Goal: Use online tool/utility: Utilize a website feature to perform a specific function

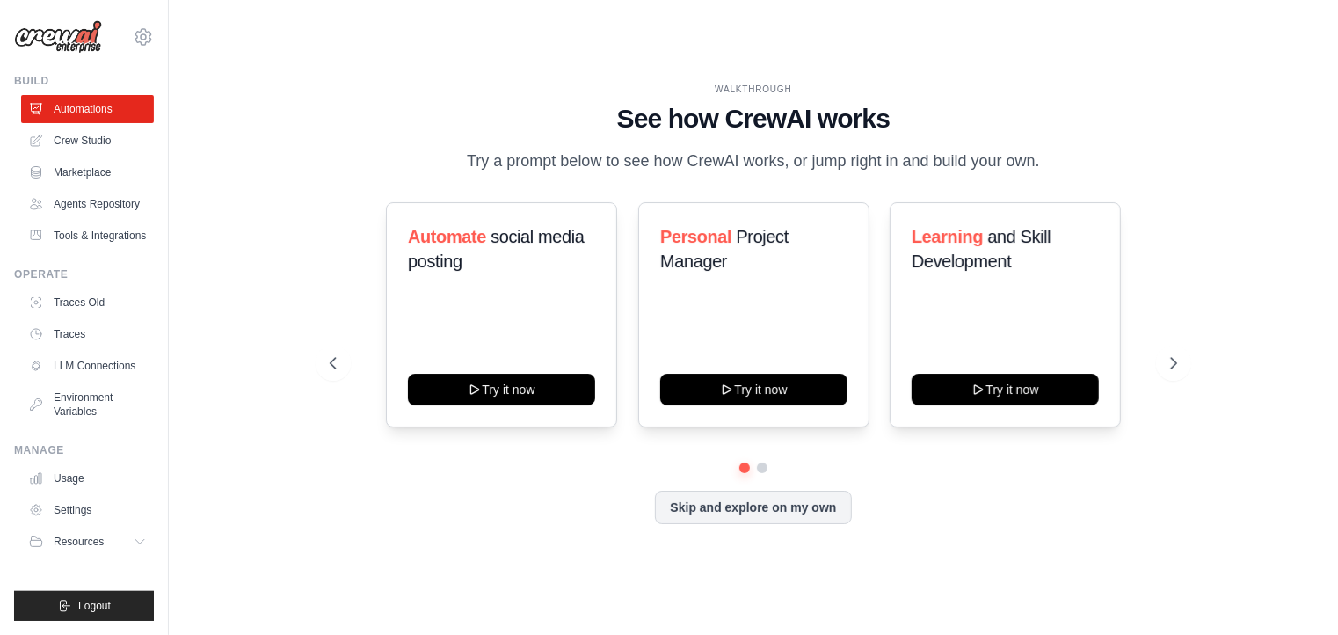
drag, startPoint x: 1060, startPoint y: 135, endPoint x: 1048, endPoint y: 135, distance: 12.3
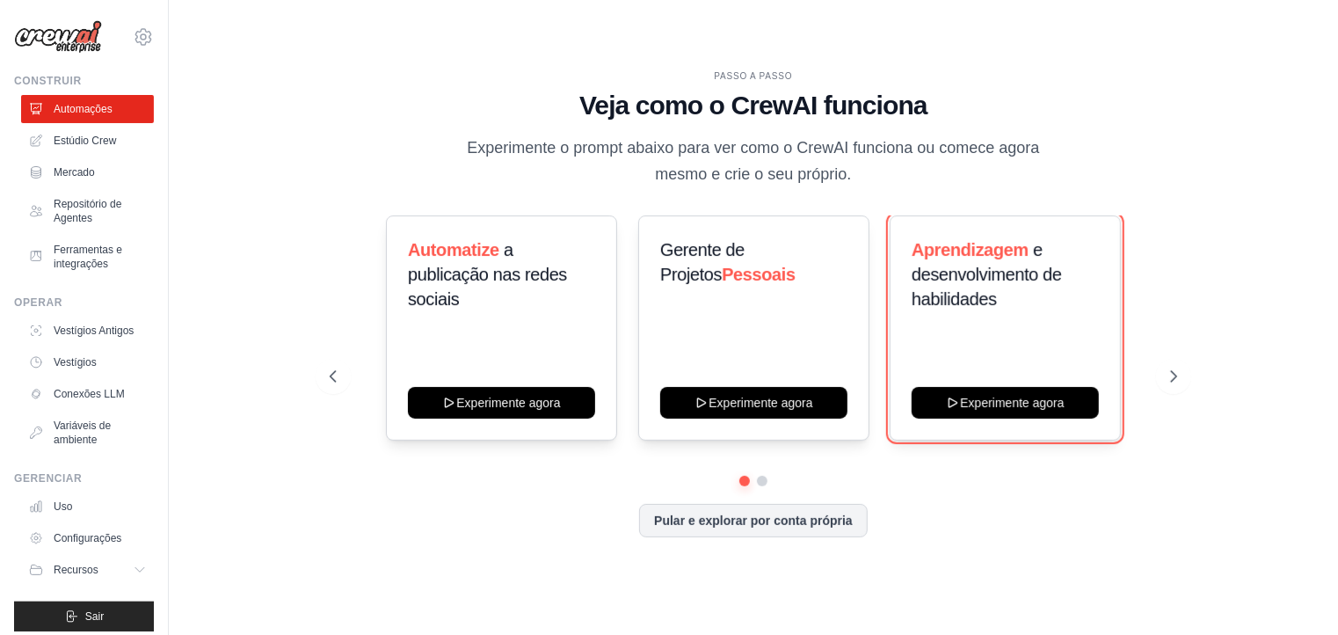
drag, startPoint x: 1040, startPoint y: 398, endPoint x: 1059, endPoint y: 527, distance: 129.7
click at [1059, 528] on div "Automatize a publicação nas redes sociais Experimente agora Gerente de Projetos…" at bounding box center [754, 376] width 849 height 322
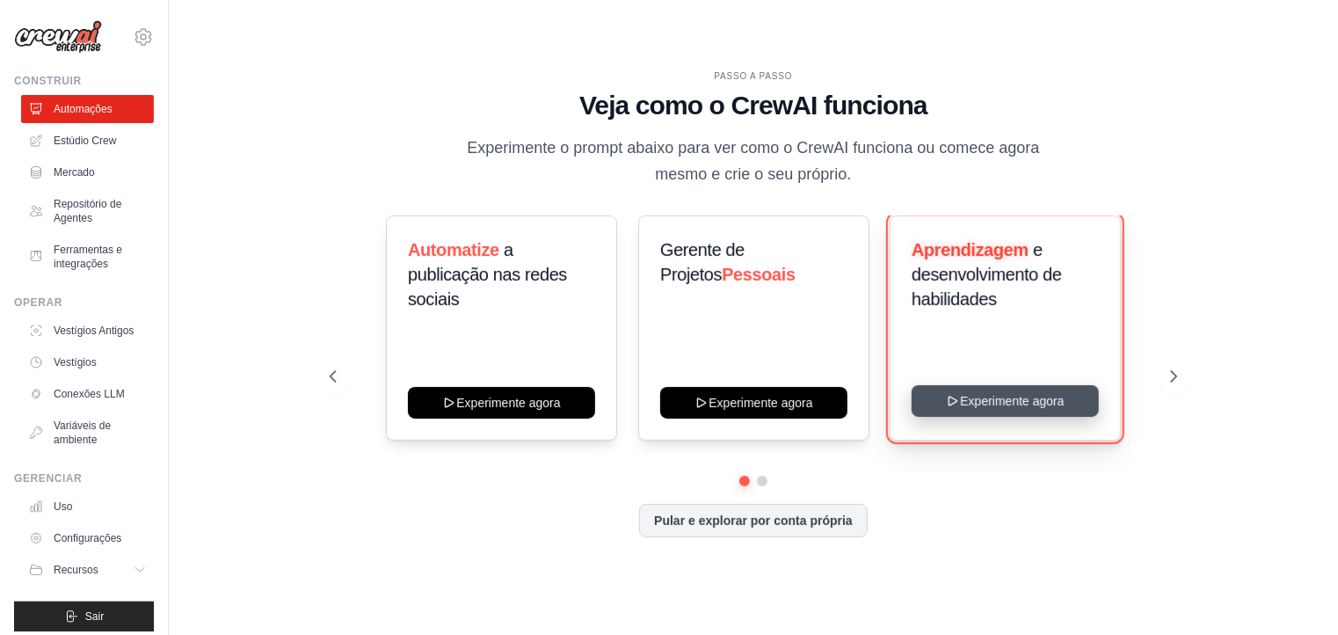
click at [993, 403] on button "Experimente agora" at bounding box center [1005, 401] width 187 height 32
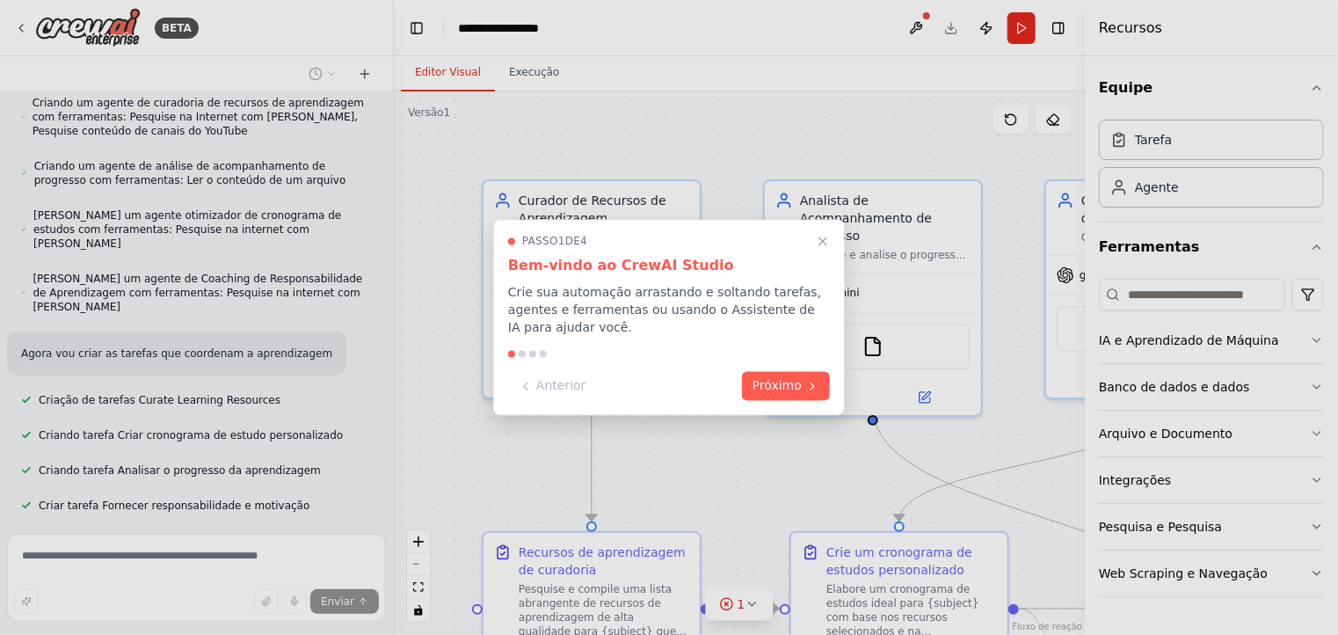
scroll to position [947, 0]
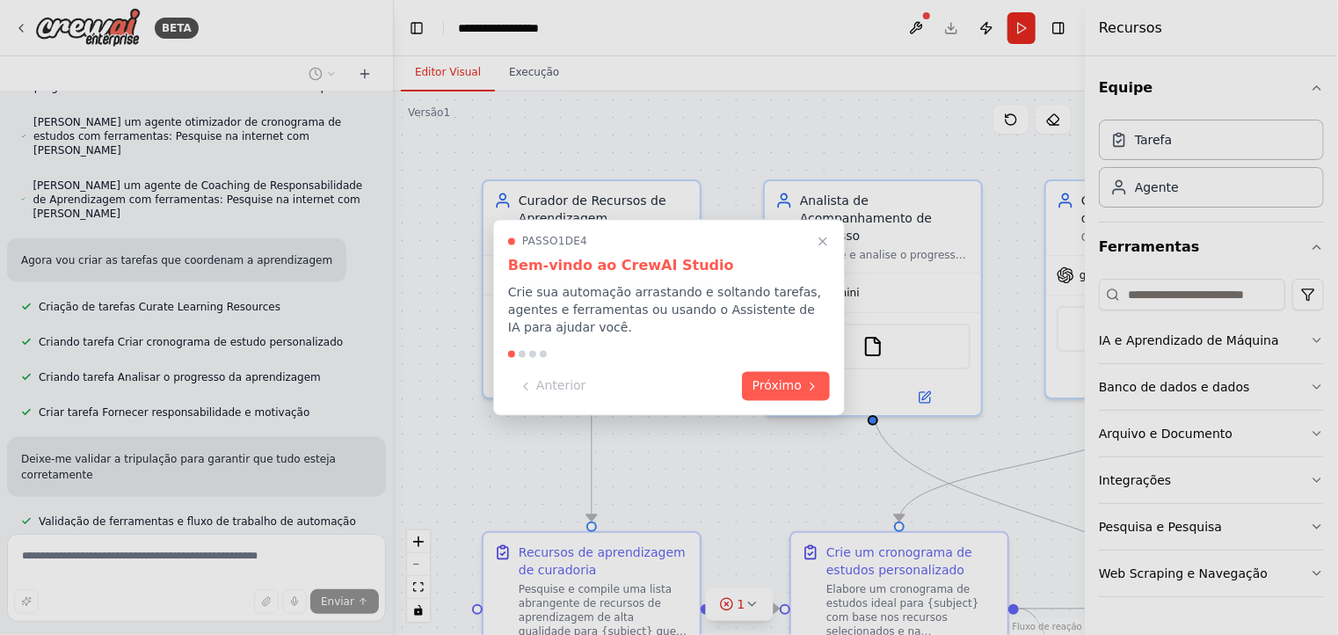
click at [779, 388] on font "Próximo" at bounding box center [777, 386] width 49 height 14
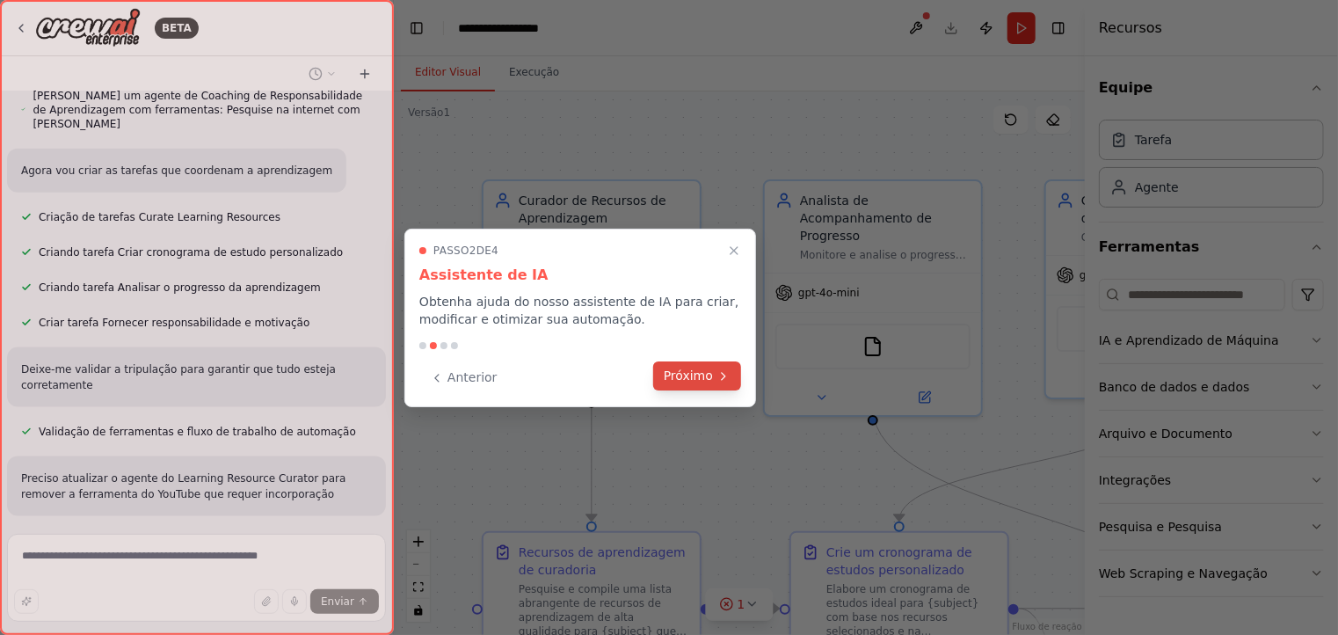
scroll to position [1130, 0]
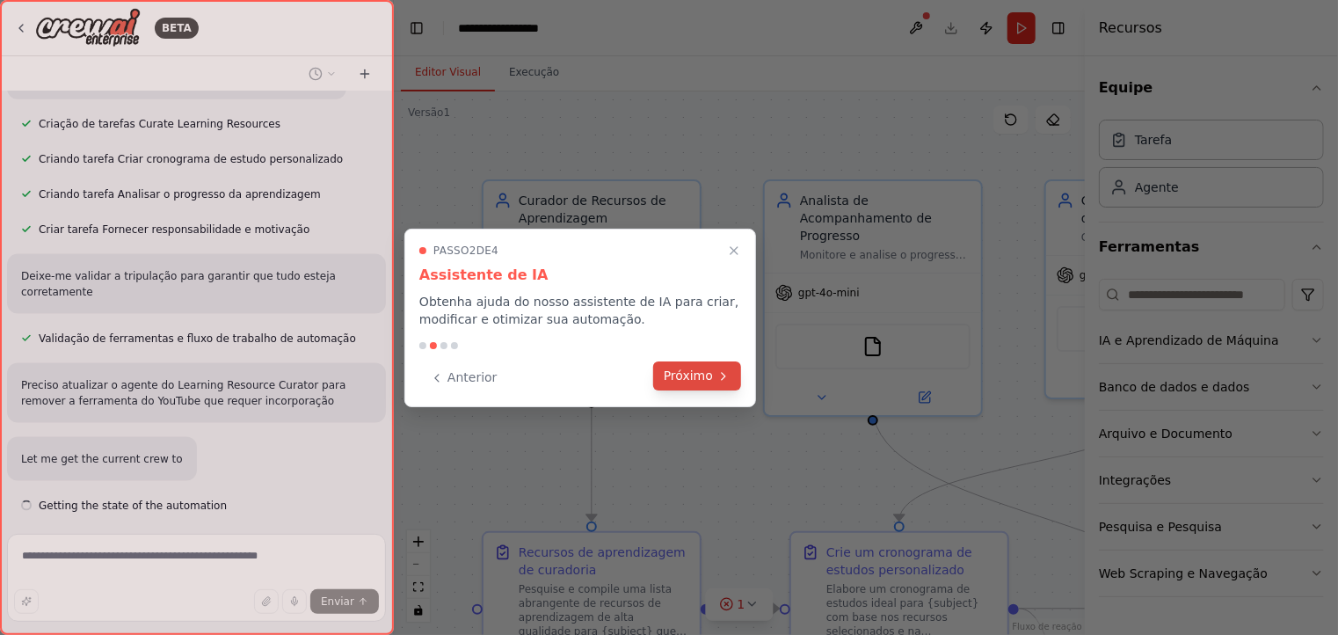
click at [707, 378] on font "Próximo" at bounding box center [688, 375] width 49 height 14
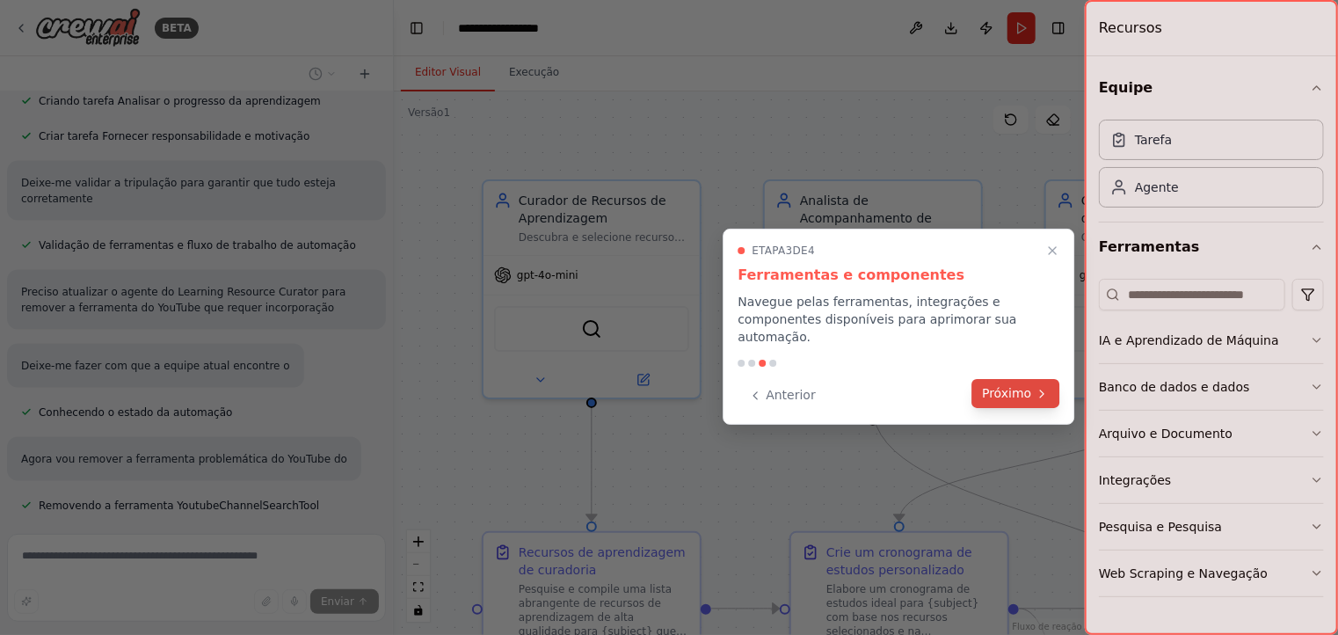
scroll to position [1316, 0]
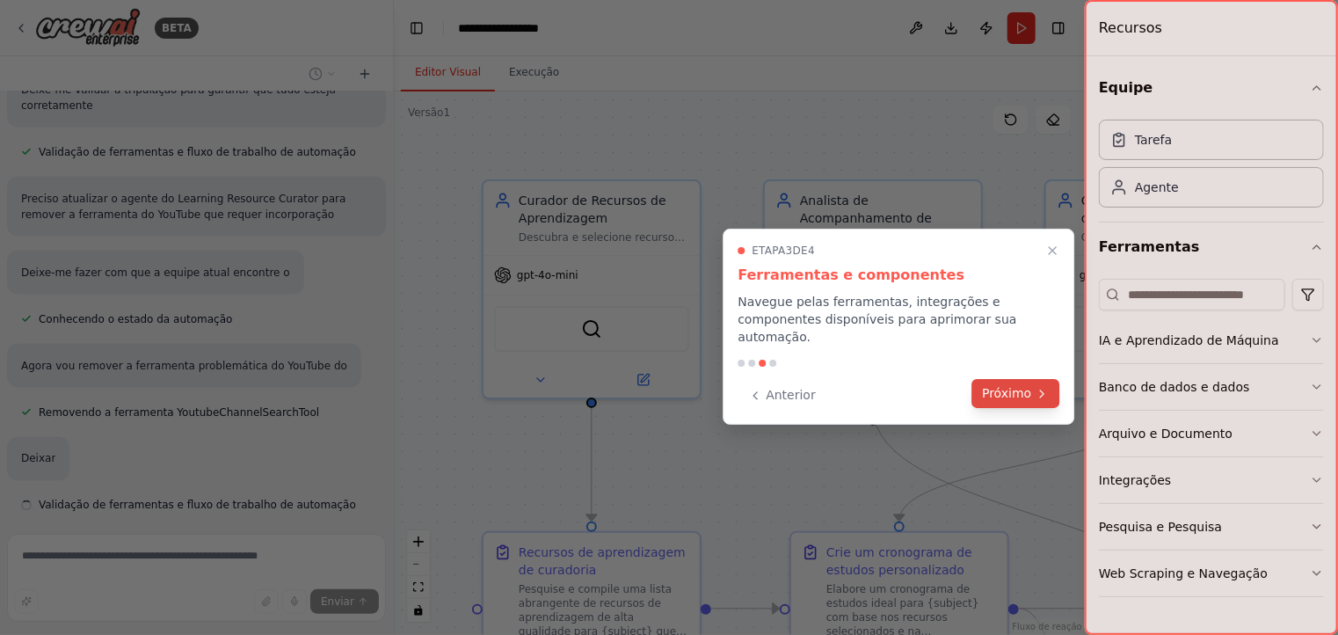
click at [1038, 383] on button "Próximo" at bounding box center [1016, 393] width 88 height 29
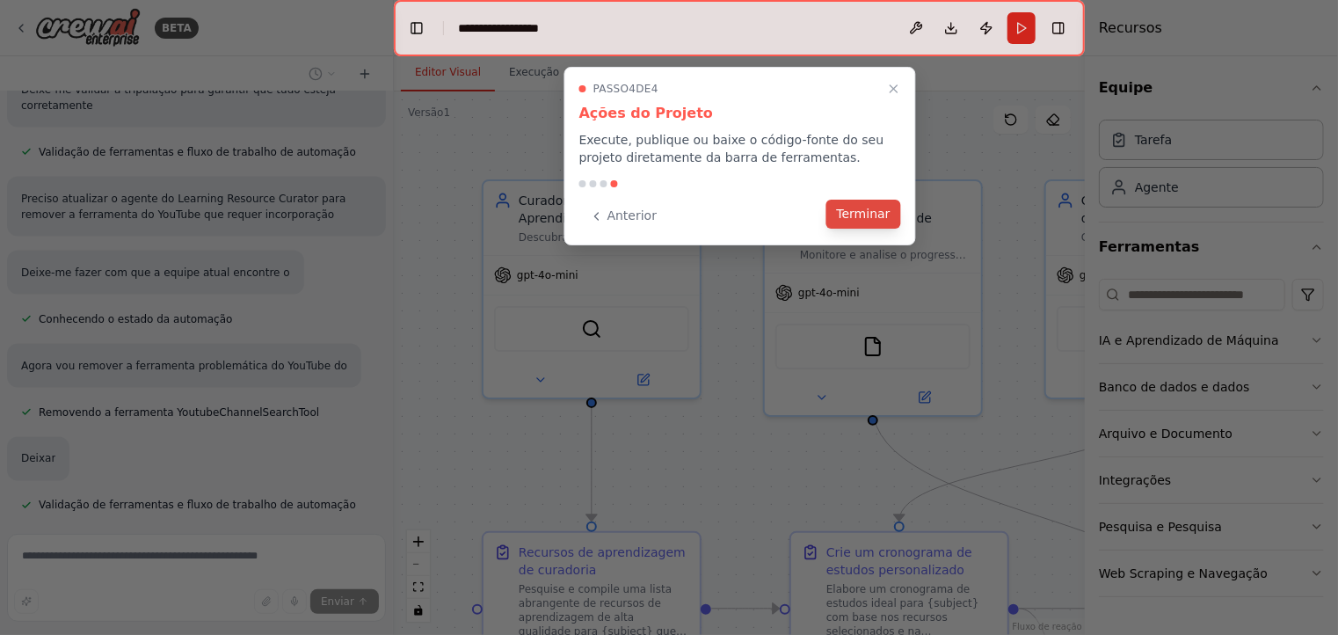
click at [854, 215] on font "Terminar" at bounding box center [864, 214] width 54 height 14
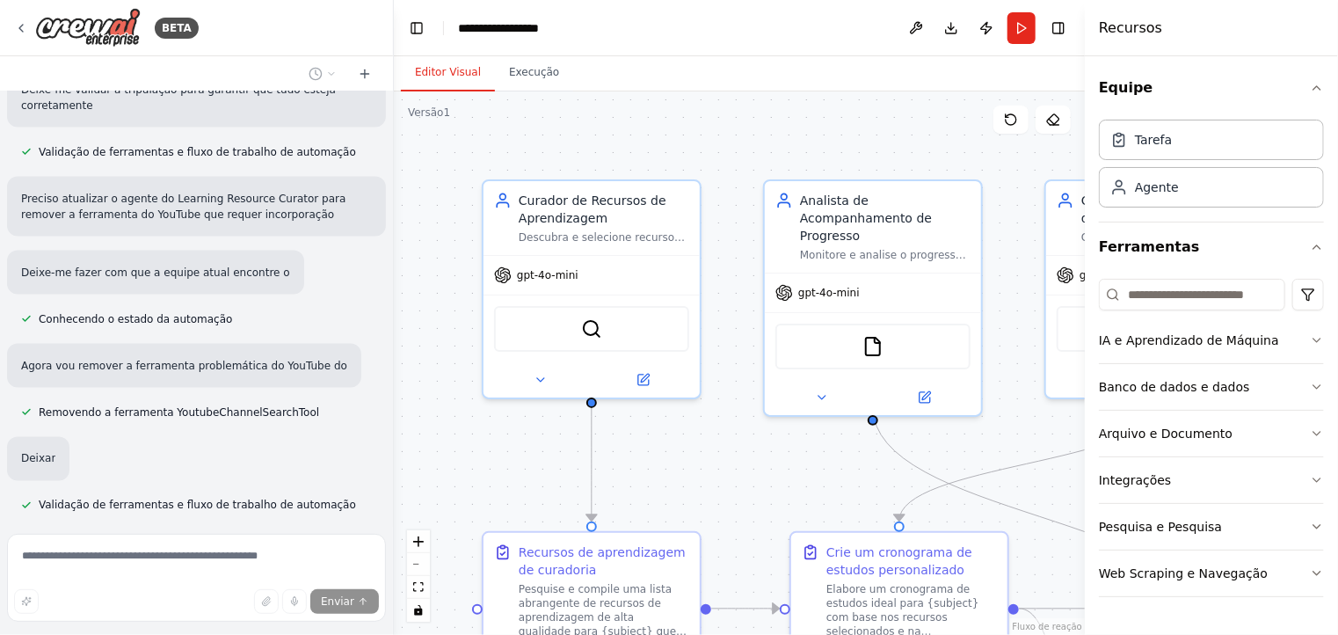
scroll to position [1410, 0]
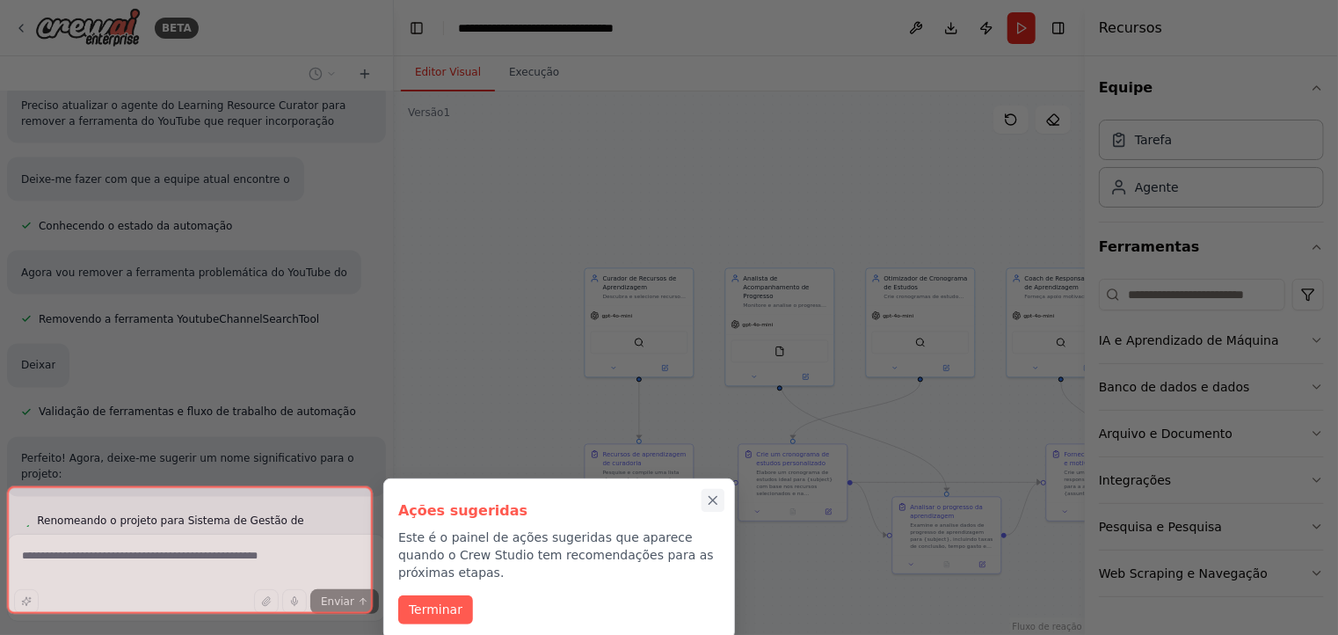
click at [715, 503] on icon "Passo a passo completo" at bounding box center [714, 501] width 8 height 8
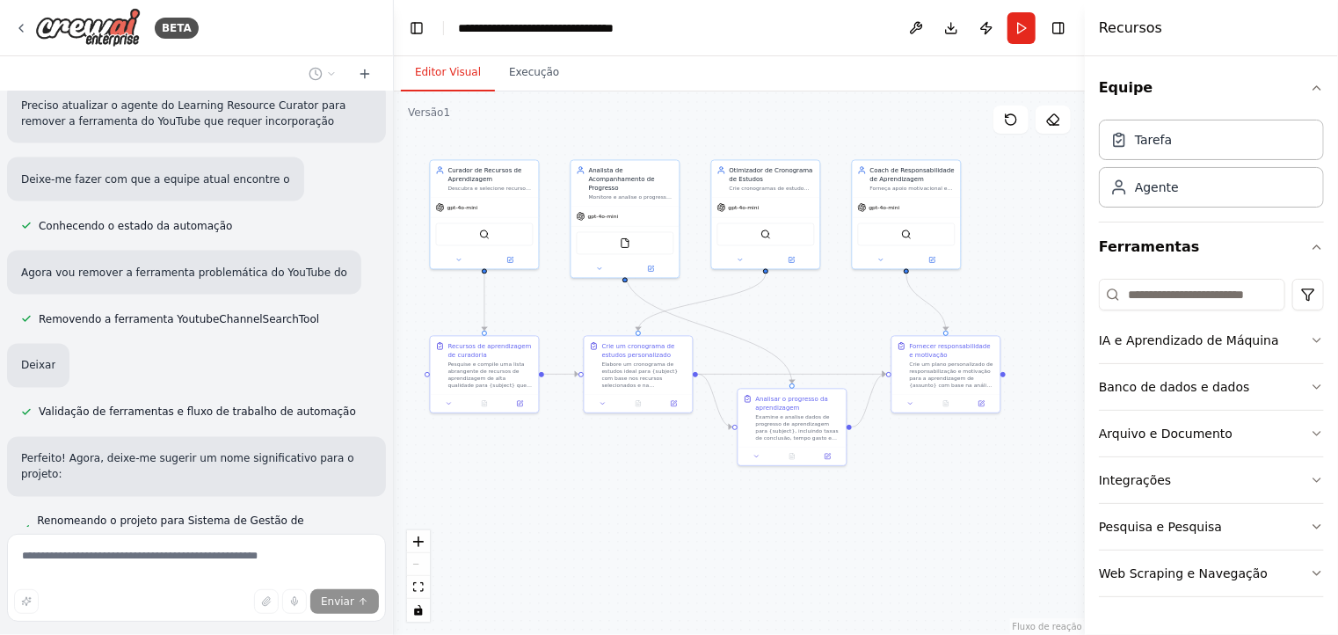
drag, startPoint x: 784, startPoint y: 528, endPoint x: 630, endPoint y: 420, distance: 188.8
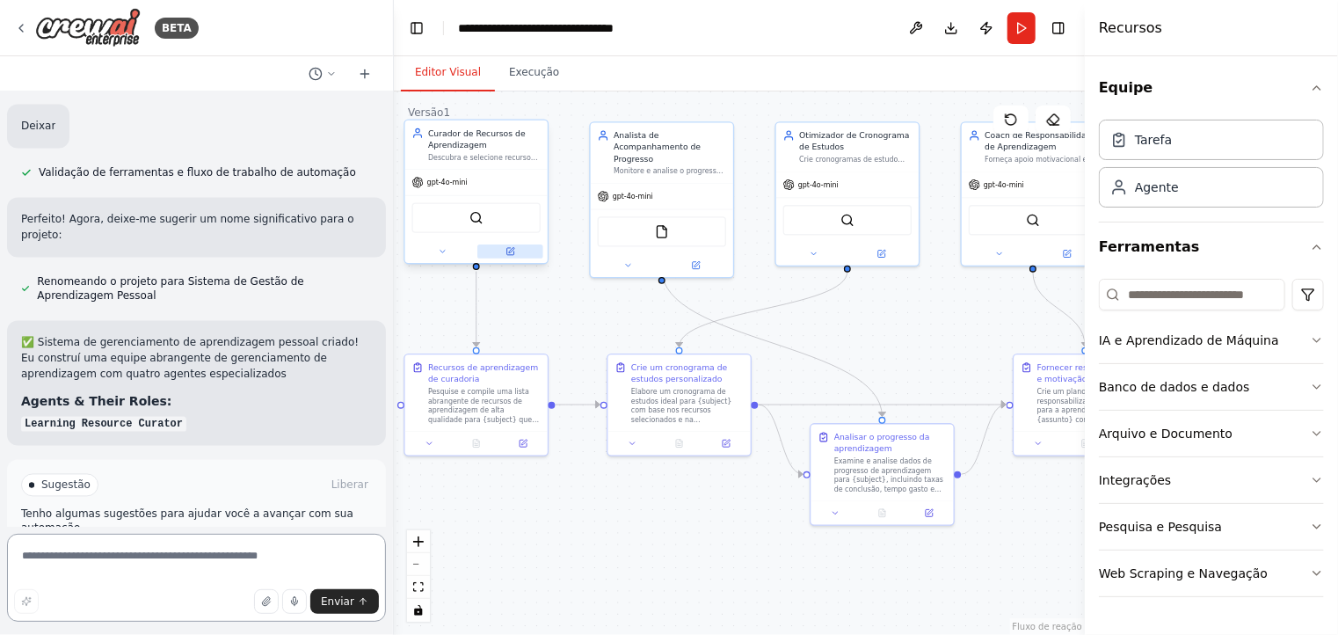
scroll to position [1649, 0]
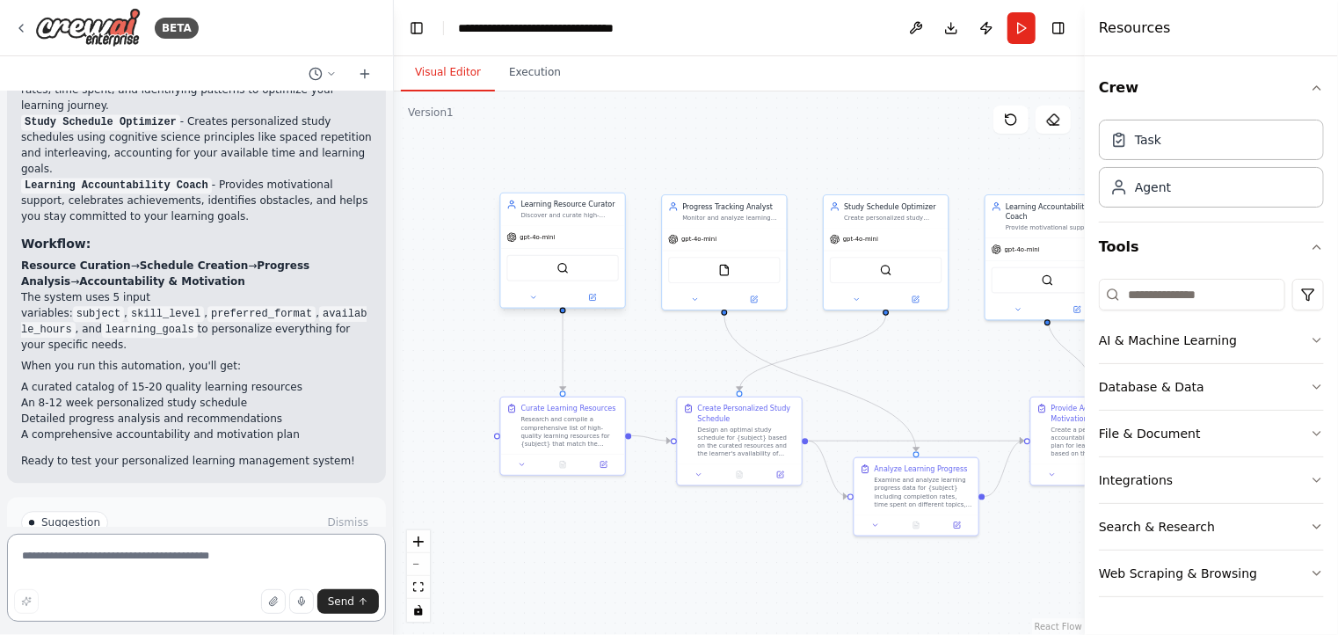
scroll to position [2008, 0]
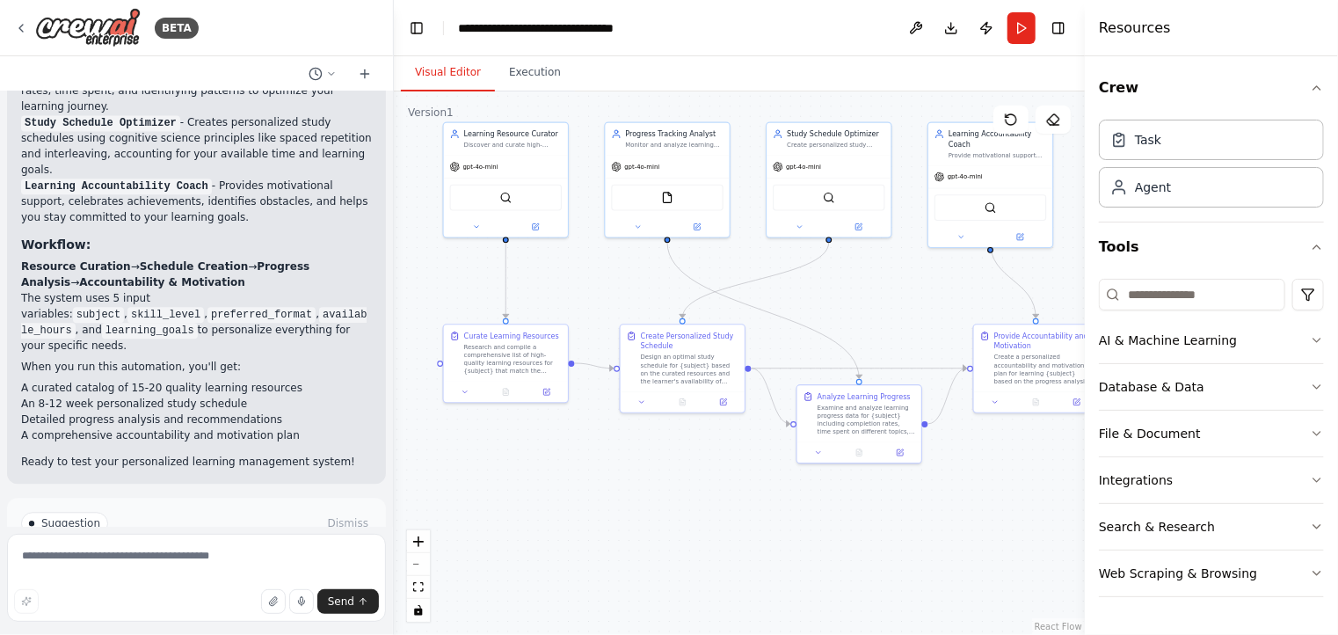
drag, startPoint x: 925, startPoint y: 356, endPoint x: 922, endPoint y: 301, distance: 55.5
click at [922, 301] on div ".deletable-edge-delete-btn { width: 20px; height: 20px; border: 0px solid #ffff…" at bounding box center [739, 362] width 691 height 543
click at [946, 286] on div ".deletable-edge-delete-btn { width: 20px; height: 20px; border: 0px solid #ffff…" at bounding box center [739, 362] width 691 height 543
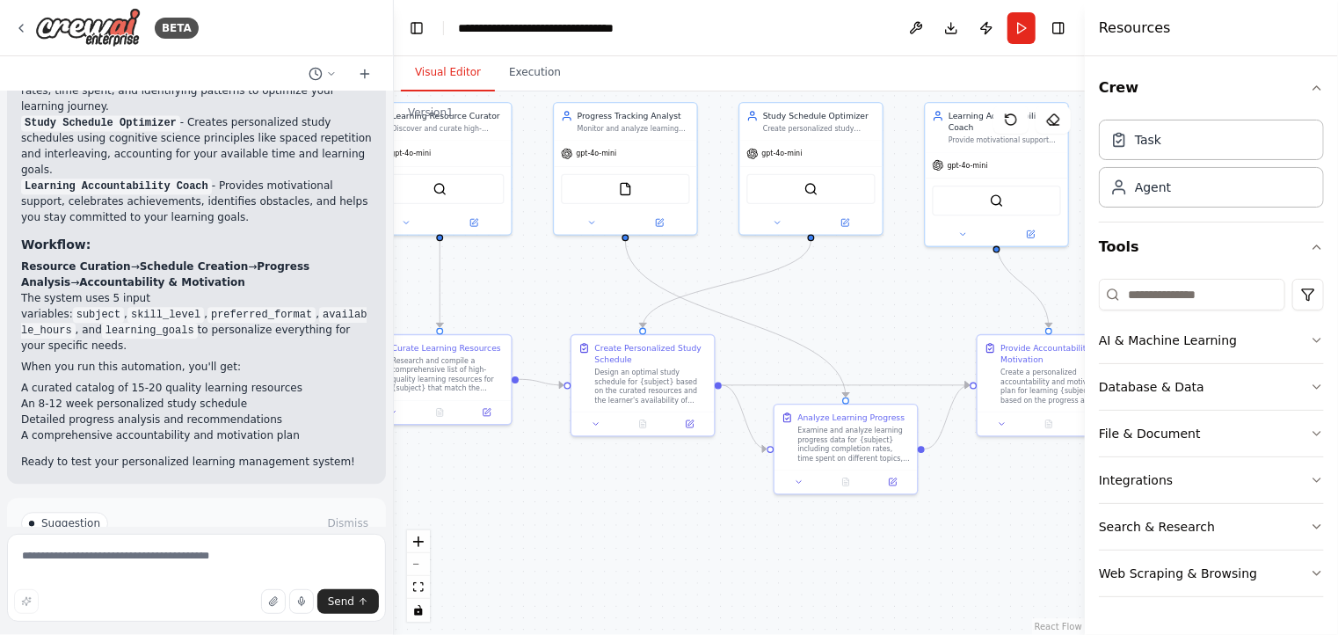
click at [879, 288] on div ".deletable-edge-delete-btn { width: 20px; height: 20px; border: 0px solid #ffff…" at bounding box center [739, 362] width 691 height 543
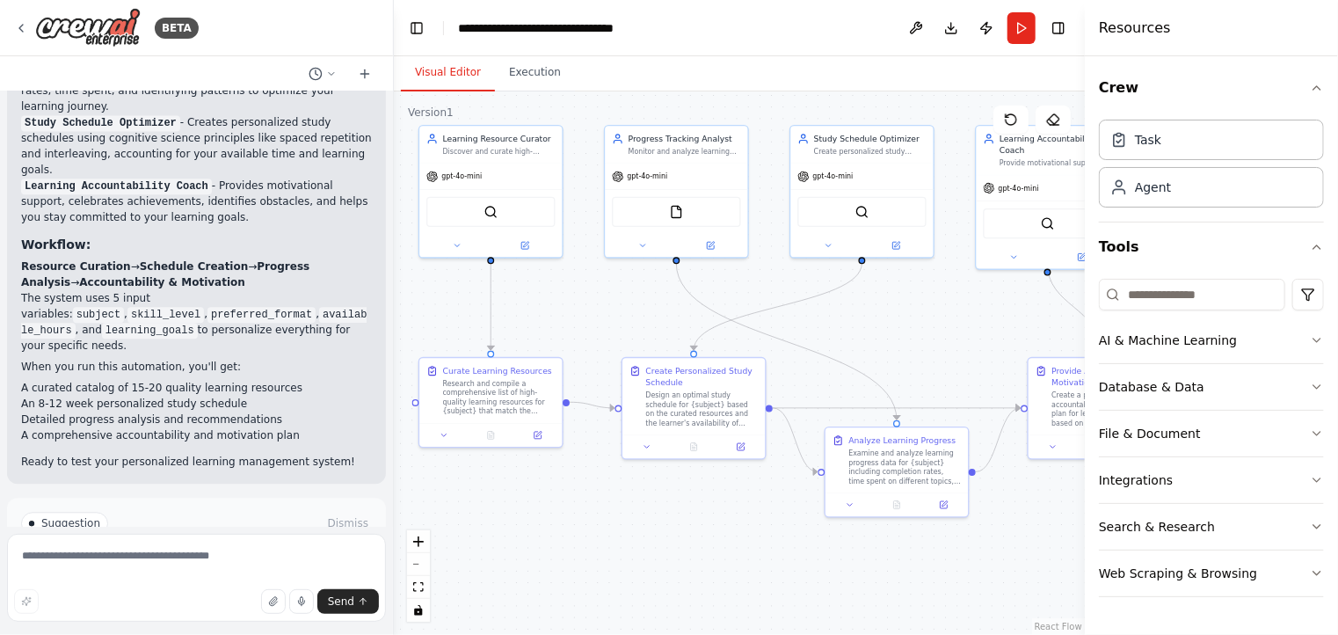
drag, startPoint x: 841, startPoint y: 303, endPoint x: 886, endPoint y: 324, distance: 50.0
click at [886, 324] on div ".deletable-edge-delete-btn { width: 20px; height: 20px; border: 0px solid #ffff…" at bounding box center [739, 362] width 691 height 543
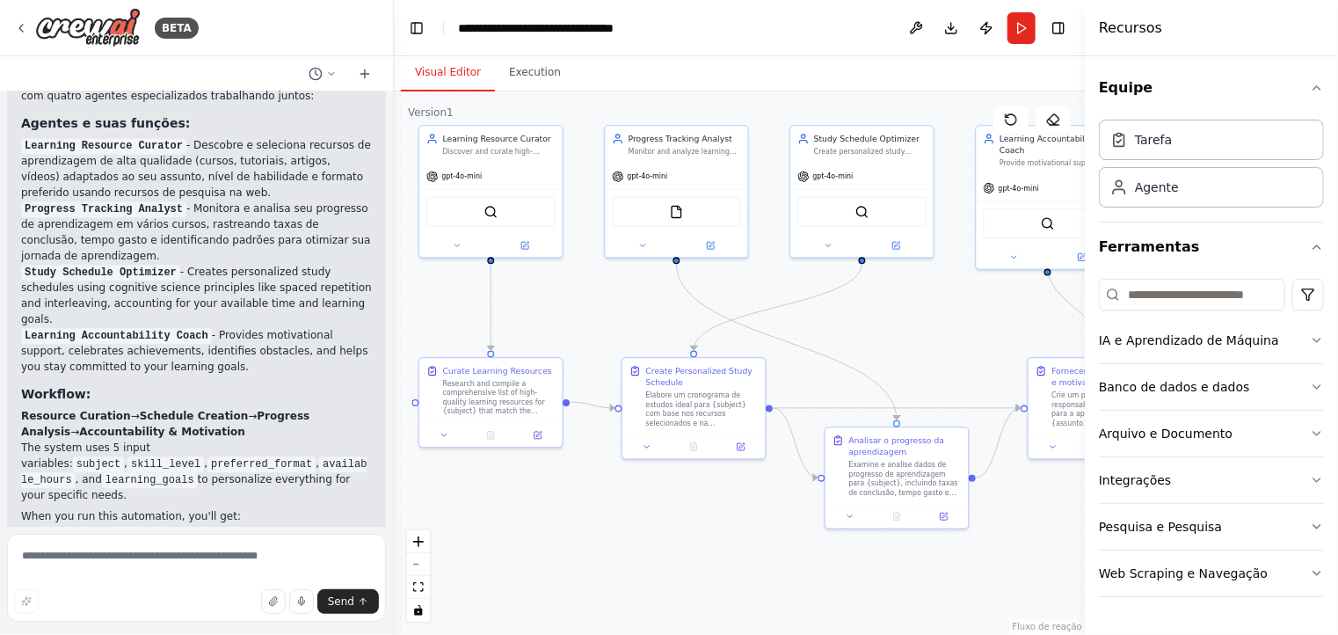
scroll to position [2162, 0]
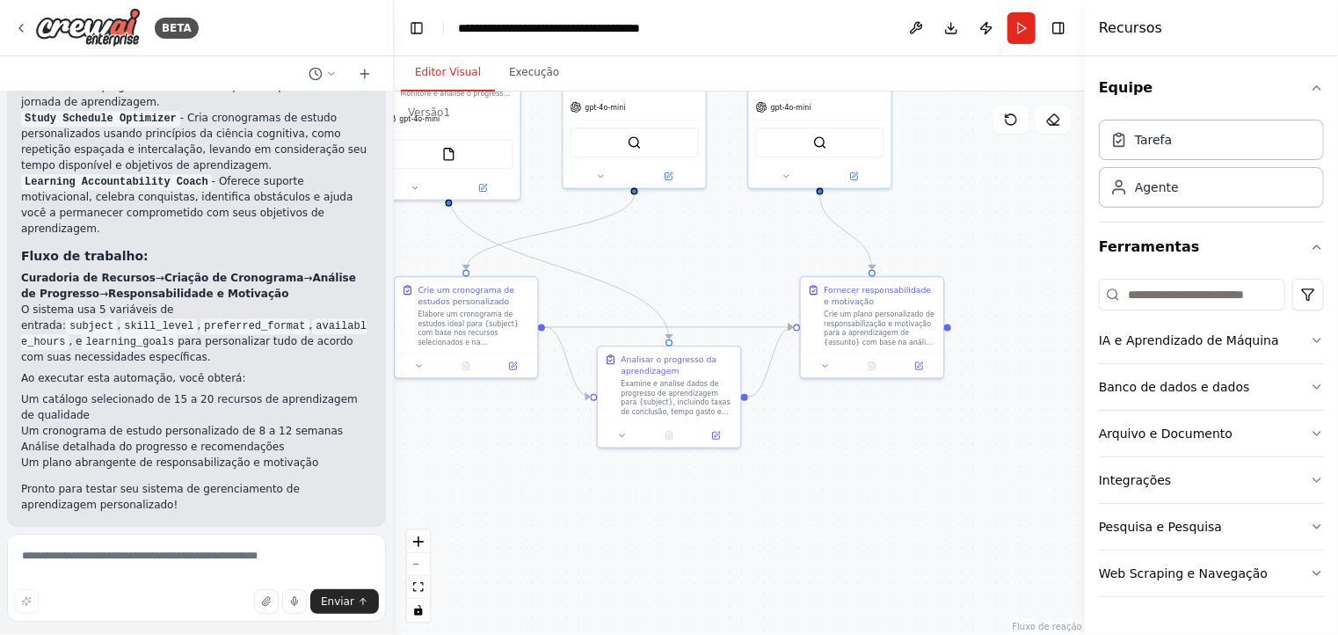
drag, startPoint x: 721, startPoint y: 548, endPoint x: 231, endPoint y: 510, distance: 491.3
click at [492, 469] on div ".deletable-edge-delete-btn { width: 20px; height: 20px; border: 0px solid #ffff…" at bounding box center [739, 362] width 691 height 543
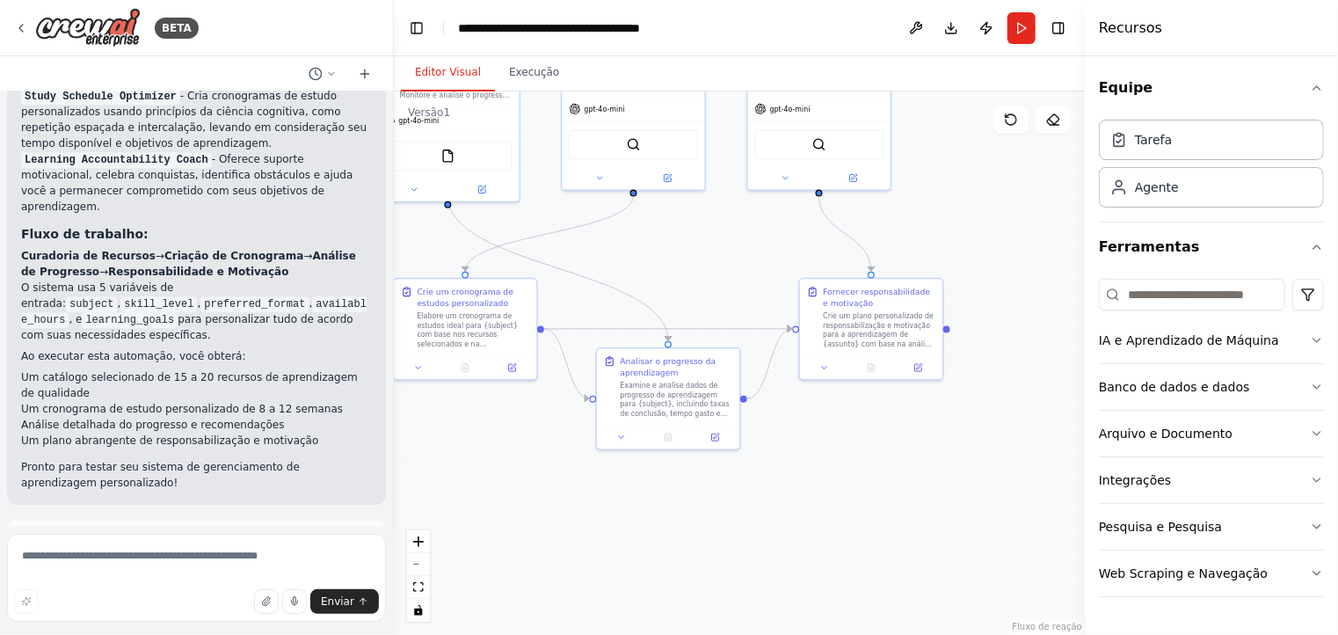
scroll to position [2194, 0]
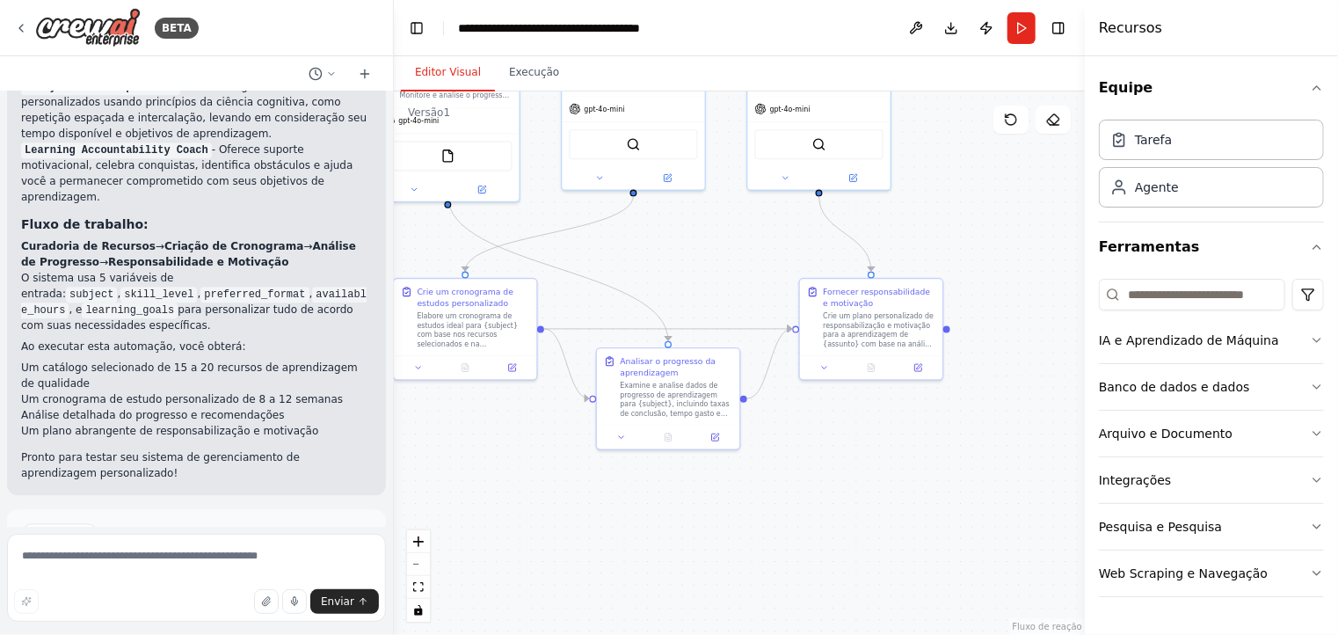
click at [162, 603] on font "Executar automação" at bounding box center [203, 609] width 109 height 12
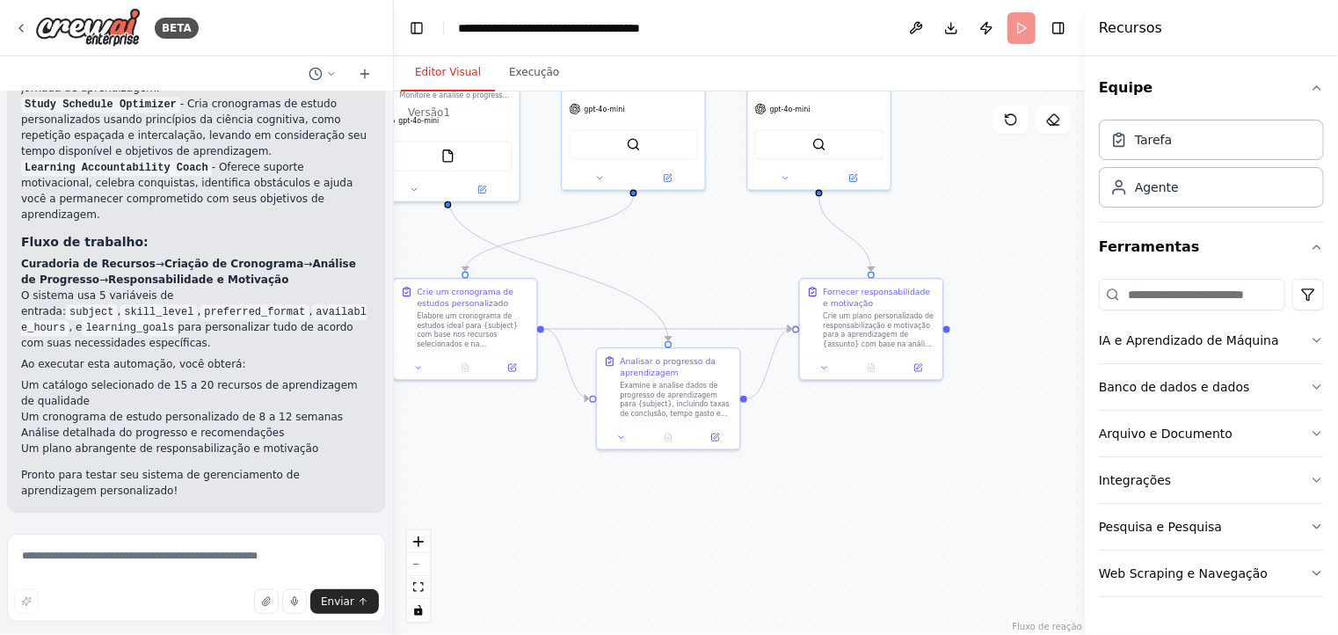
scroll to position [2052, 0]
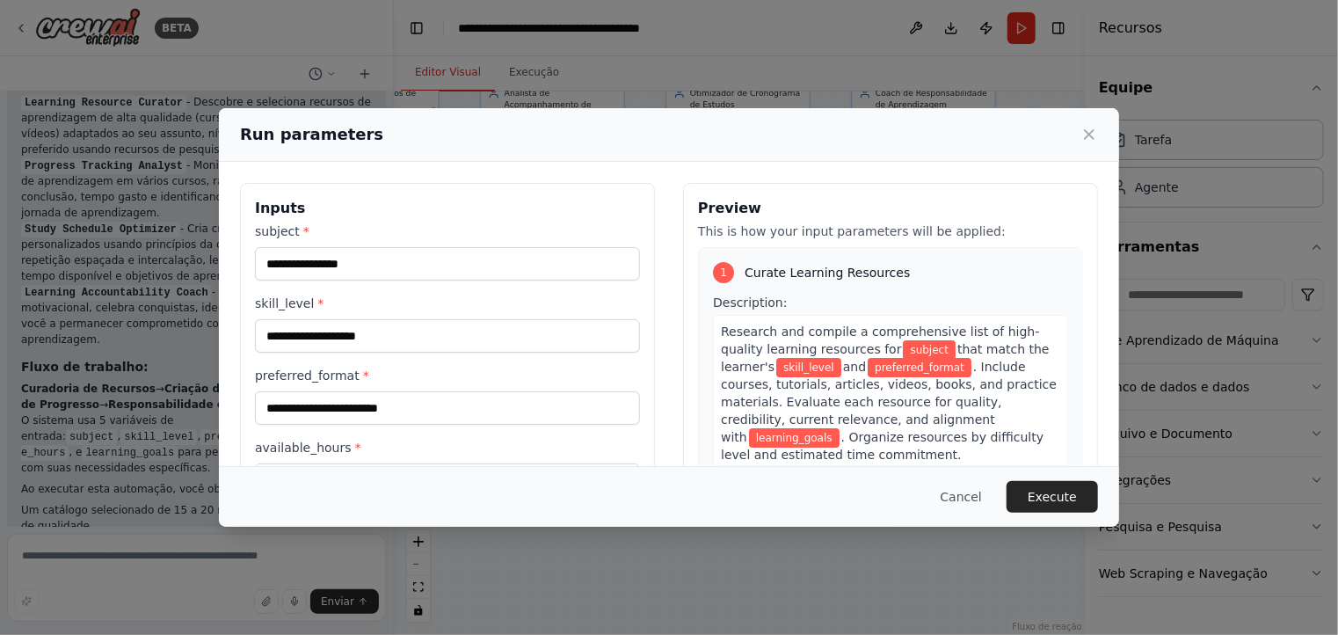
drag, startPoint x: 528, startPoint y: 495, endPoint x: 627, endPoint y: 529, distance: 105.1
click at [627, 529] on body "BETA Crie uma equipe que seleciona recursos de aprendizagem personalizados, mon…" at bounding box center [669, 317] width 1338 height 635
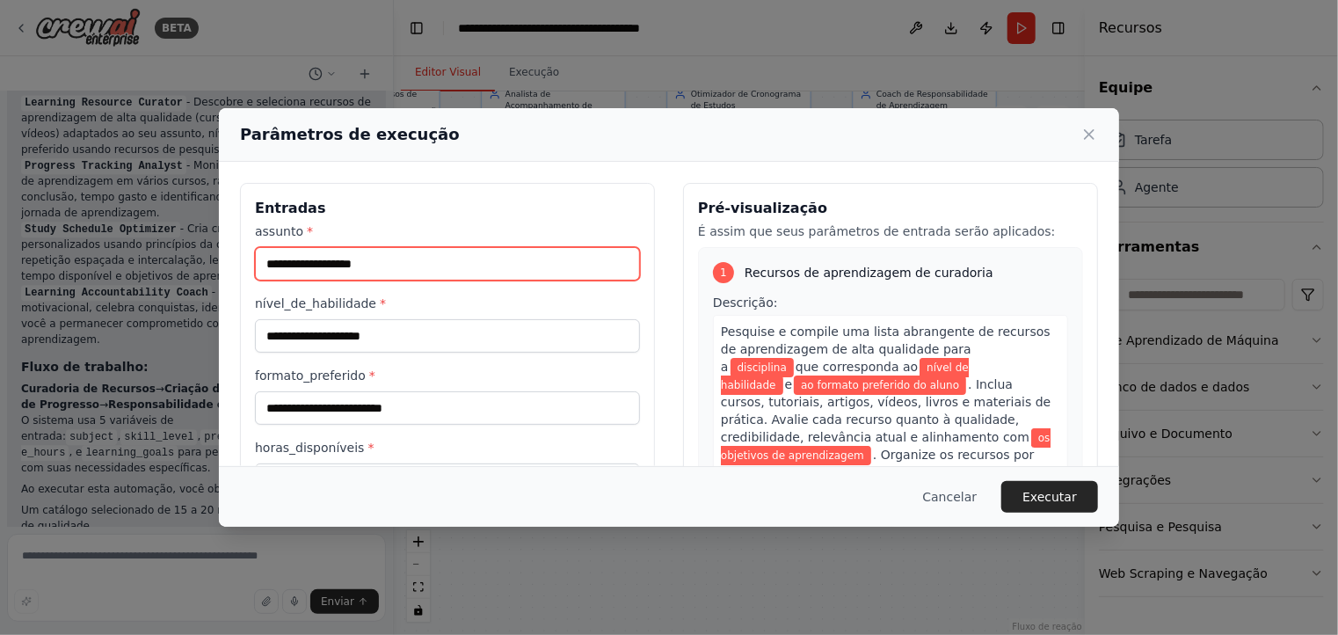
click at [405, 262] on input "assunto *" at bounding box center [447, 263] width 385 height 33
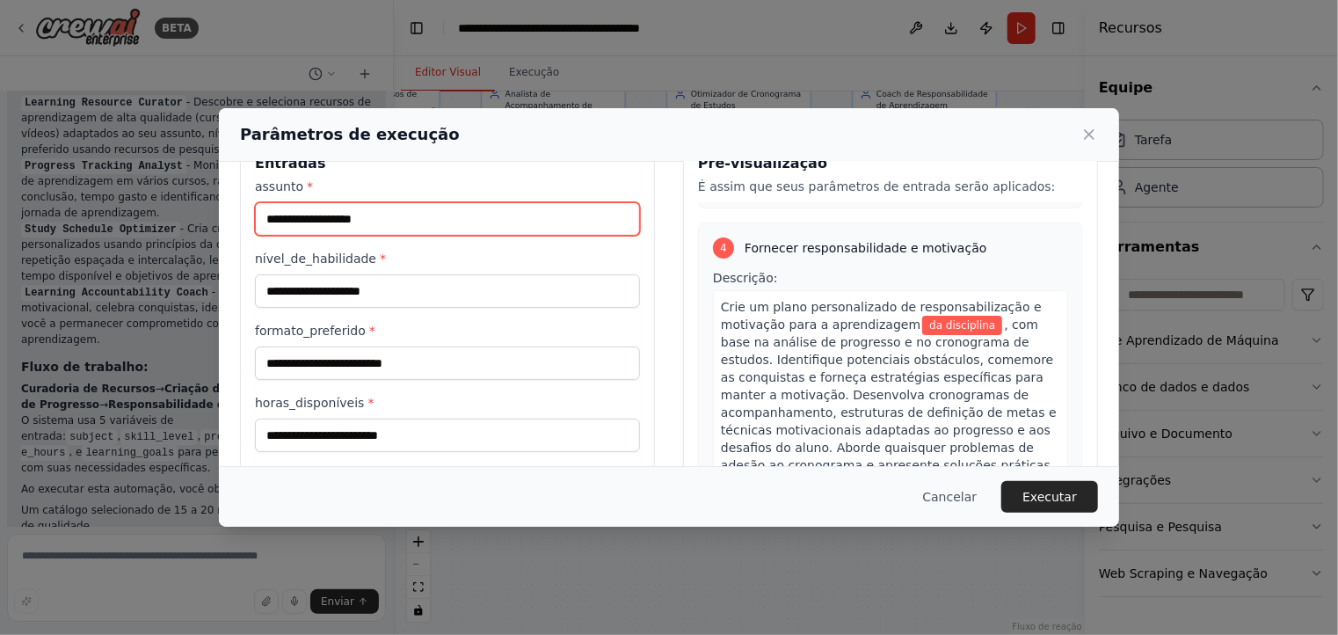
scroll to position [0, 0]
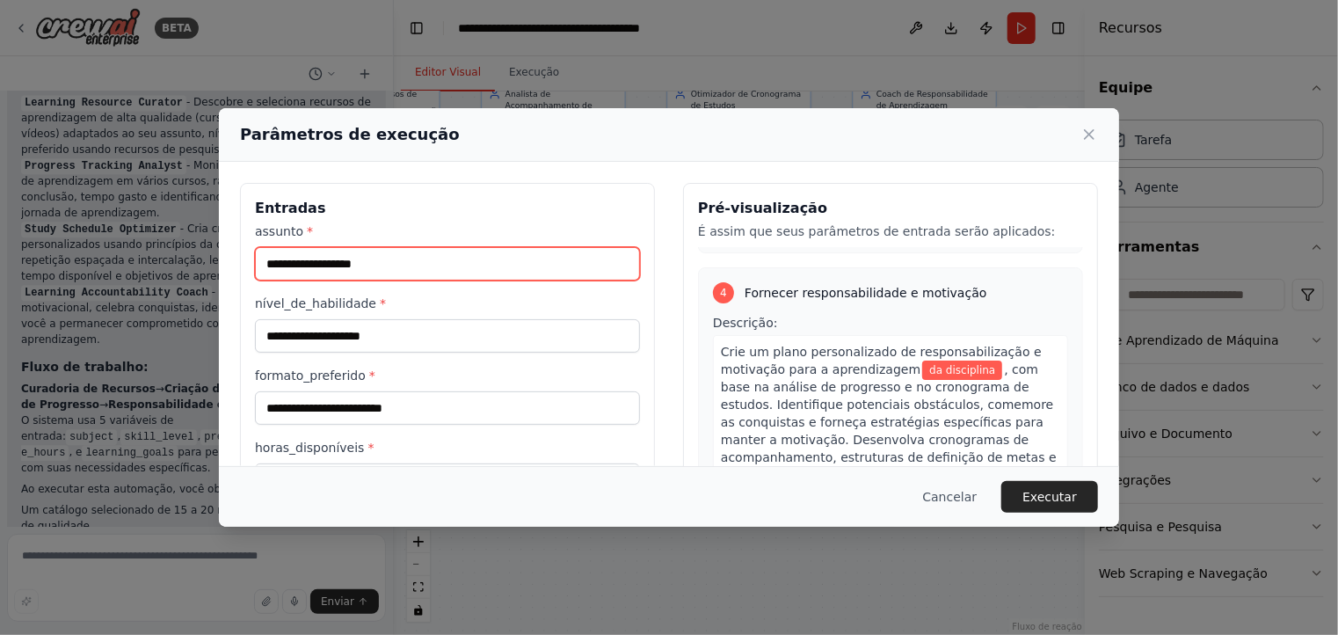
click at [381, 263] on input "assunto *" at bounding box center [447, 263] width 385 height 33
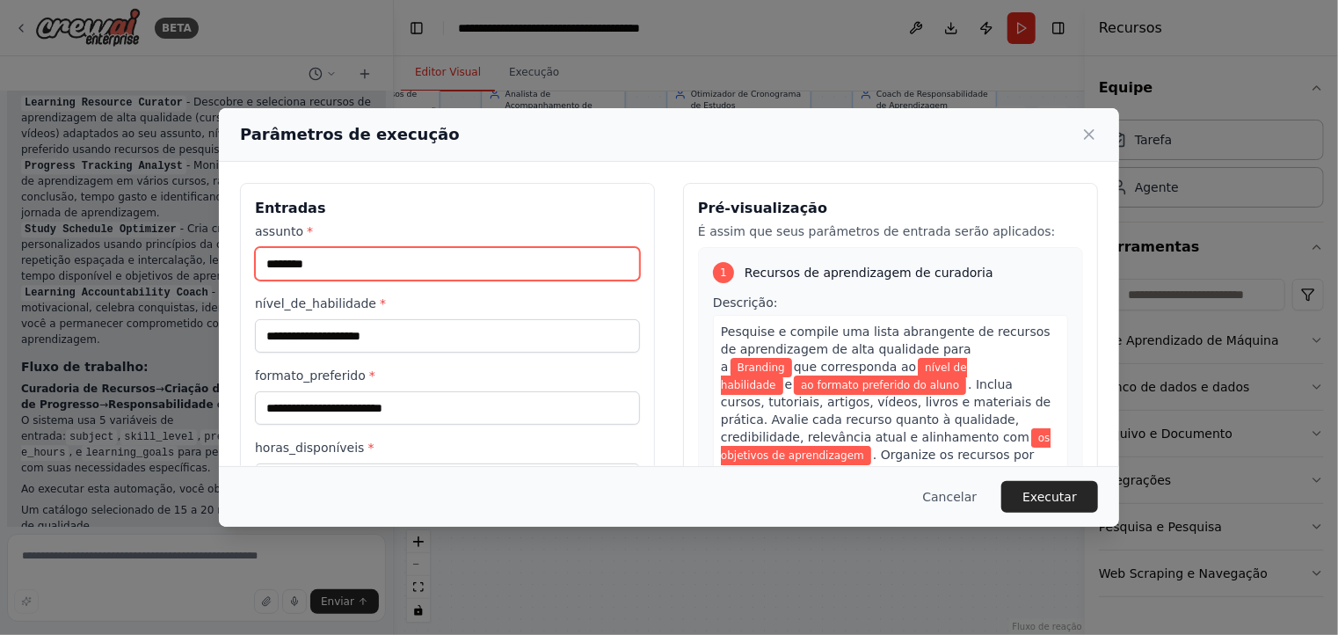
click at [383, 272] on input "********" at bounding box center [447, 263] width 385 height 33
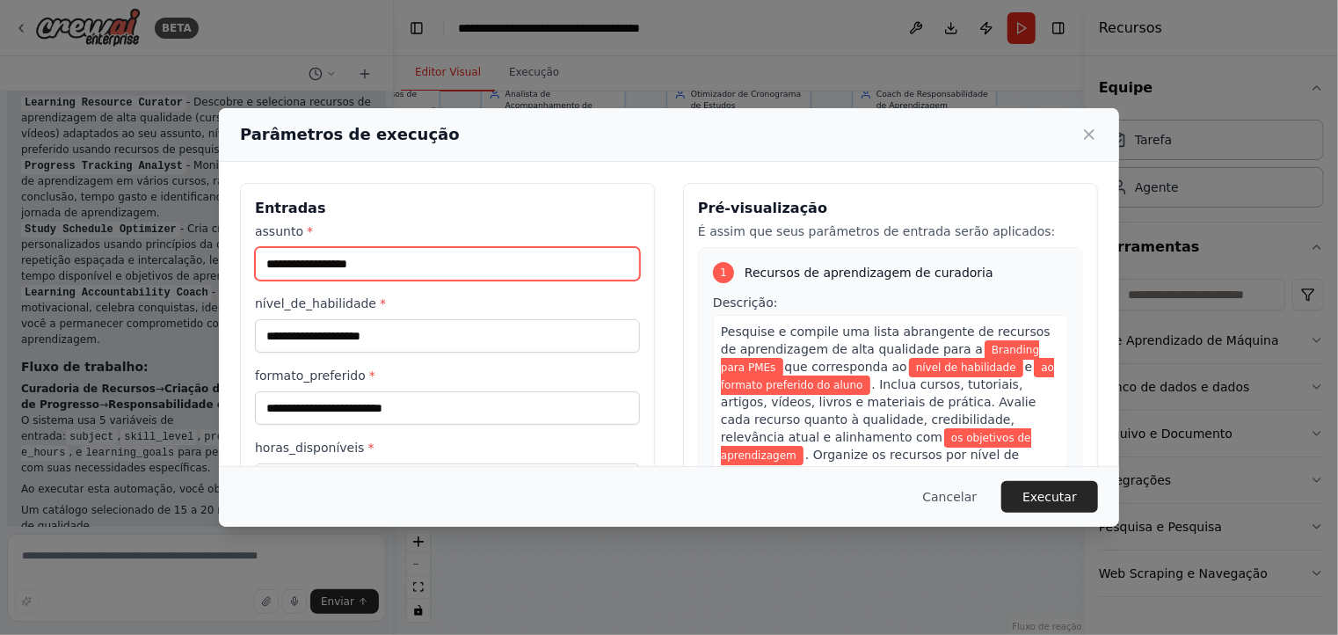
type input "**********"
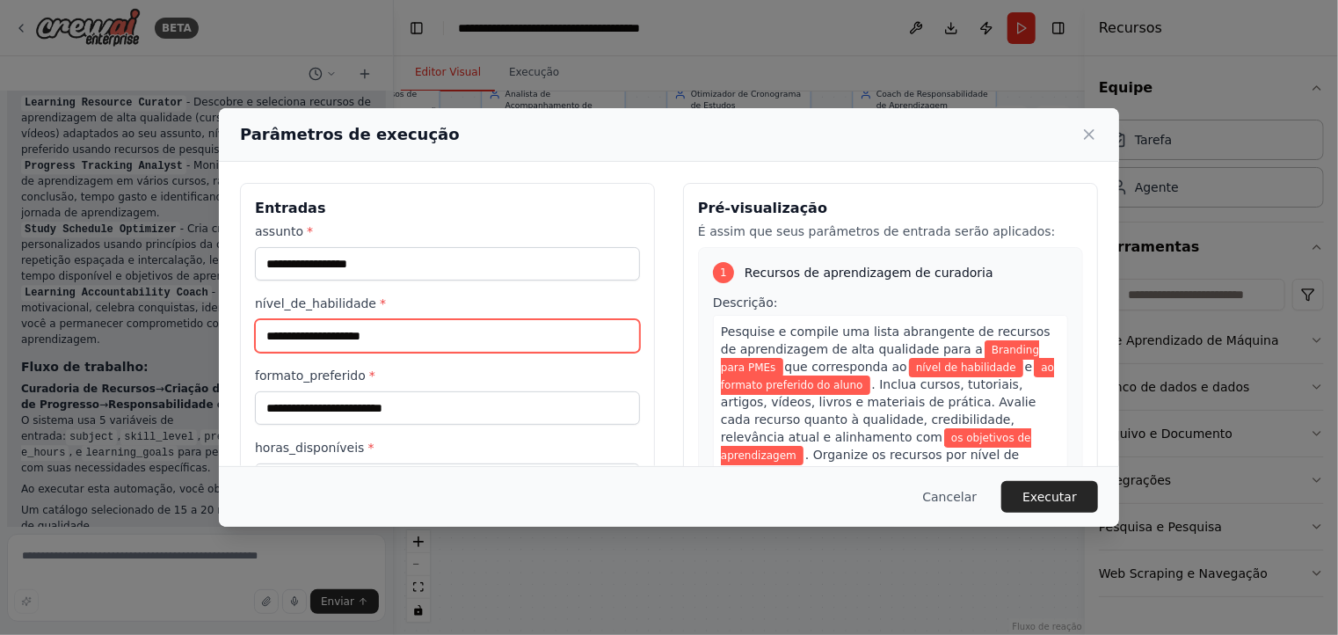
click at [388, 332] on input "nível_de_habilidade *" at bounding box center [447, 335] width 385 height 33
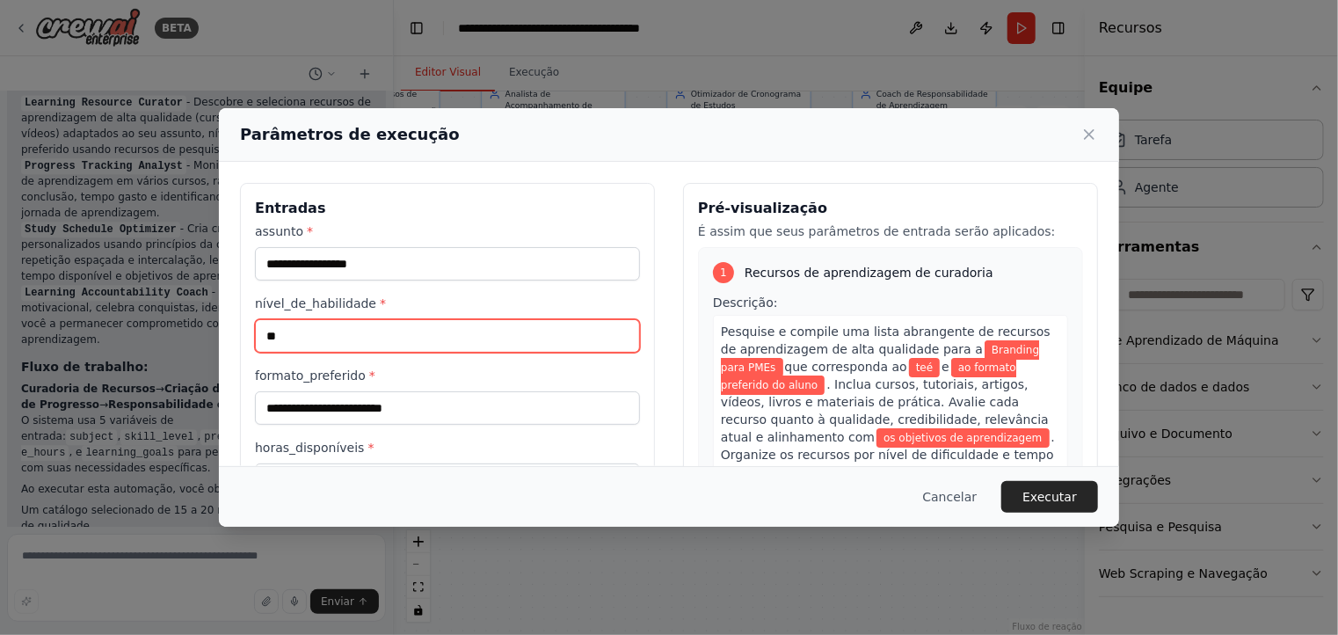
type input "*"
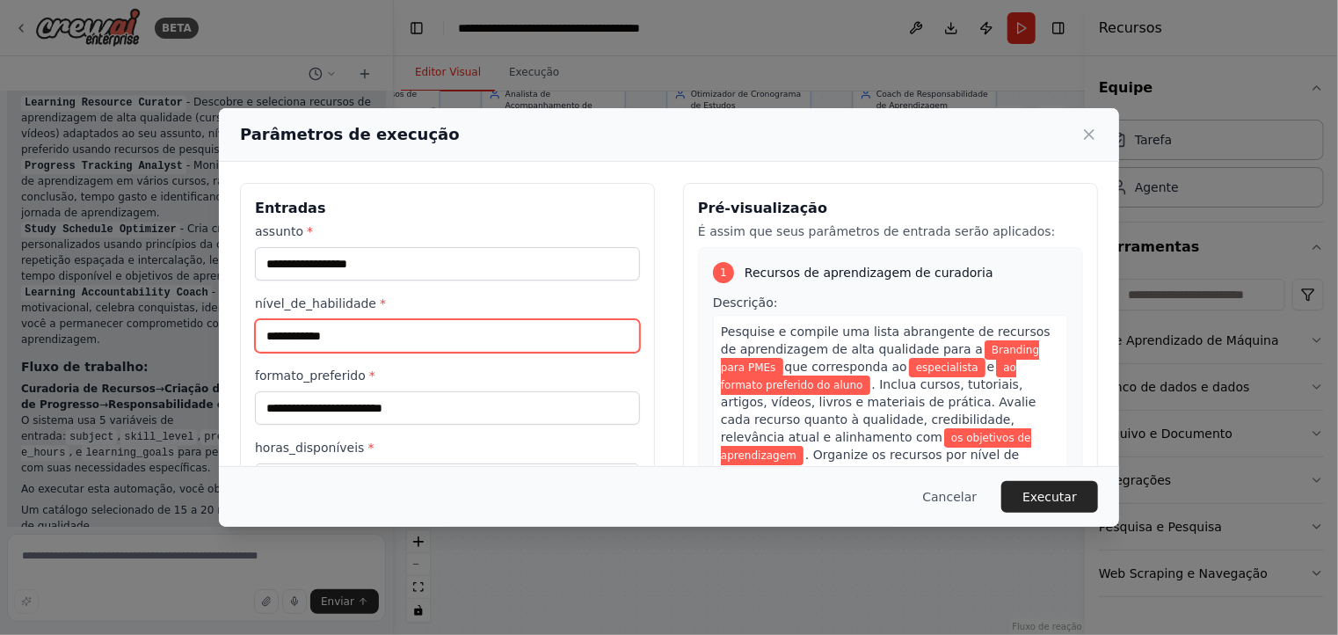
type input "**********"
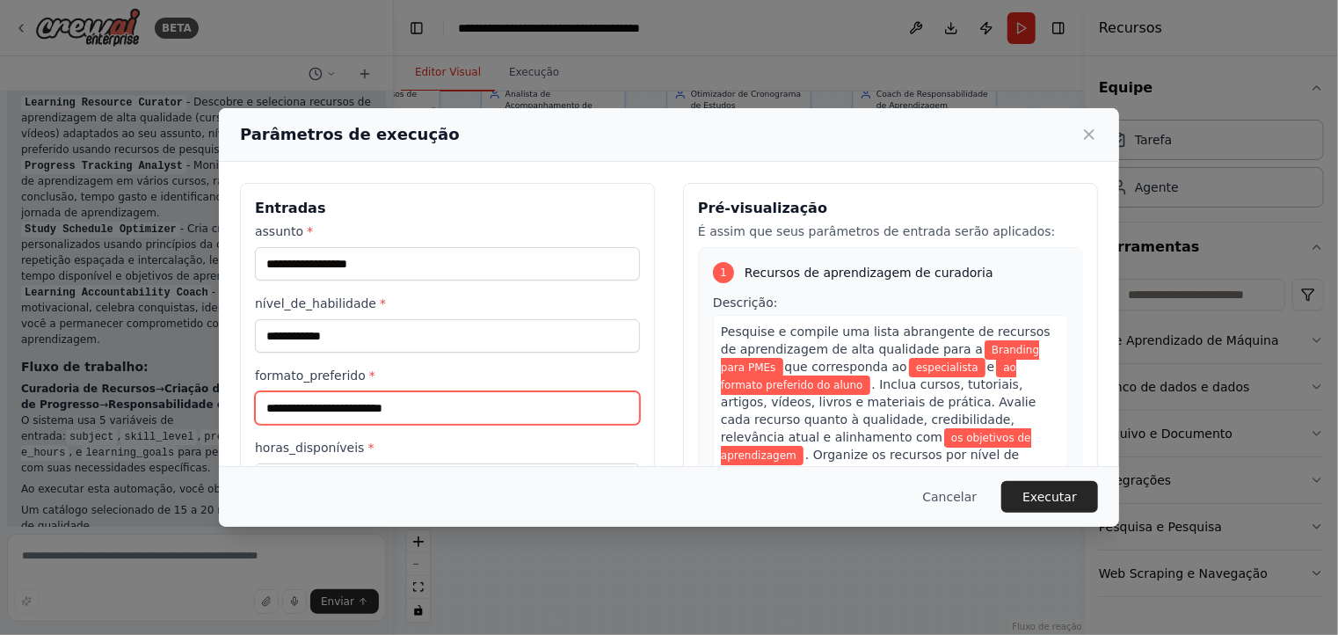
click at [373, 398] on input "formato_preferido *" at bounding box center [447, 407] width 385 height 33
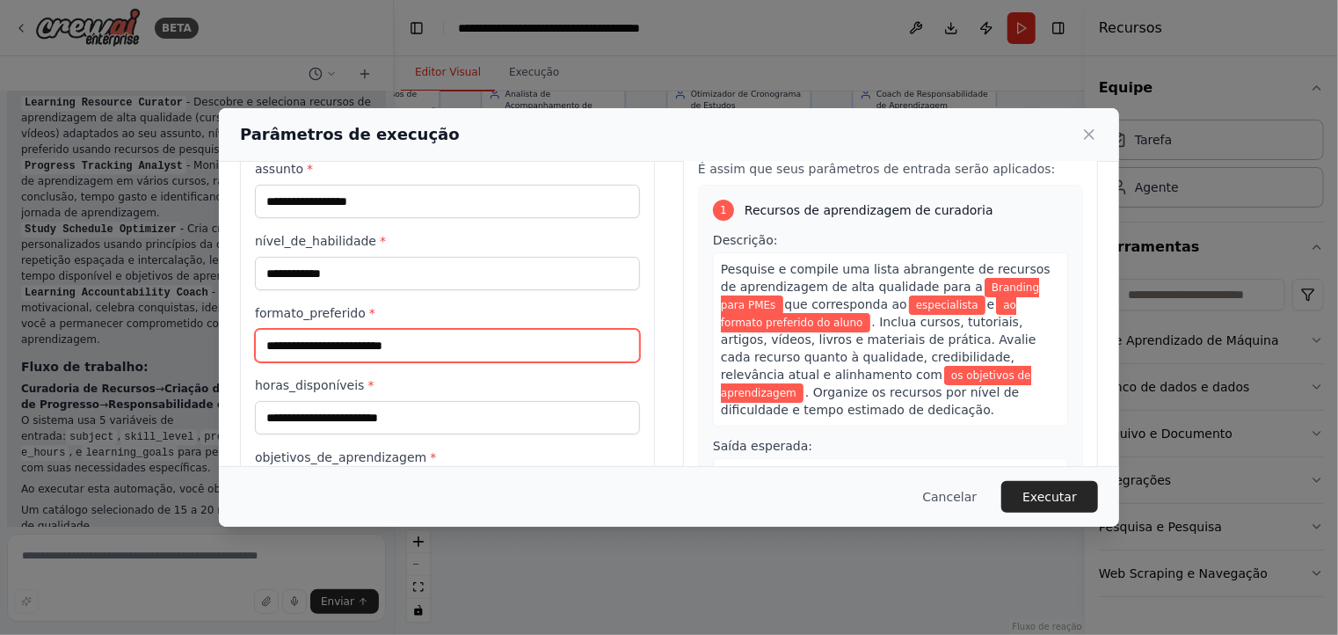
scroll to position [88, 0]
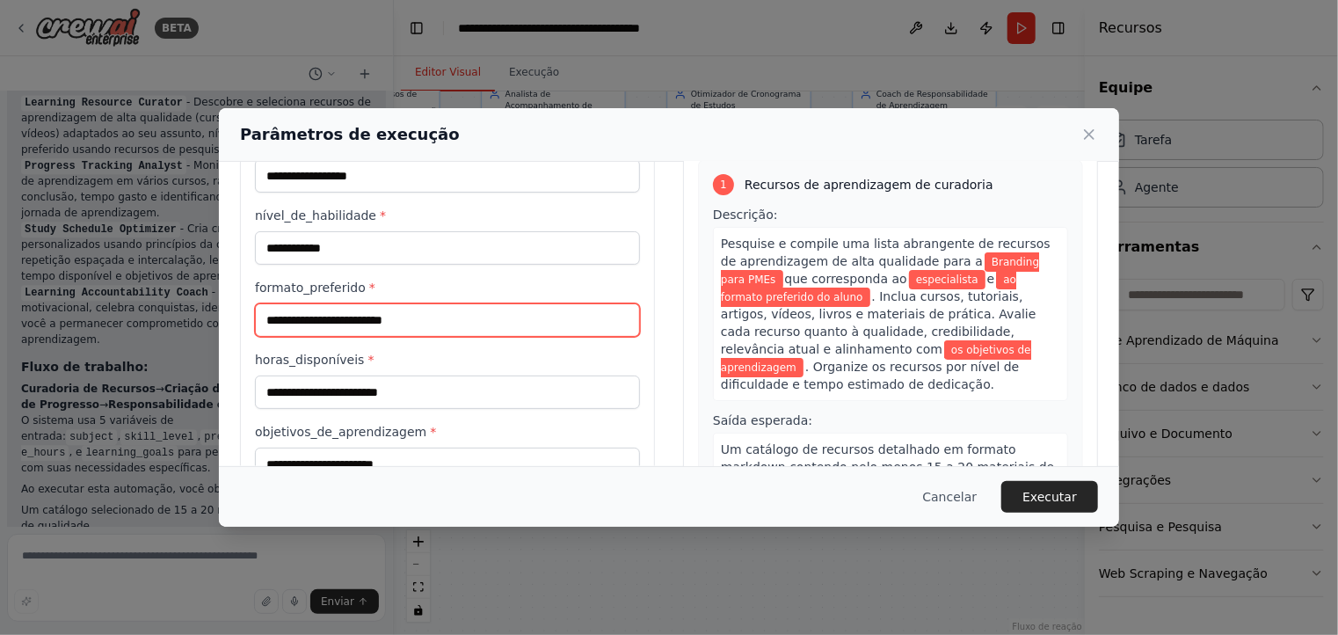
click at [361, 307] on input "formato_preferido *" at bounding box center [447, 319] width 385 height 33
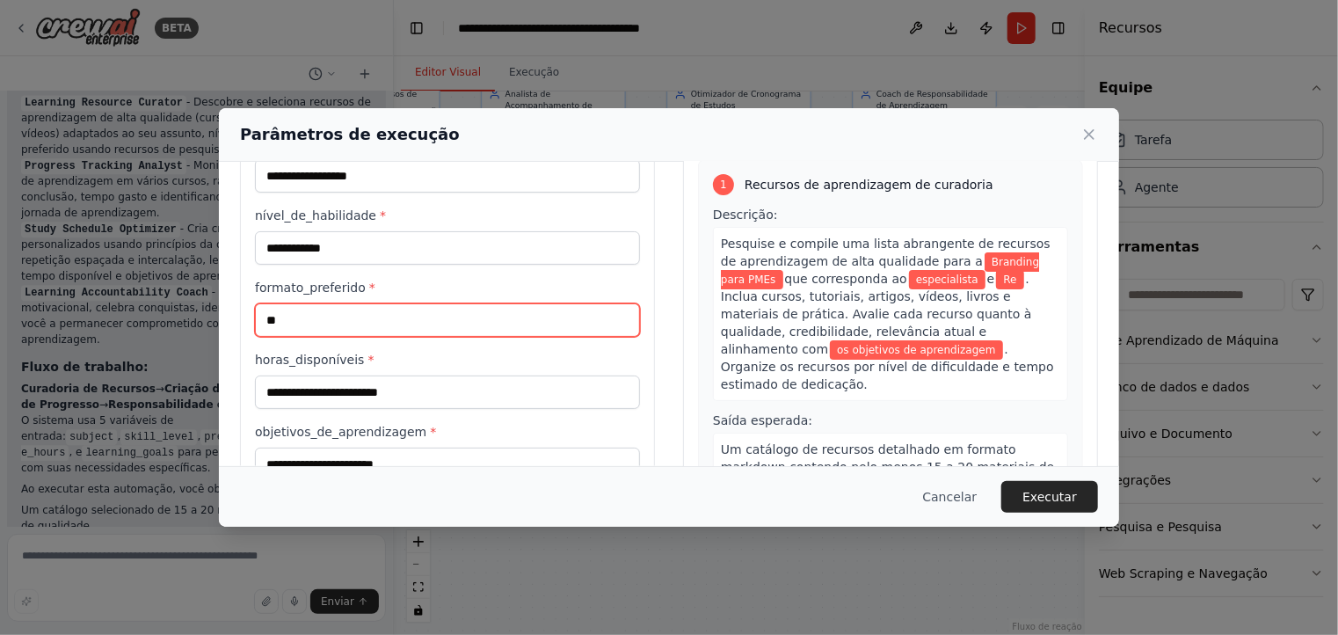
type input "*"
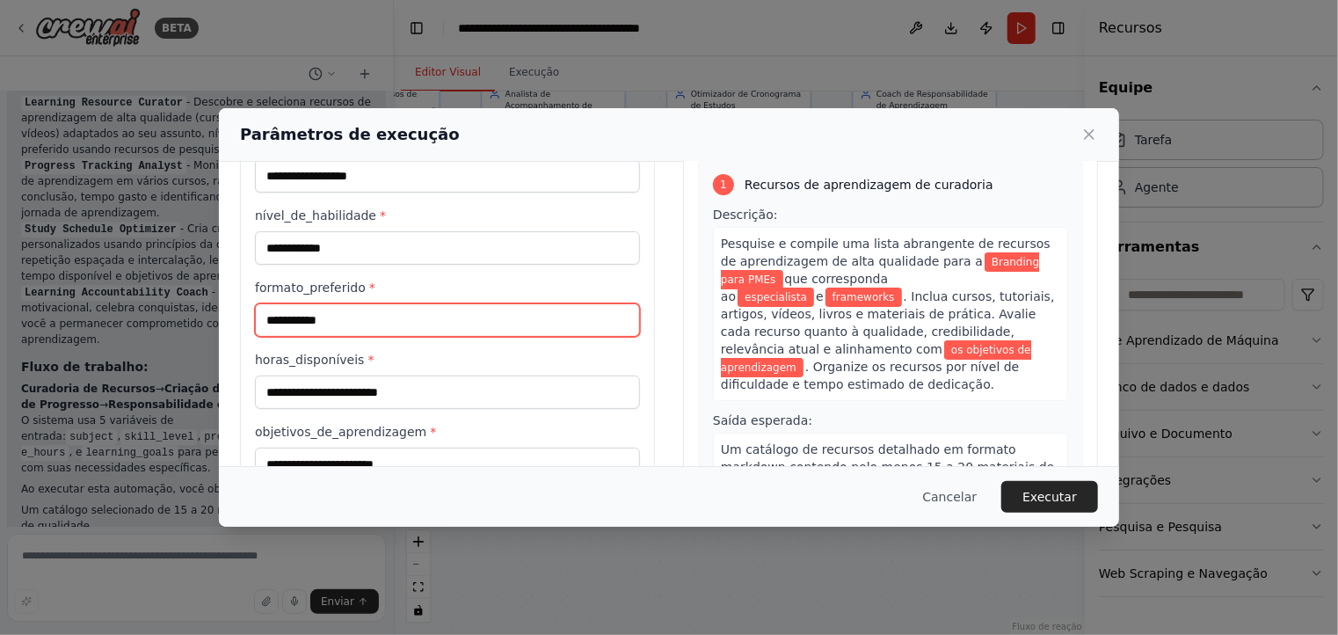
type input "**********"
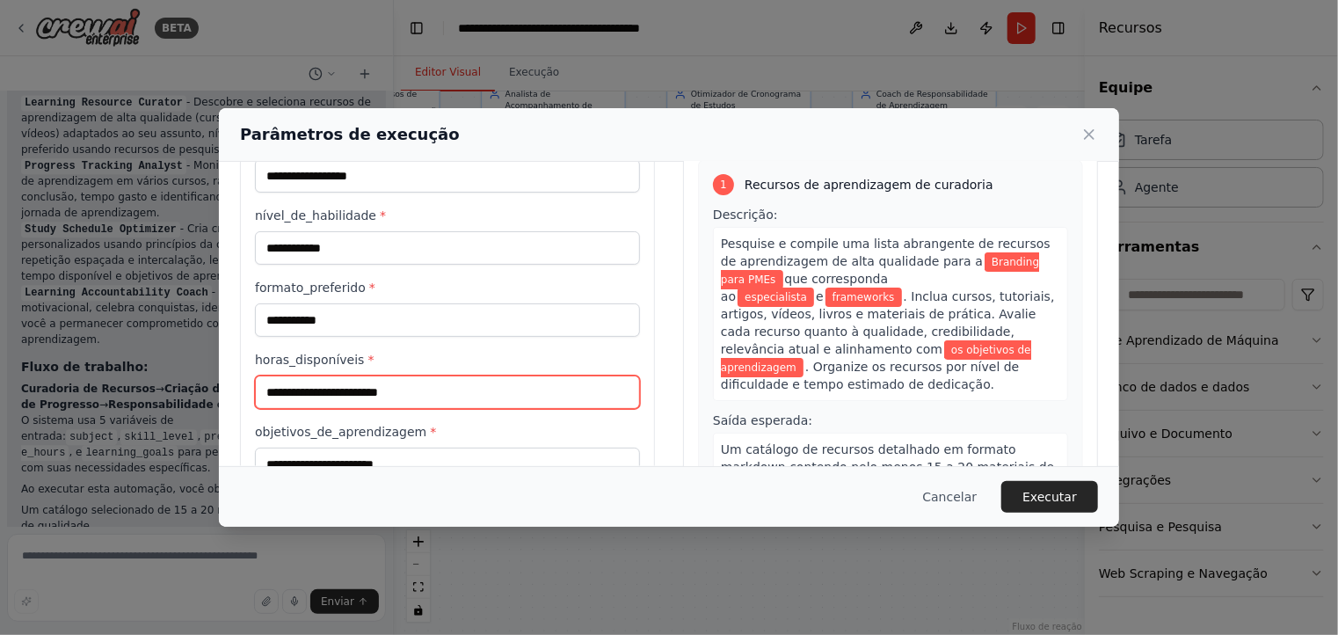
click at [335, 398] on input "horas_disponíveis *" at bounding box center [447, 391] width 385 height 33
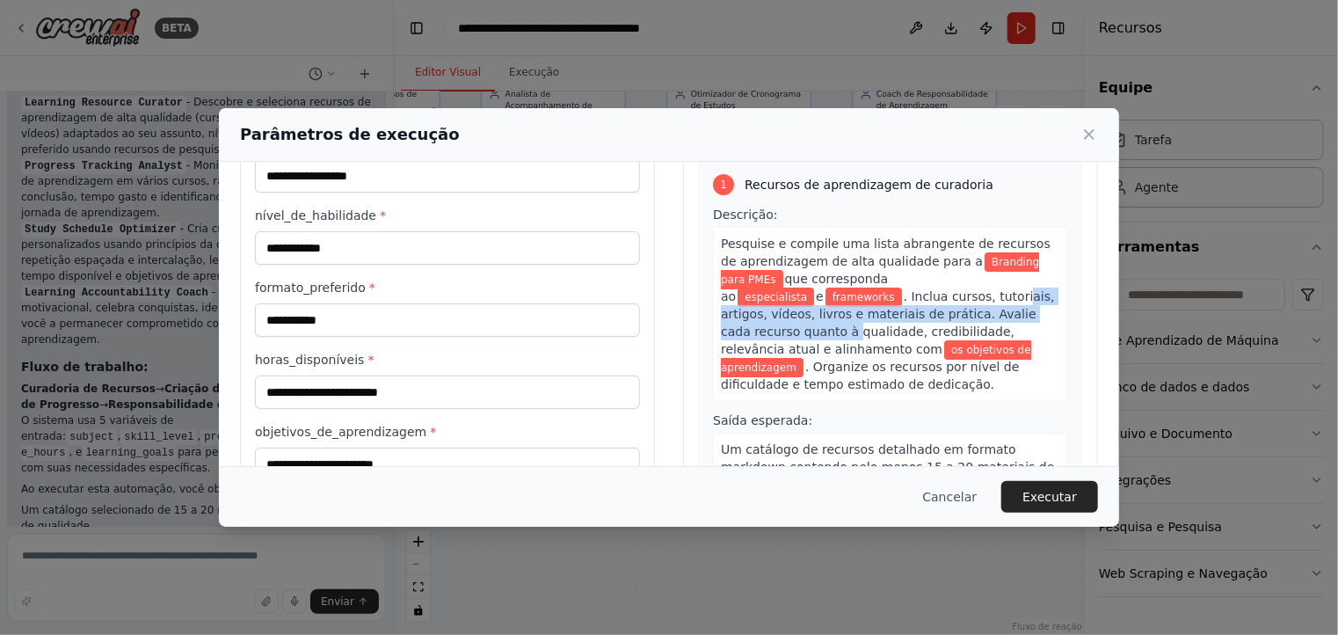
drag, startPoint x: 909, startPoint y: 307, endPoint x: 824, endPoint y: 288, distance: 87.3
click at [824, 289] on font ". Inclua cursos, tutoriais, artigos, vídeos, livros e materiais de prática. Ava…" at bounding box center [888, 322] width 334 height 67
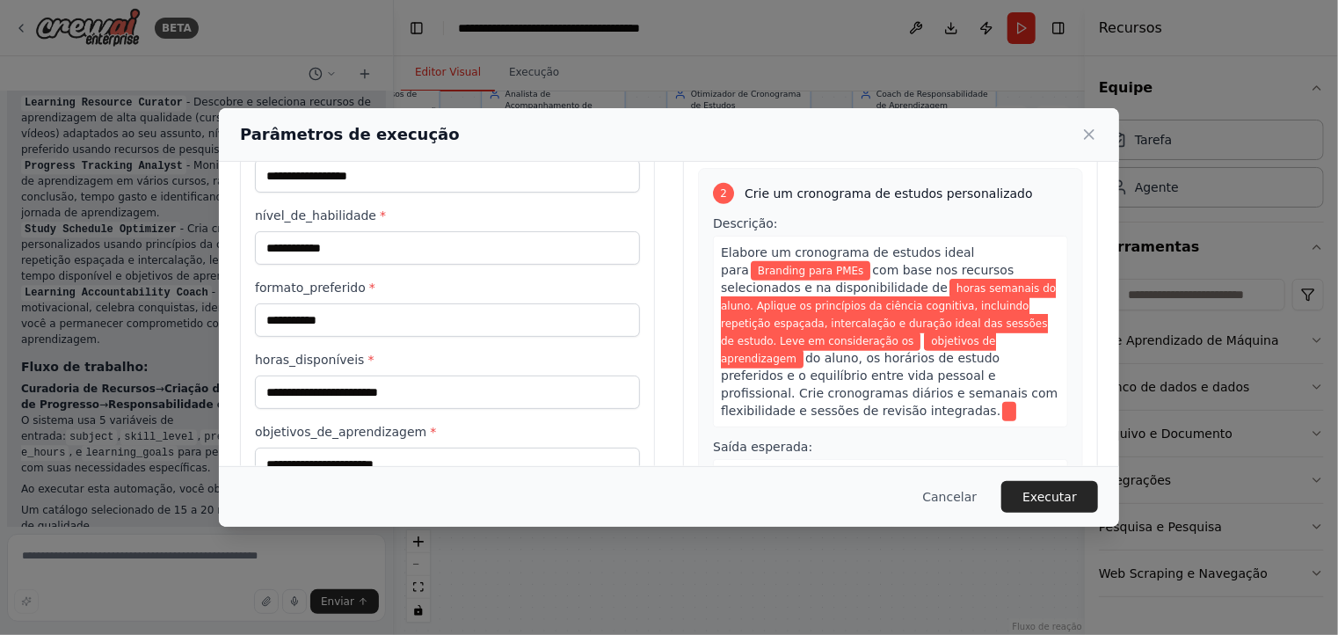
scroll to position [440, 0]
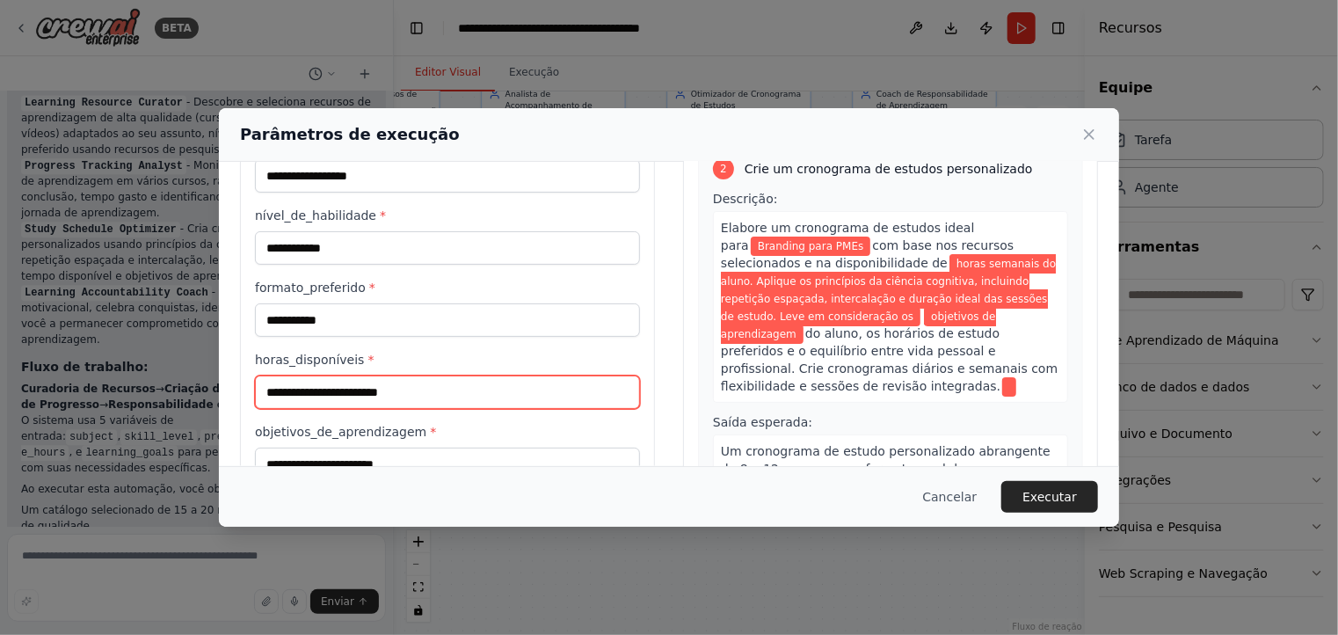
click at [346, 390] on input "horas_disponíveis *" at bounding box center [447, 391] width 385 height 33
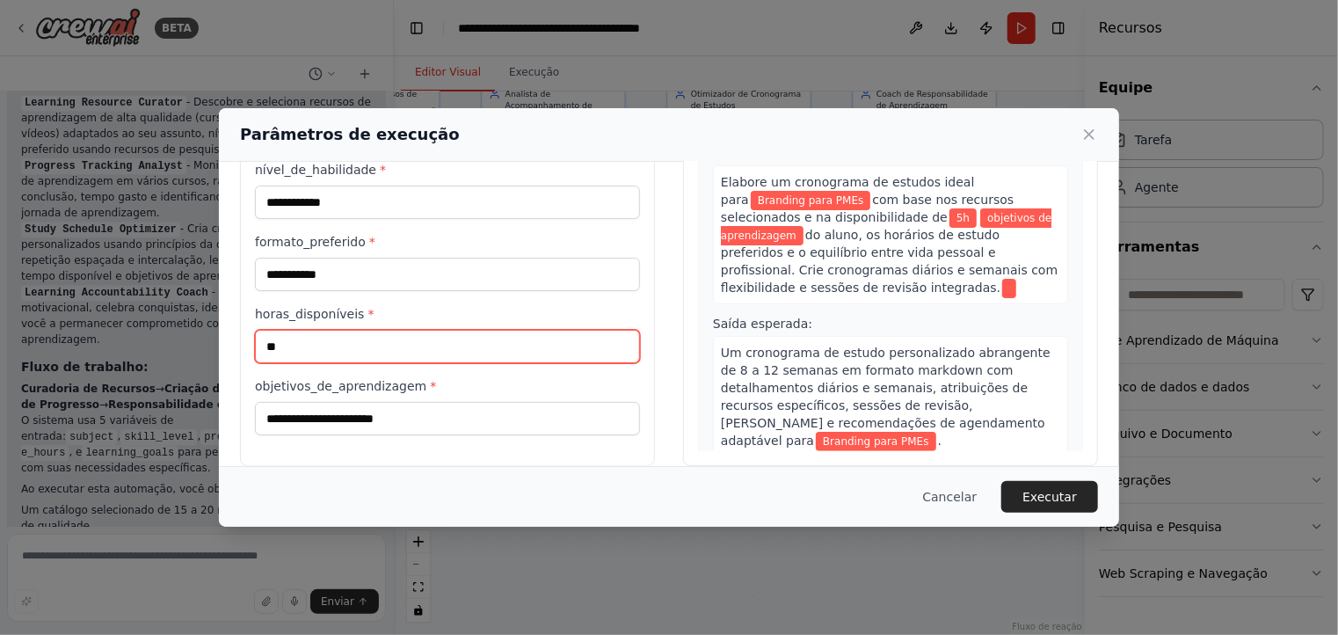
scroll to position [153, 0]
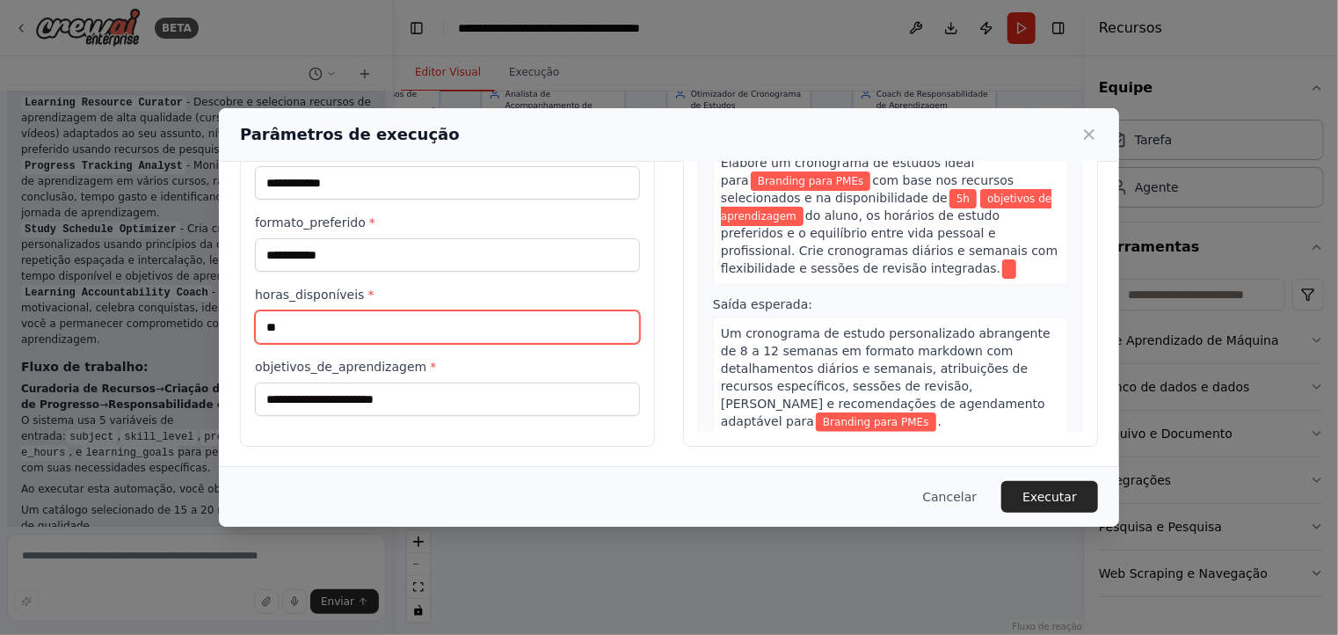
type input "**"
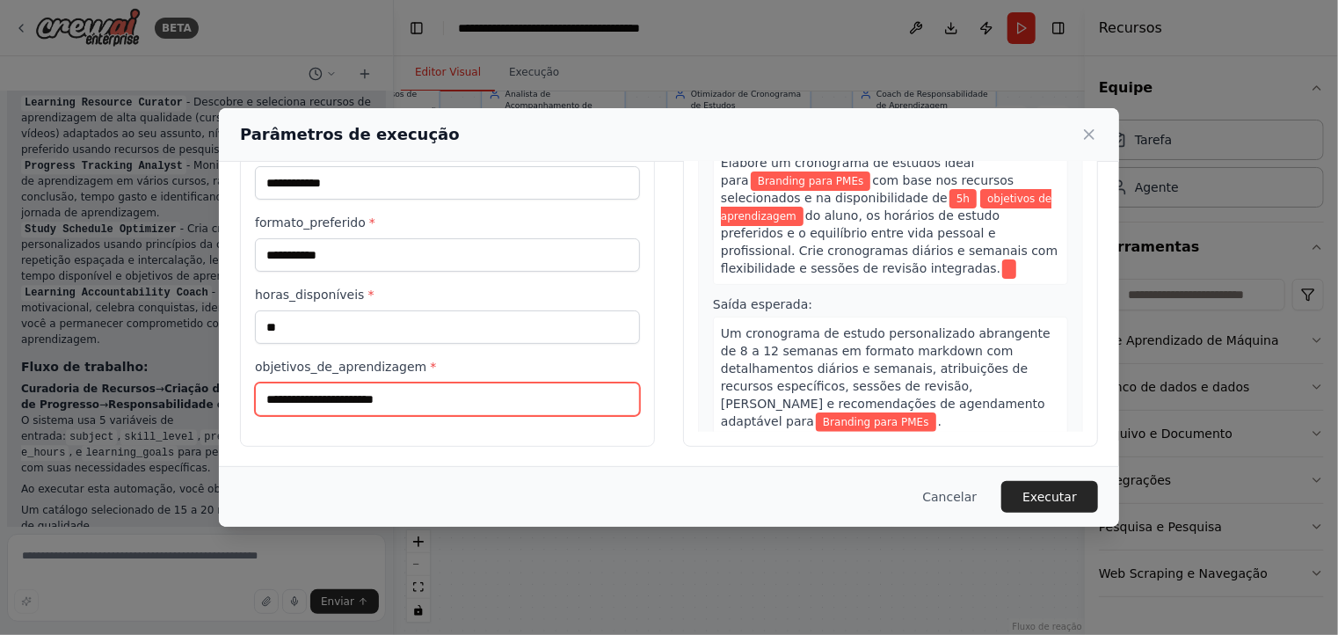
click at [388, 404] on input "objetivos_de_aprendizagem *" at bounding box center [447, 399] width 385 height 33
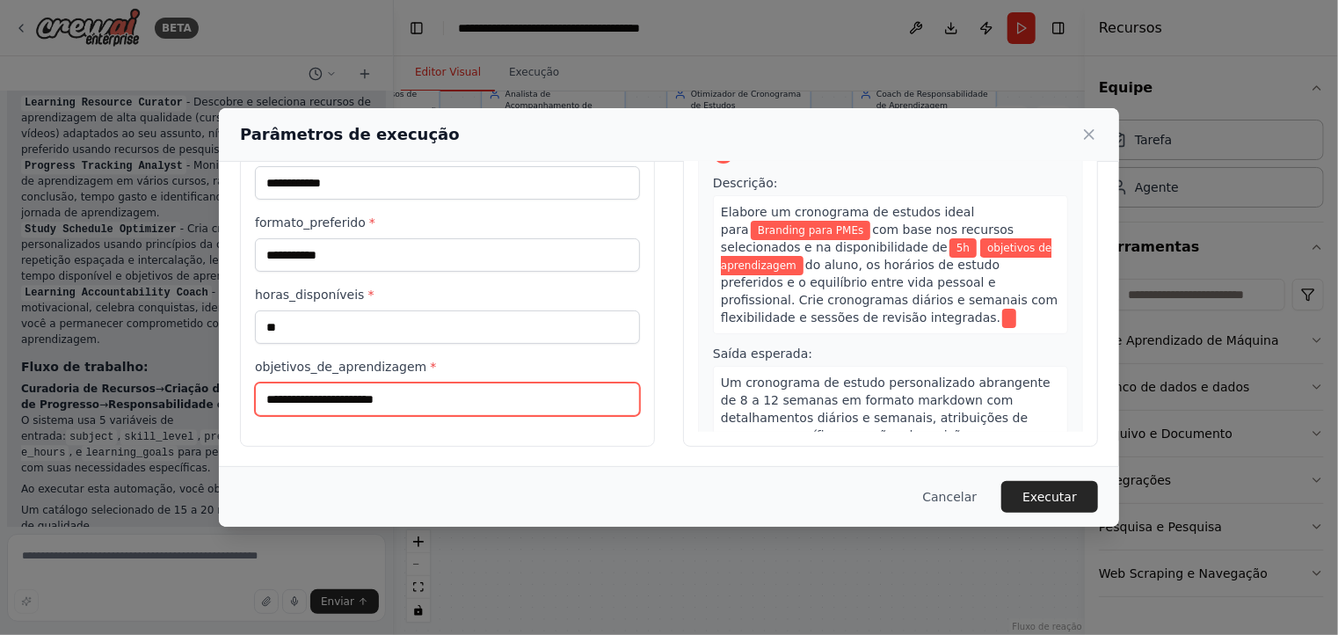
scroll to position [352, 0]
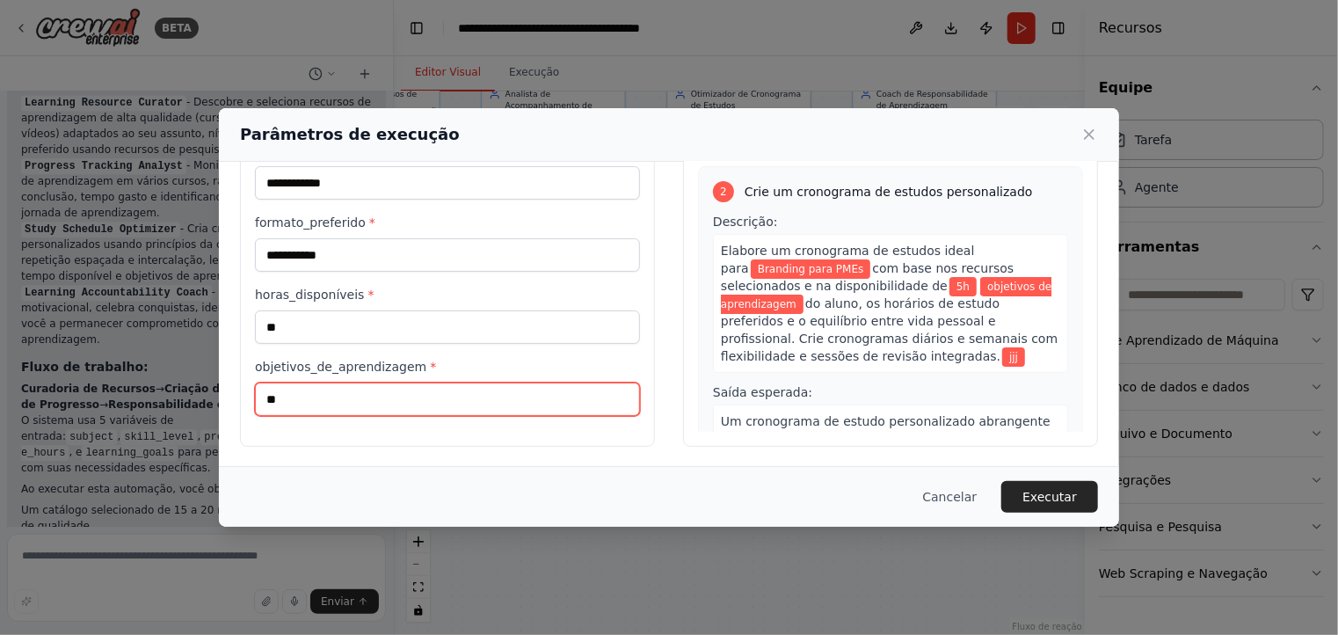
type input "*"
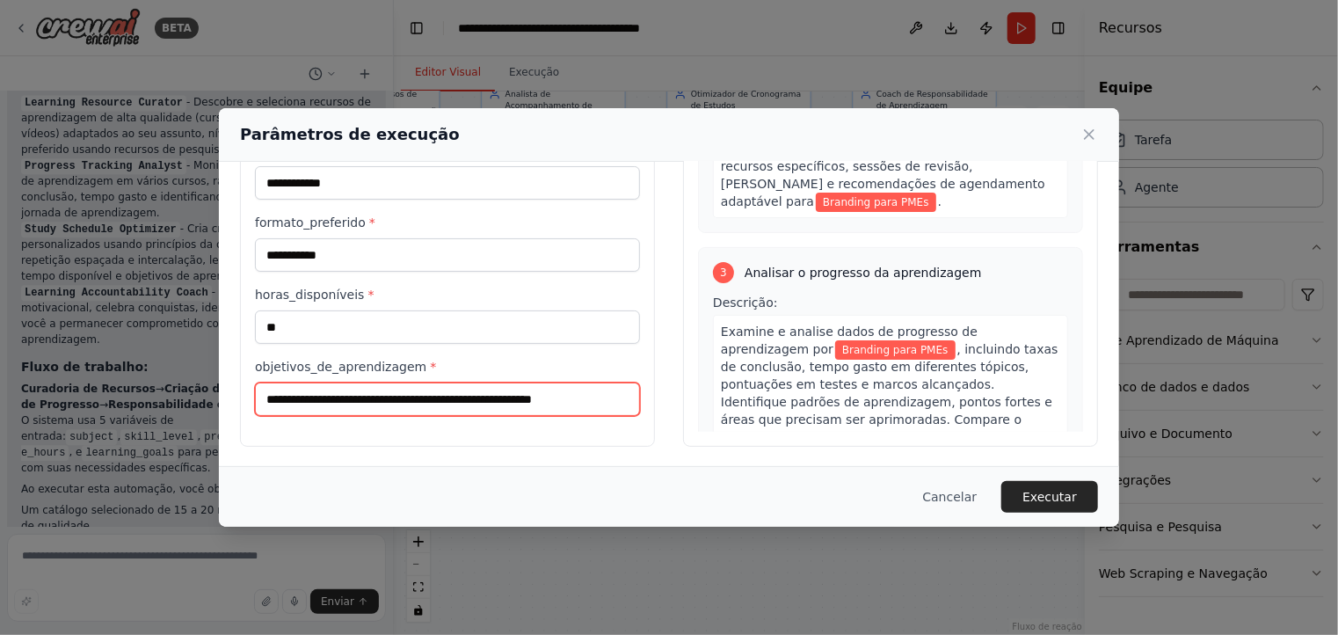
scroll to position [897, 0]
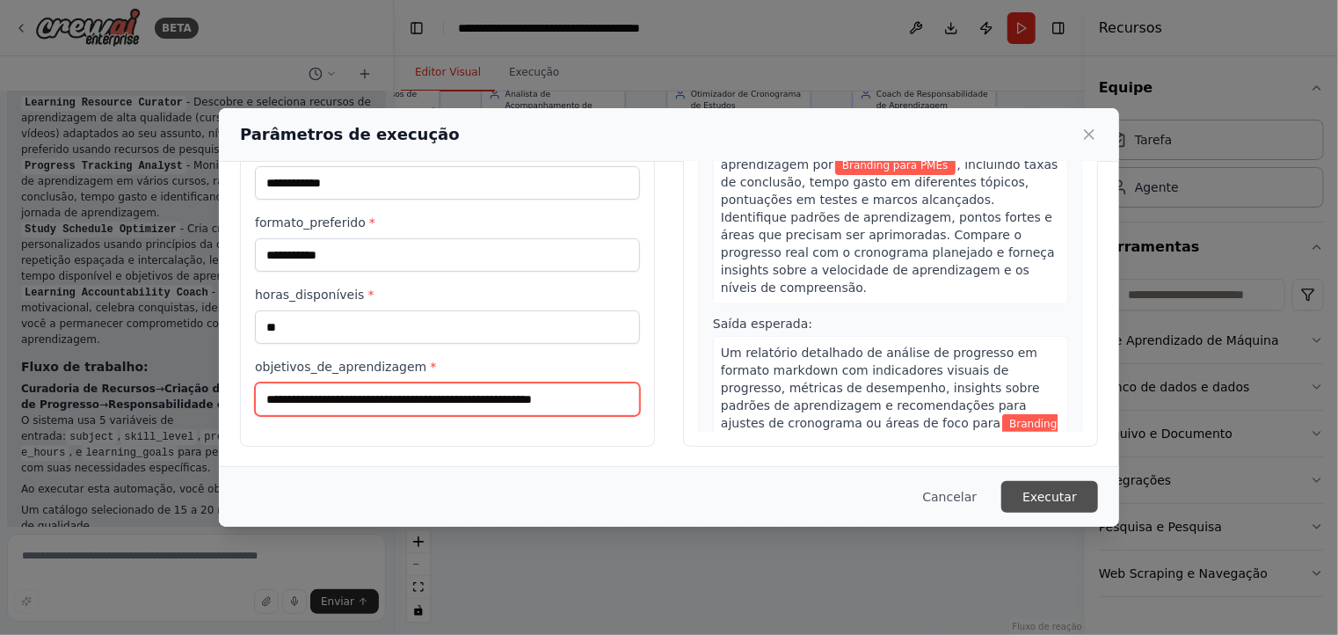
type input "**********"
click at [1024, 492] on button "Executar" at bounding box center [1050, 497] width 97 height 32
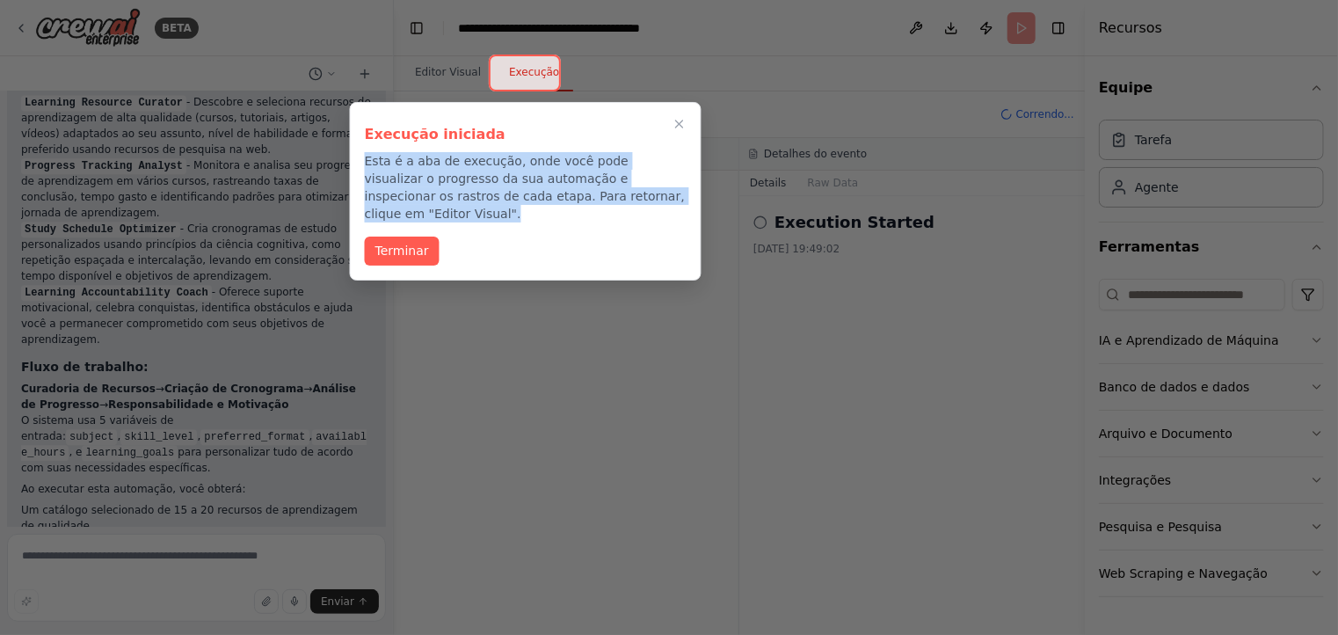
drag, startPoint x: 361, startPoint y: 162, endPoint x: 536, endPoint y: 220, distance: 183.5
click at [645, 193] on div "Execução iniciada Esta é a aba de execução, onde você pode visualizar o progres…" at bounding box center [526, 191] width 352 height 179
click at [433, 235] on button "Terminar" at bounding box center [402, 249] width 75 height 29
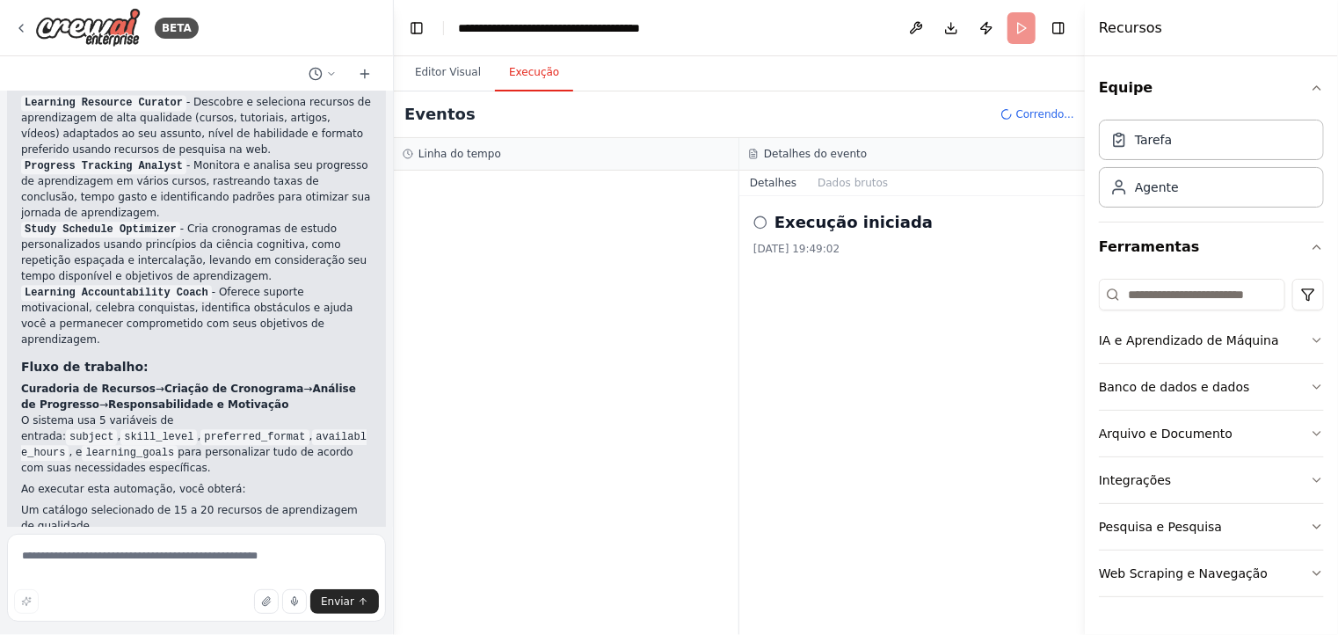
click at [534, 151] on div "Linha do tempo" at bounding box center [566, 154] width 327 height 14
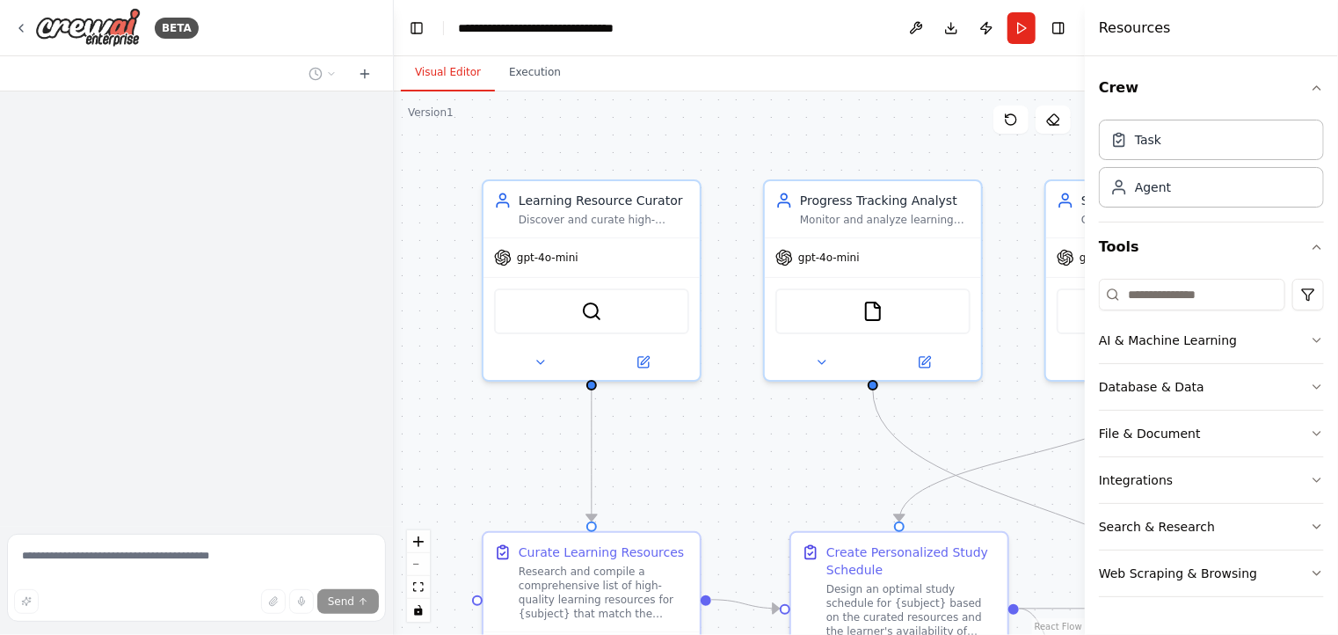
click at [528, 93] on div ".deletable-edge-delete-btn { width: 20px; height: 20px; border: 0px solid #ffff…" at bounding box center [739, 362] width 691 height 543
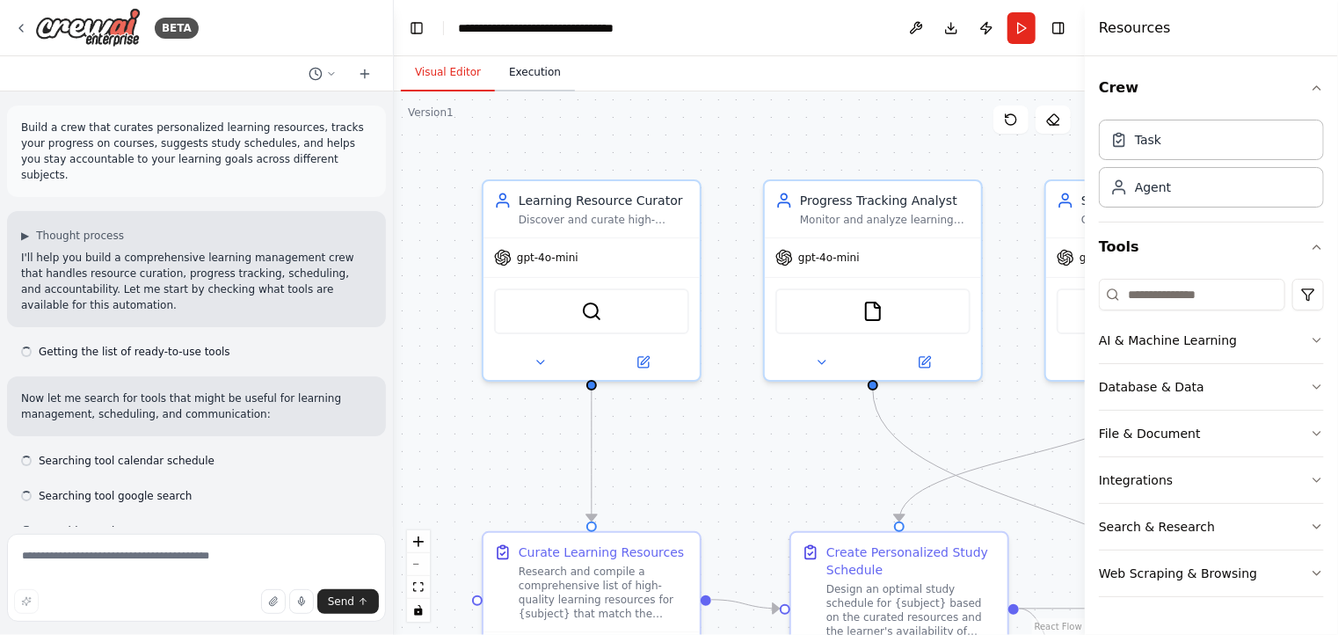
scroll to position [1867, 0]
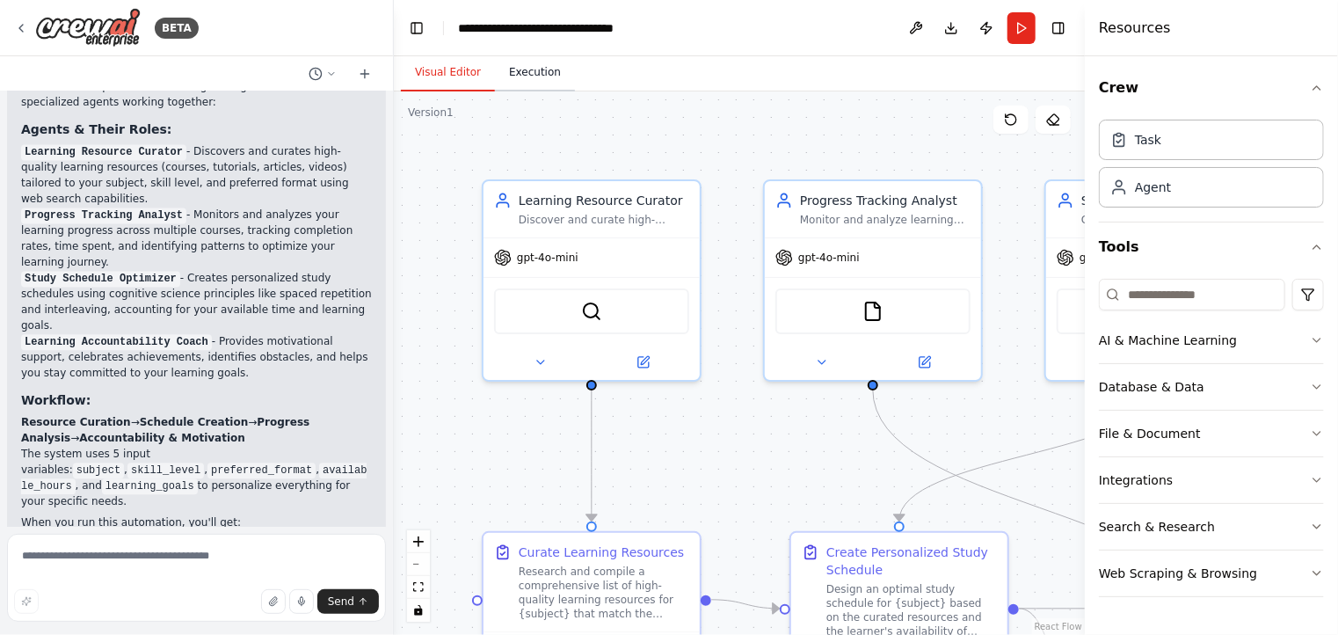
click at [535, 77] on button "Execution" at bounding box center [535, 73] width 80 height 37
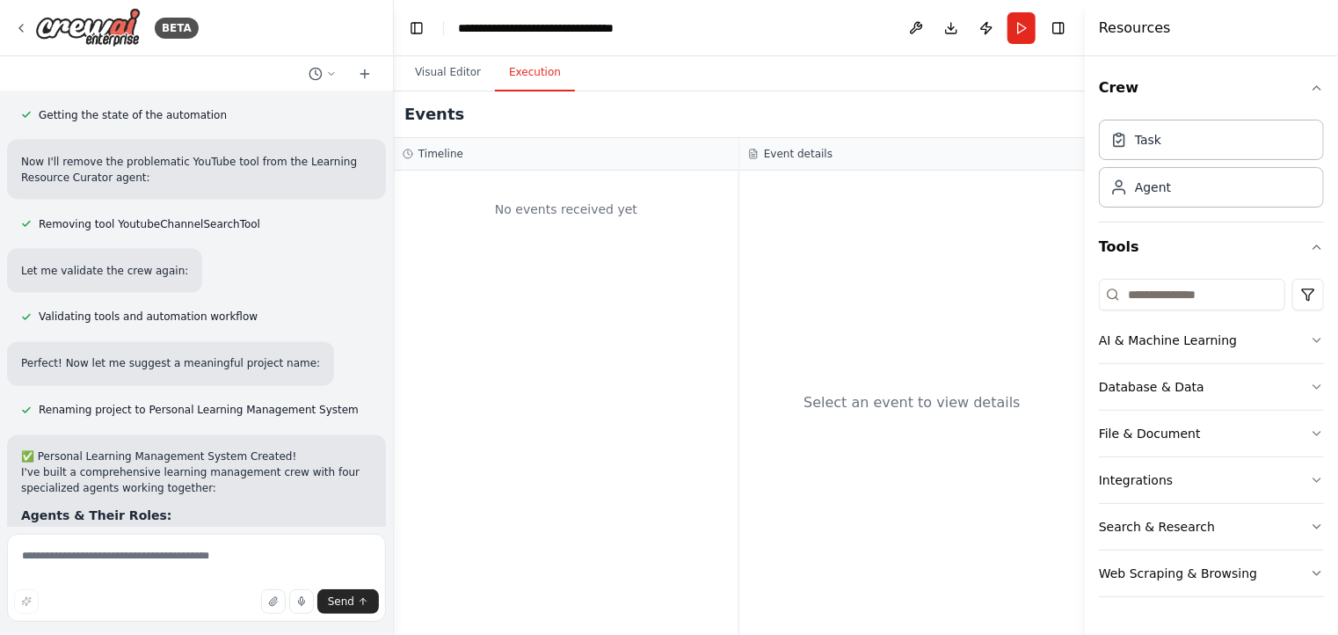
scroll to position [1427, 0]
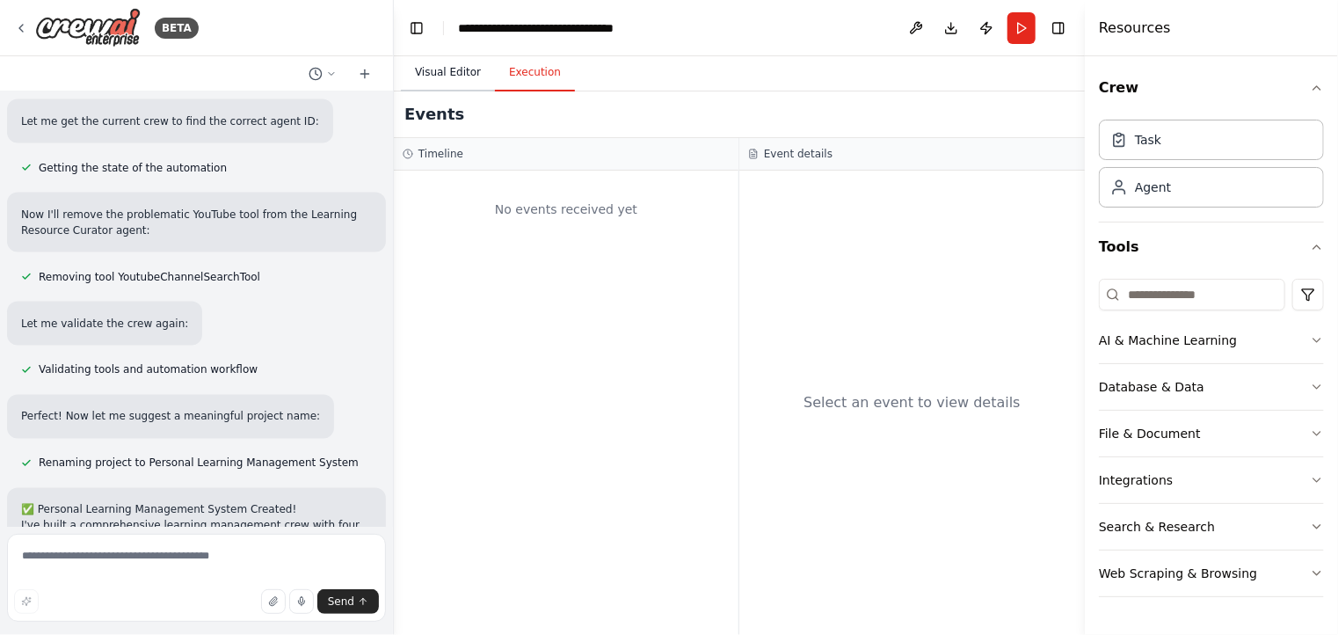
click at [463, 75] on button "Visual Editor" at bounding box center [448, 73] width 94 height 37
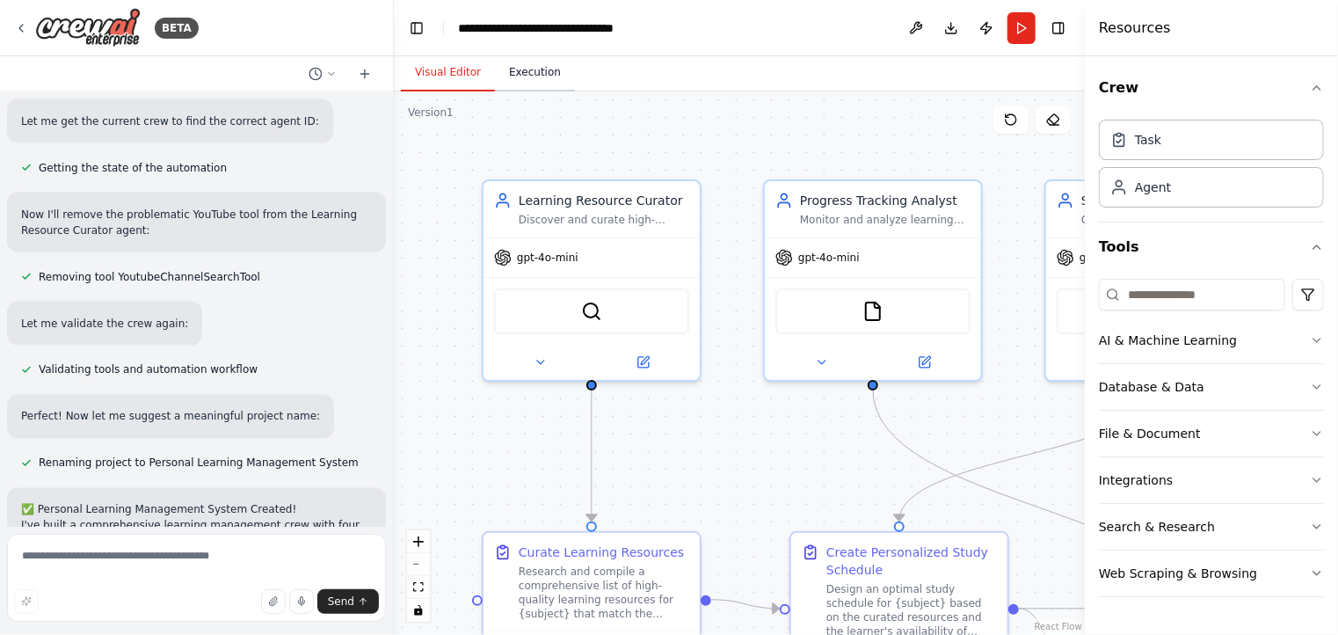
click at [534, 79] on button "Execution" at bounding box center [535, 73] width 80 height 37
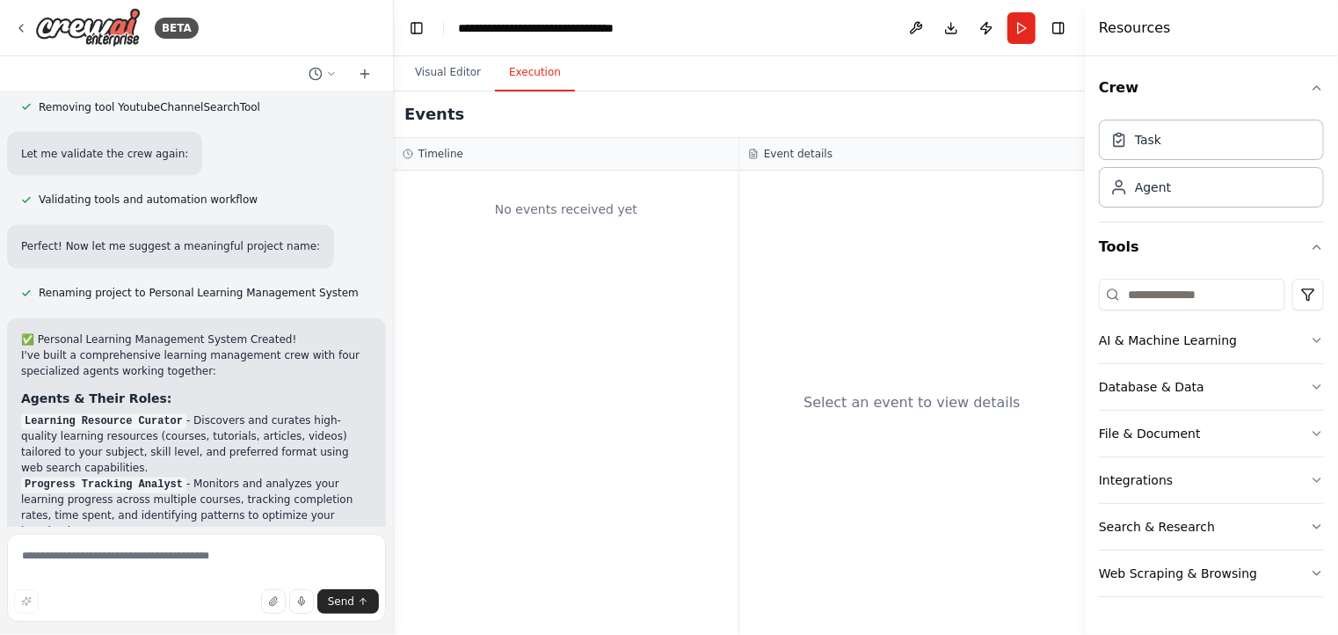
scroll to position [1691, 0]
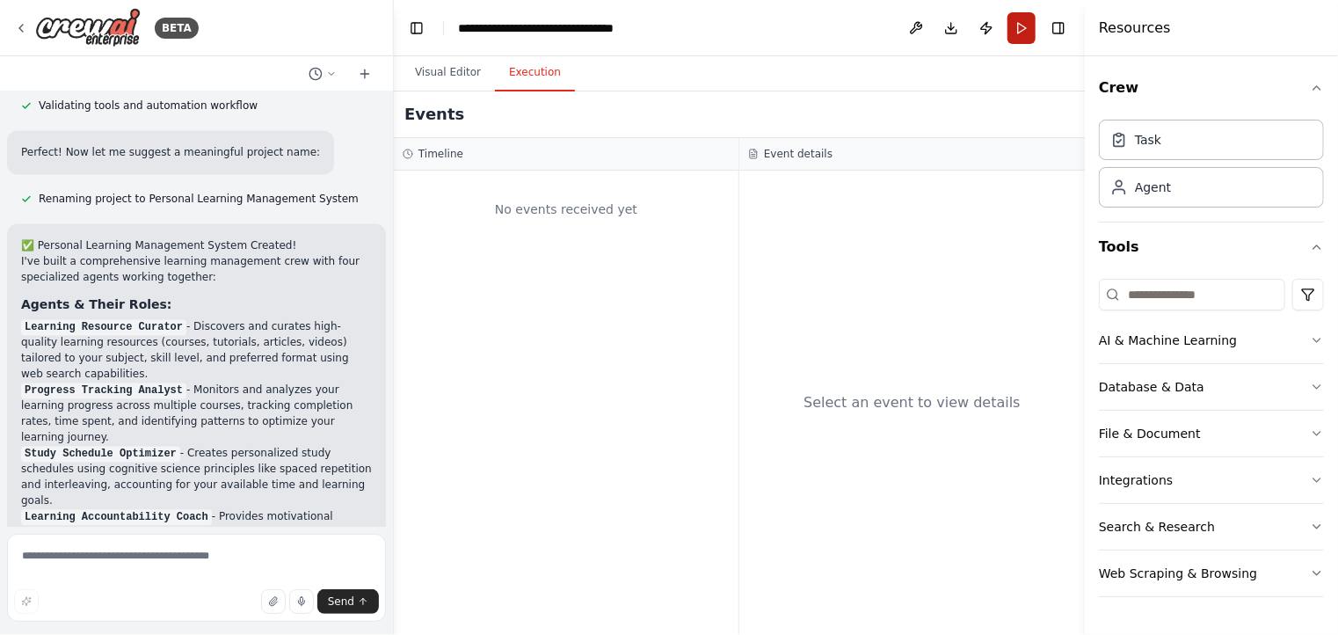
click at [1022, 23] on button "Run" at bounding box center [1022, 28] width 28 height 32
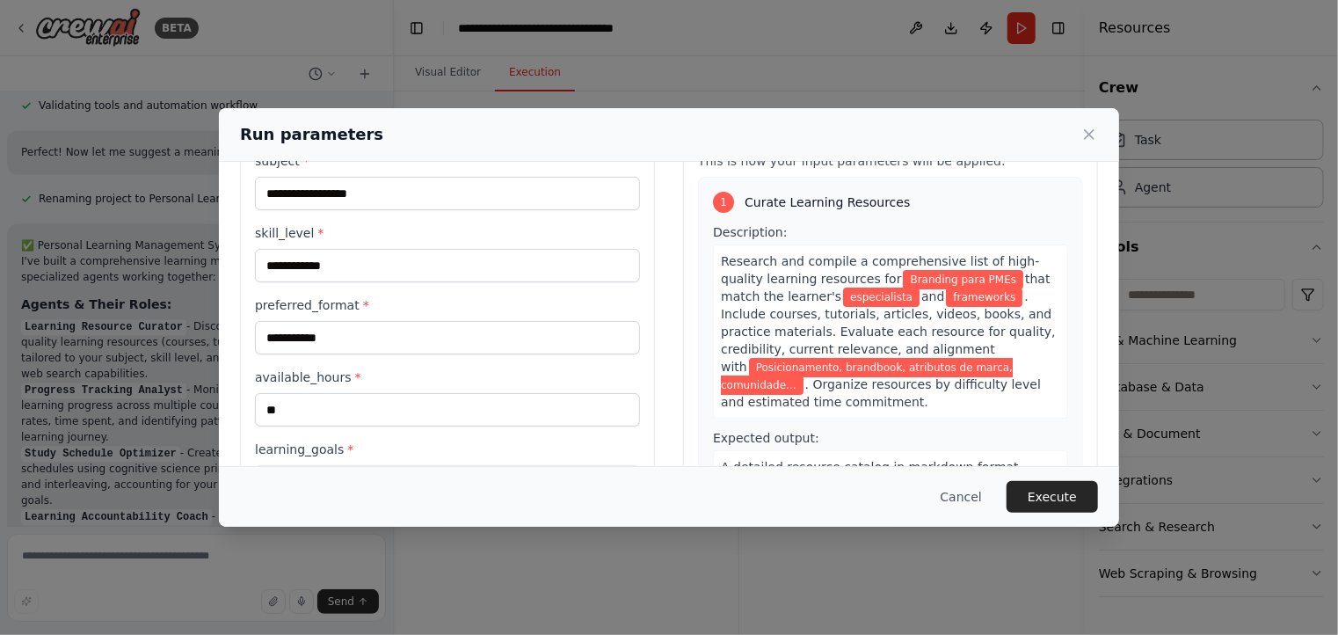
scroll to position [153, 0]
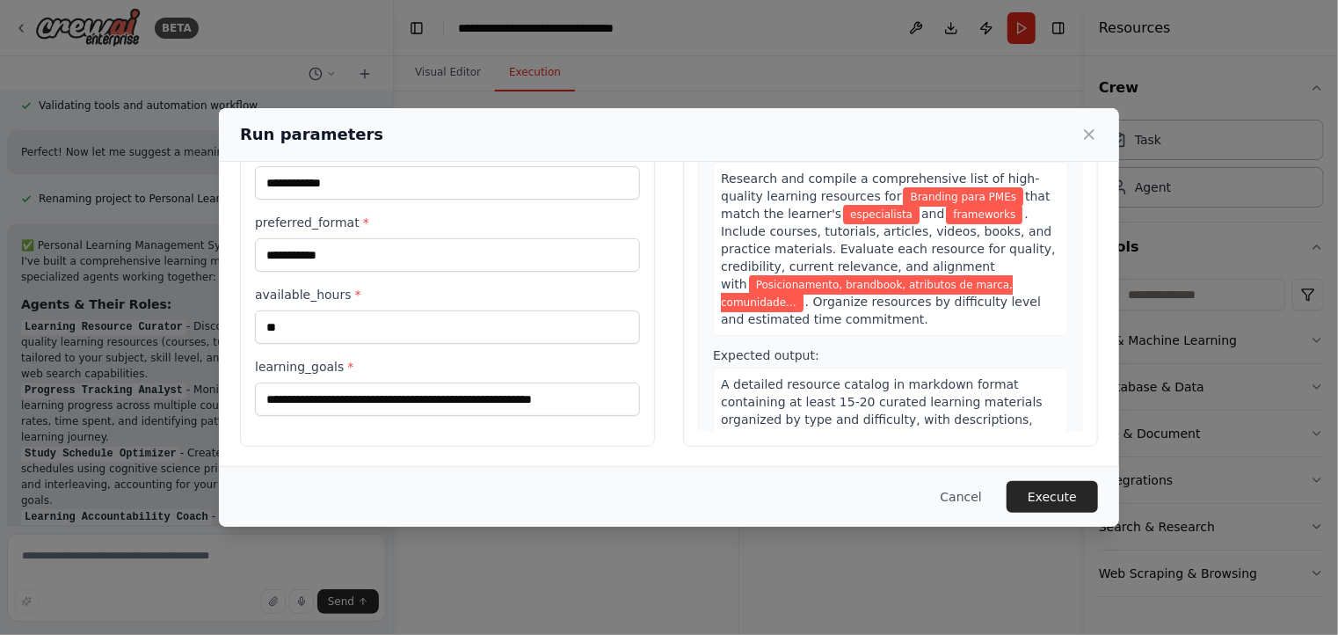
click at [1041, 494] on button "Execute" at bounding box center [1052, 497] width 91 height 32
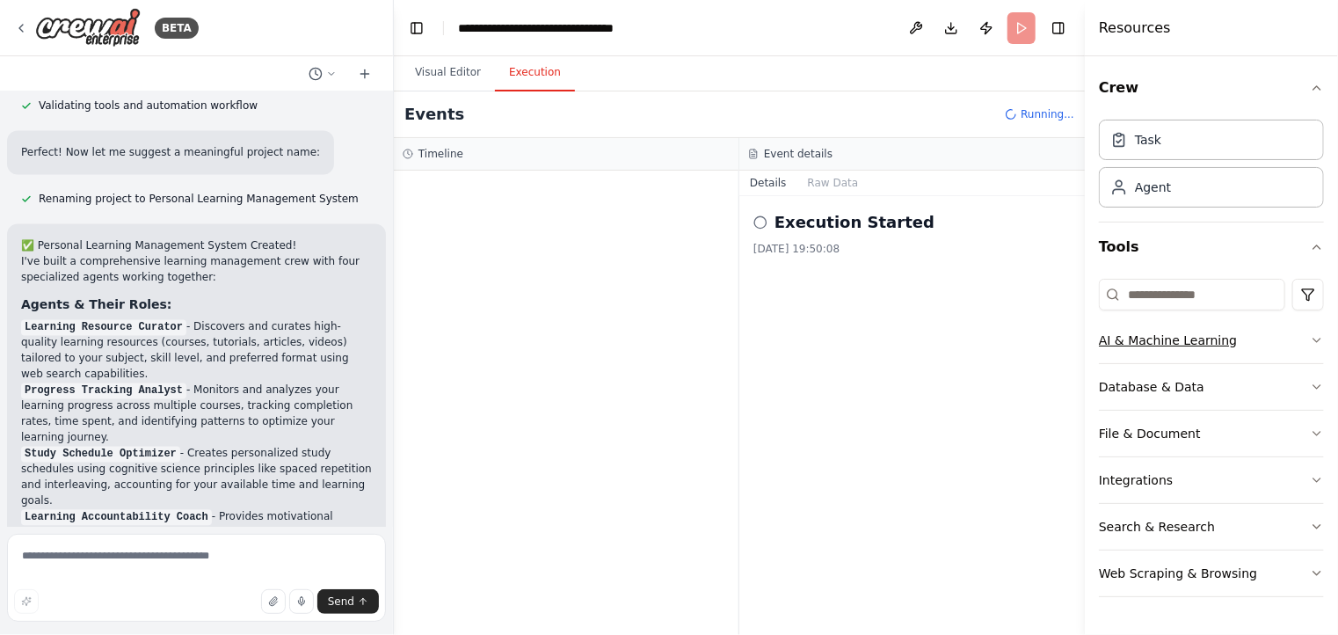
click at [1146, 327] on button "AI & Machine Learning" at bounding box center [1211, 340] width 225 height 46
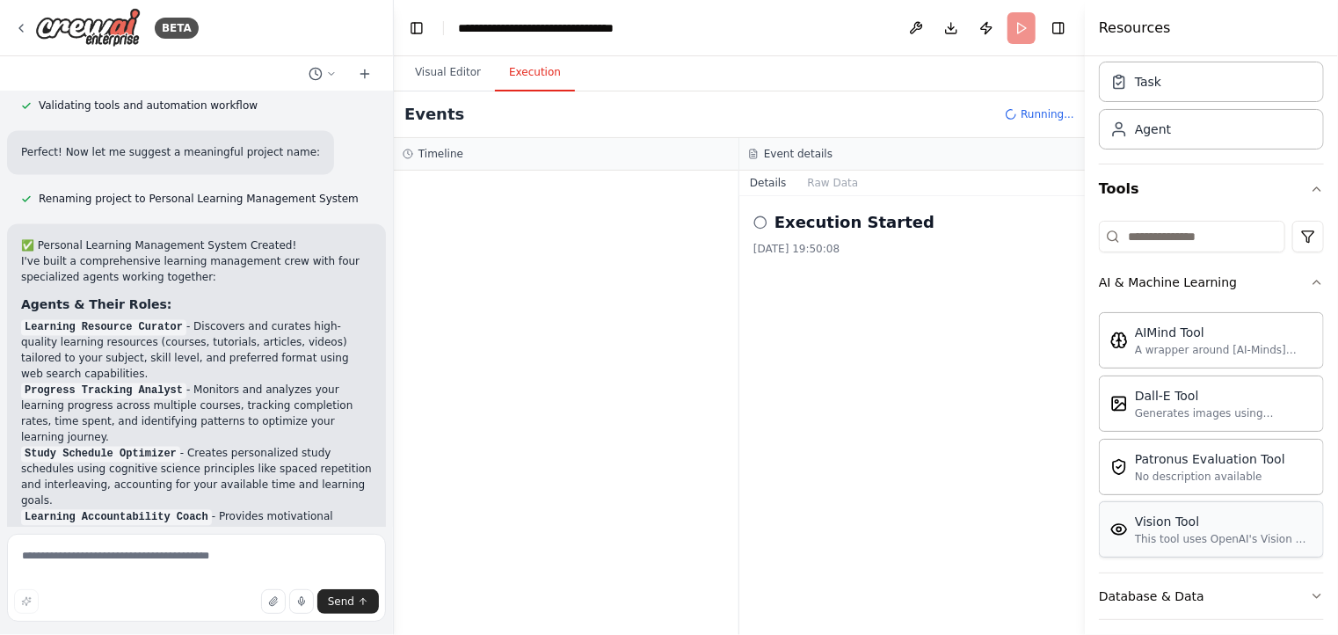
scroll to position [88, 0]
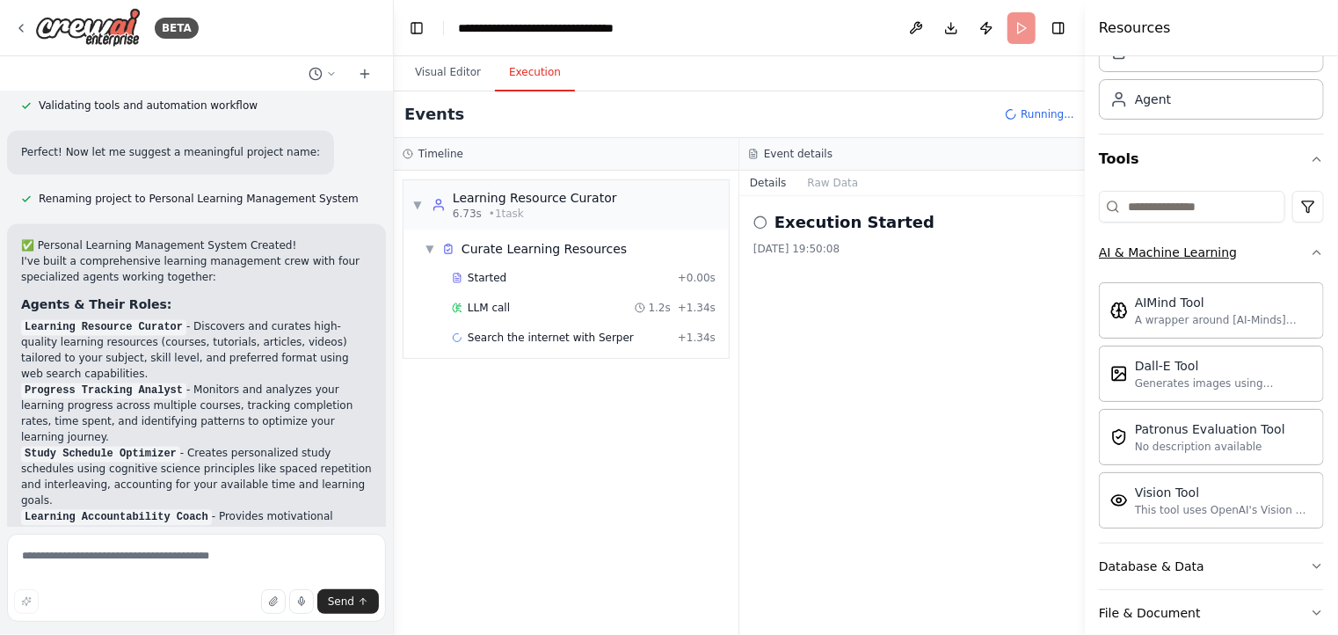
click at [1310, 251] on icon "button" at bounding box center [1317, 252] width 14 height 14
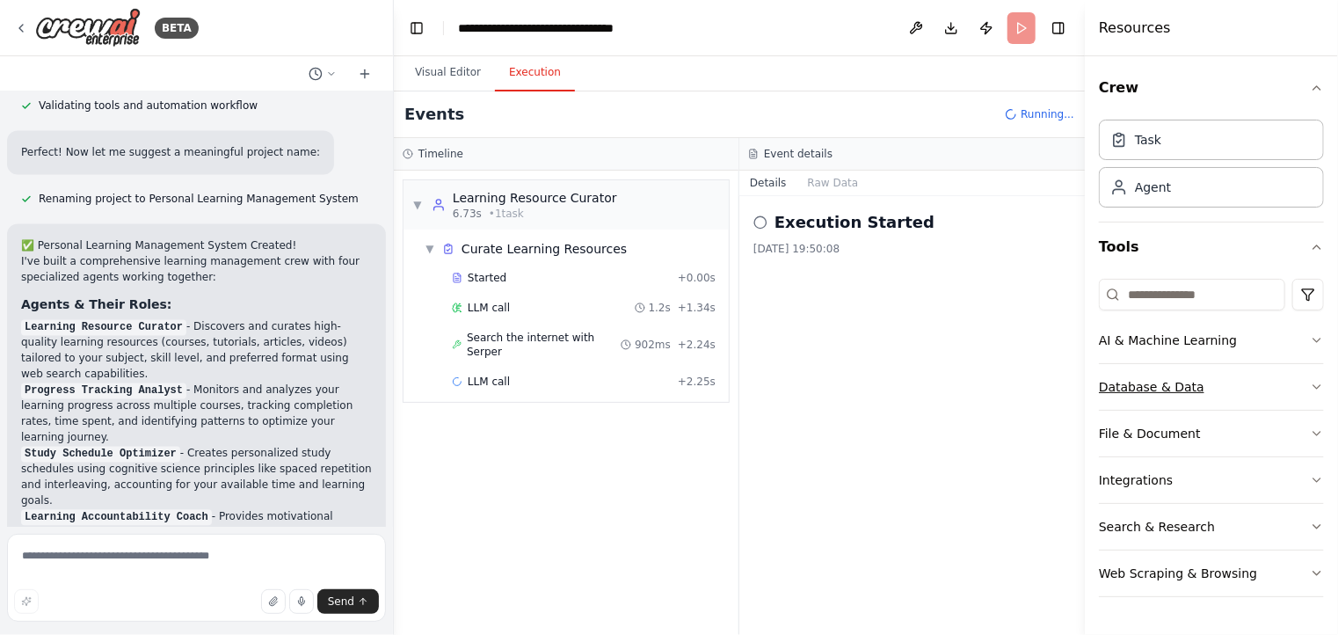
click at [1284, 386] on button "Database & Data" at bounding box center [1211, 387] width 225 height 46
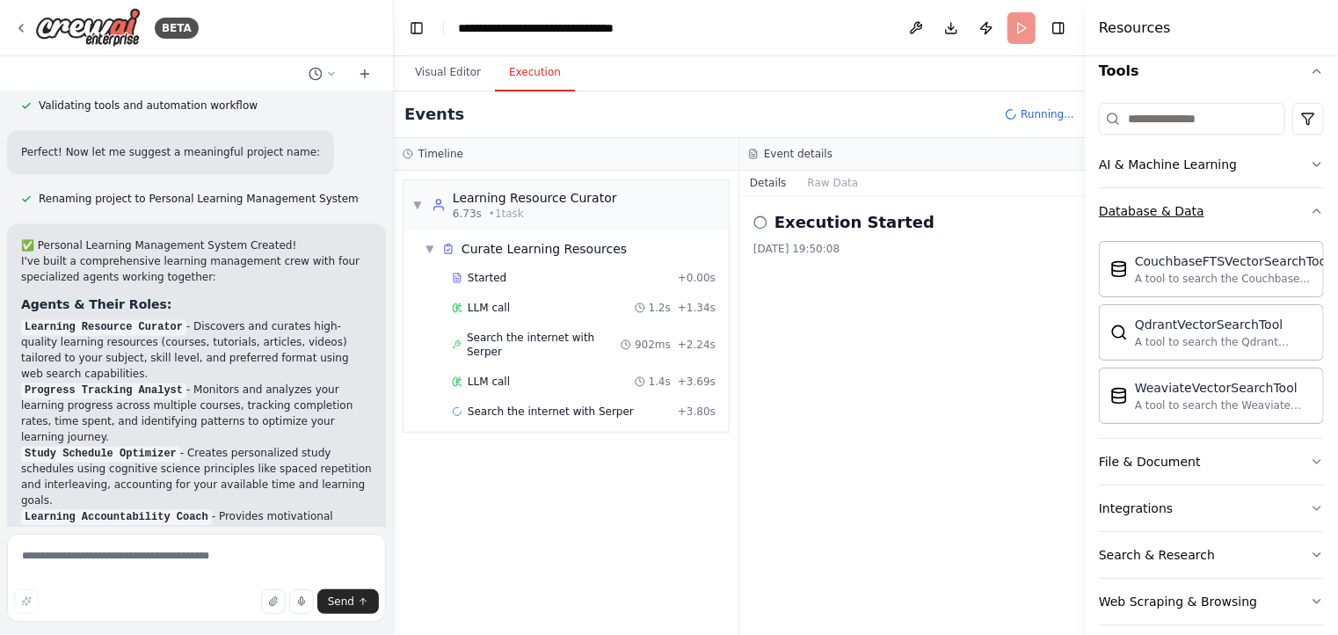
click at [1310, 208] on icon "button" at bounding box center [1317, 211] width 14 height 14
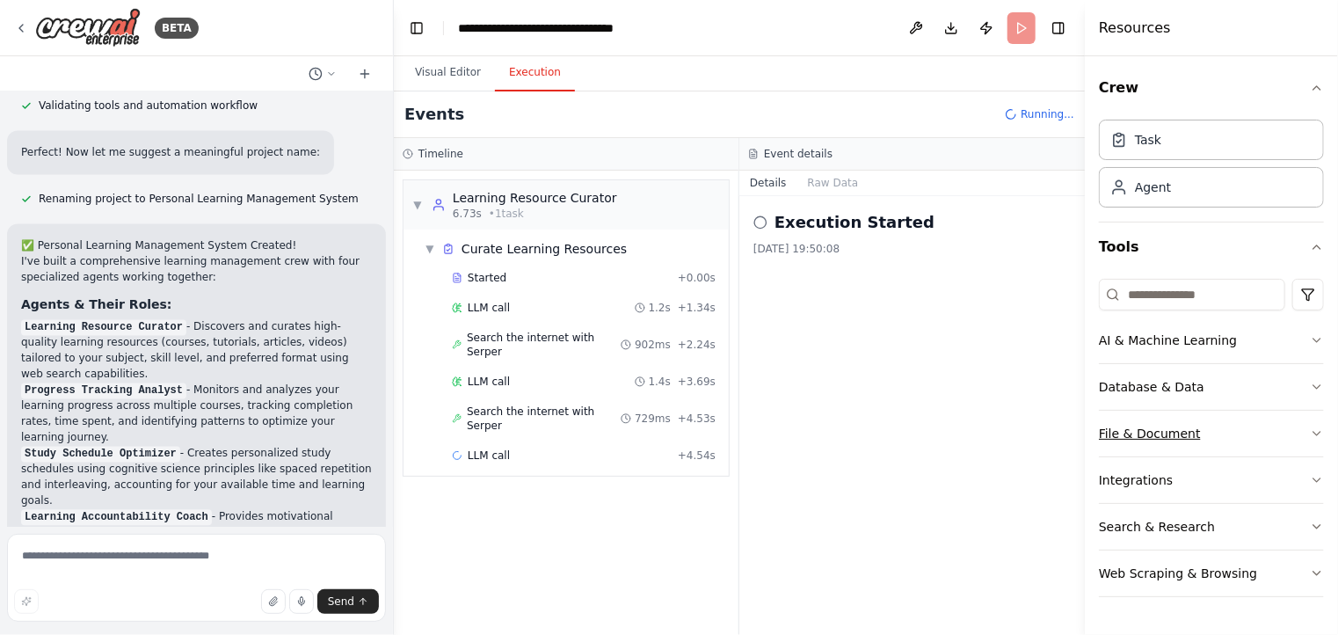
click at [1298, 433] on button "File & Document" at bounding box center [1211, 434] width 225 height 46
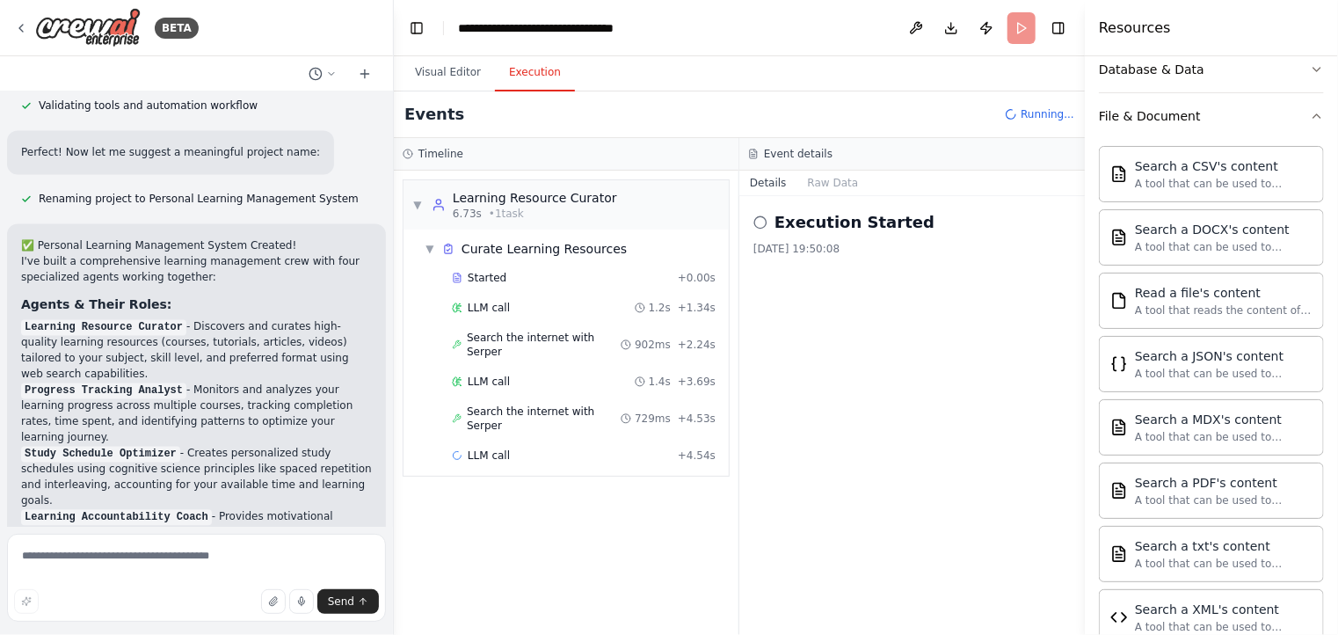
scroll to position [352, 0]
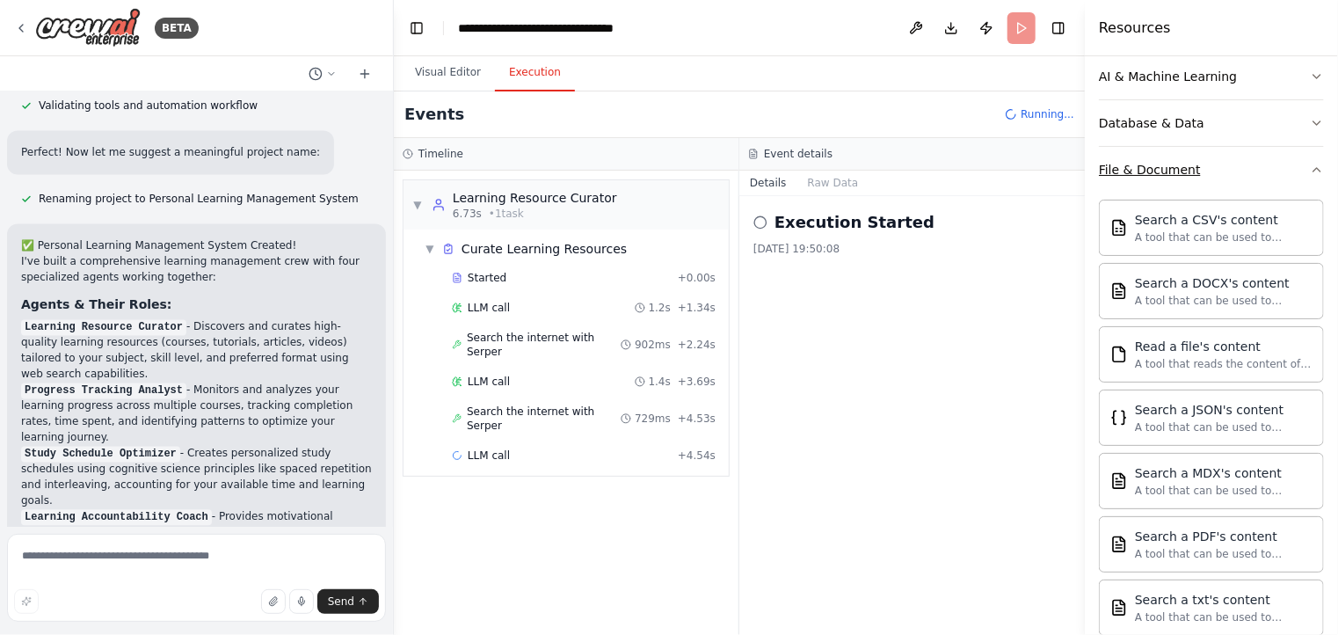
click at [1310, 166] on icon "button" at bounding box center [1317, 170] width 14 height 14
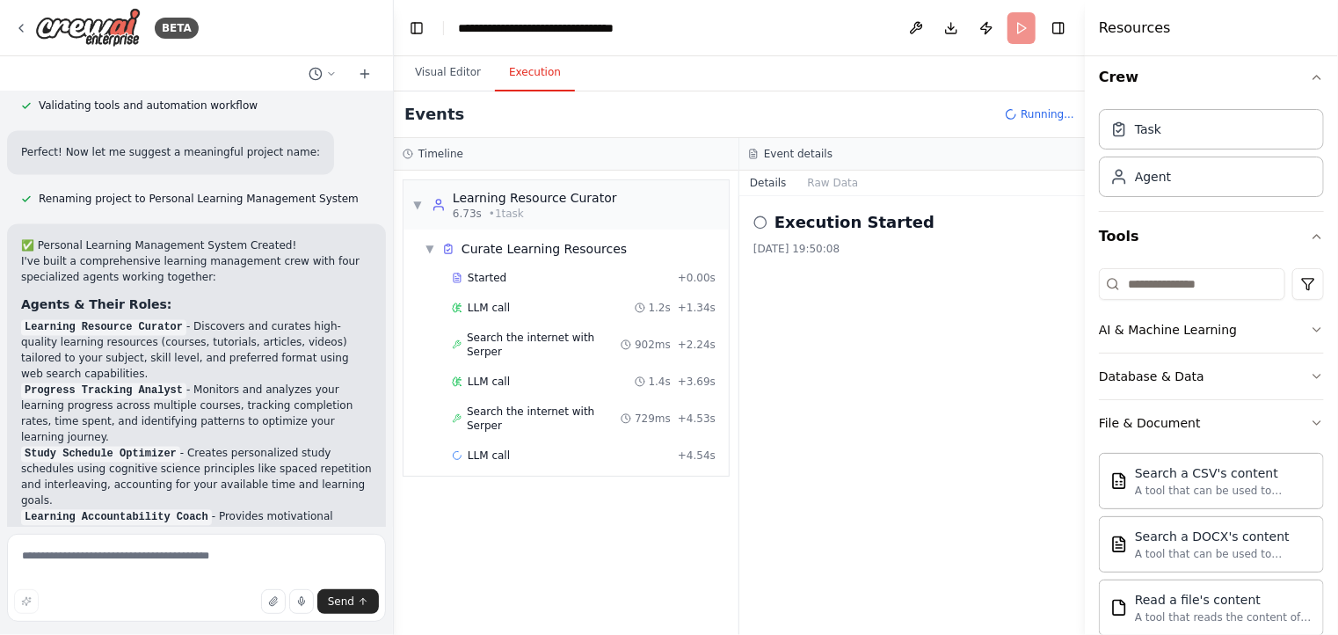
scroll to position [0, 0]
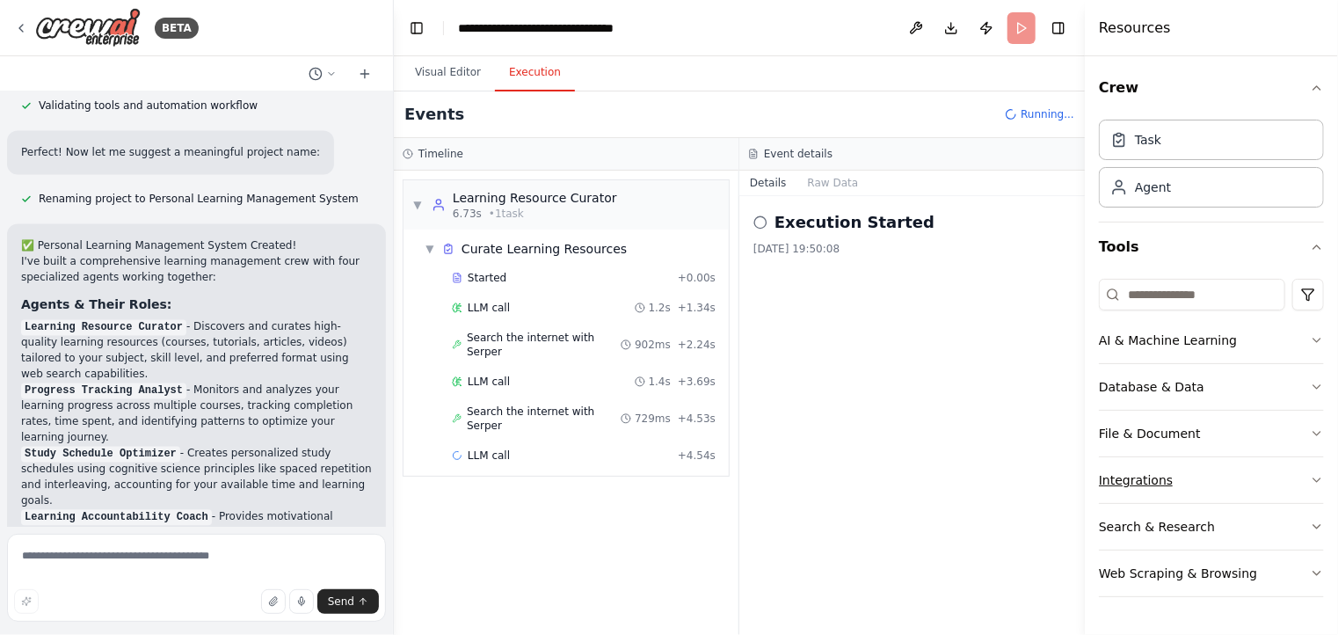
click at [1294, 486] on button "Integrations" at bounding box center [1211, 480] width 225 height 46
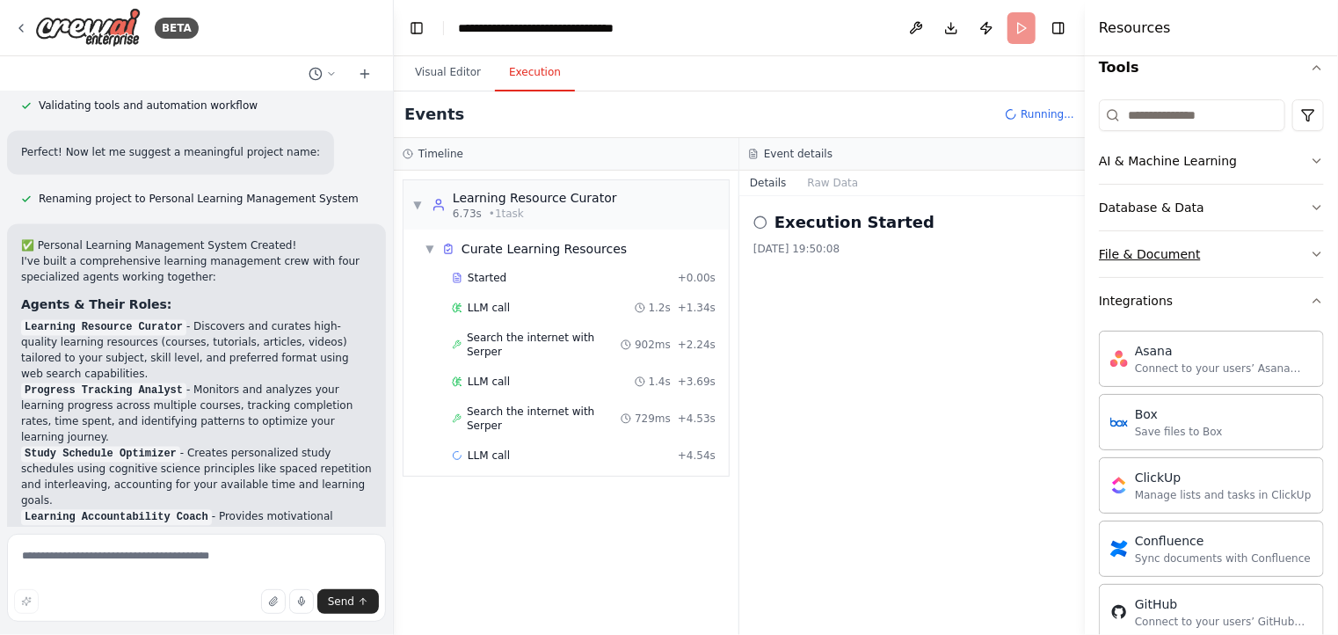
scroll to position [176, 0]
click at [1298, 310] on button "Integrations" at bounding box center [1211, 304] width 225 height 46
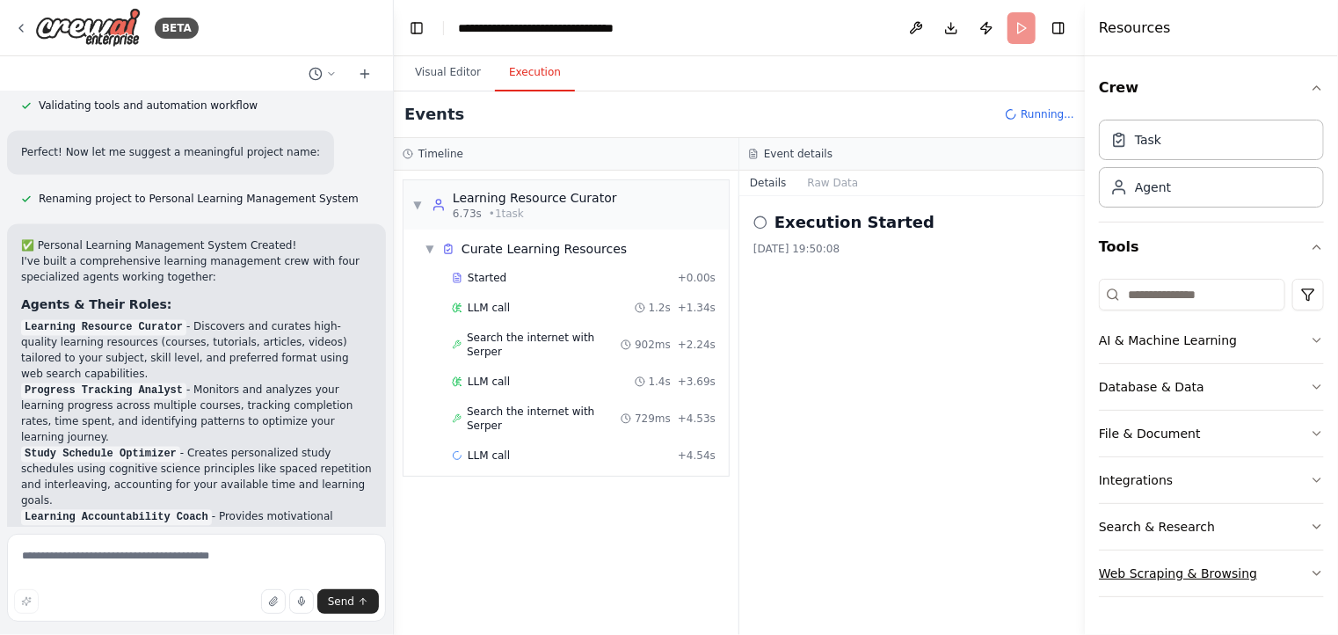
click at [1301, 560] on button "Web Scraping & Browsing" at bounding box center [1211, 573] width 225 height 46
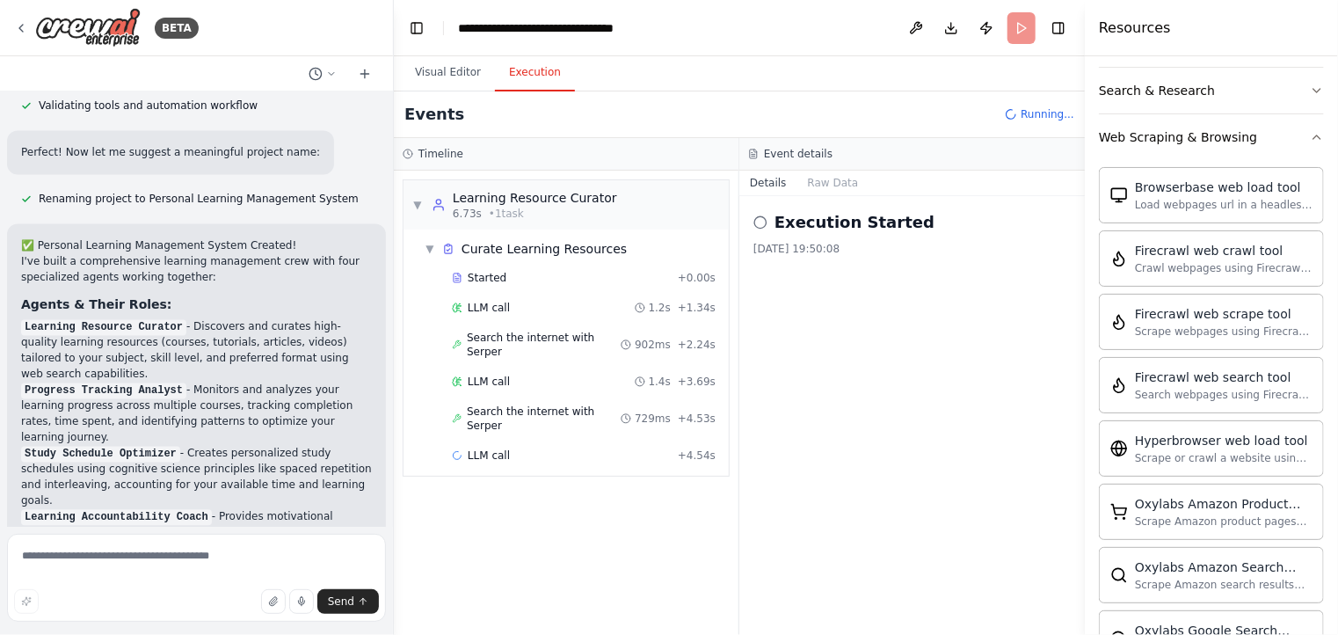
scroll to position [440, 0]
click at [1310, 135] on icon "button" at bounding box center [1317, 134] width 14 height 14
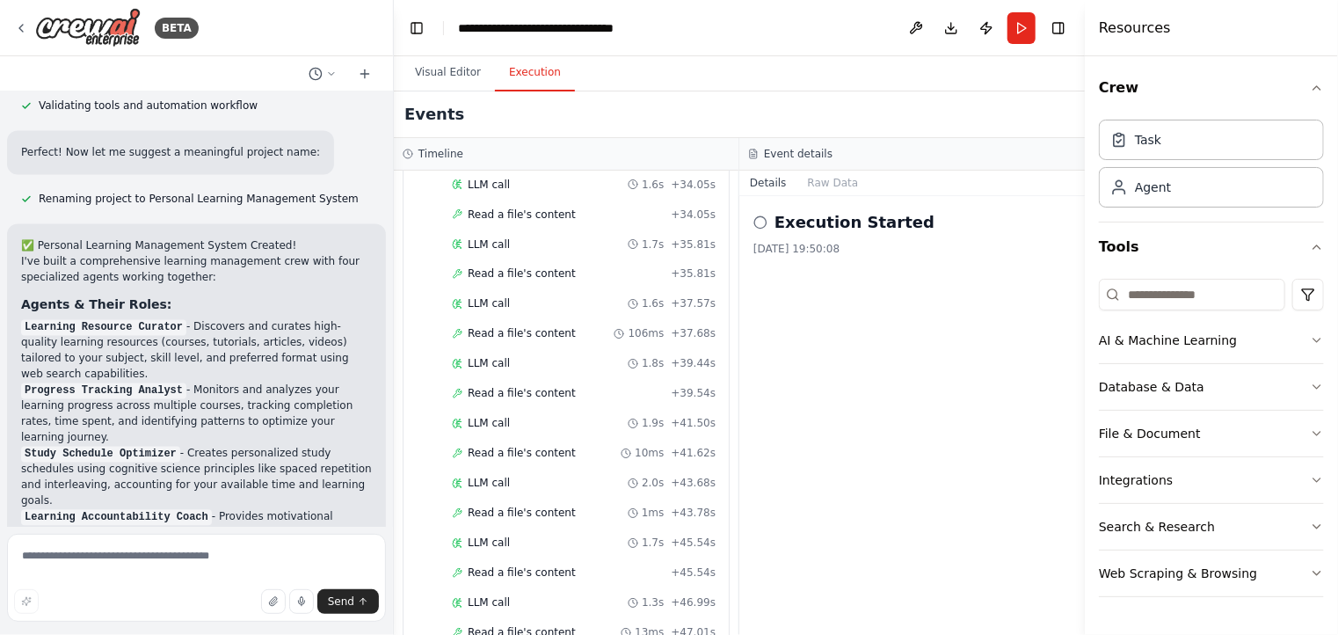
scroll to position [2026, 0]
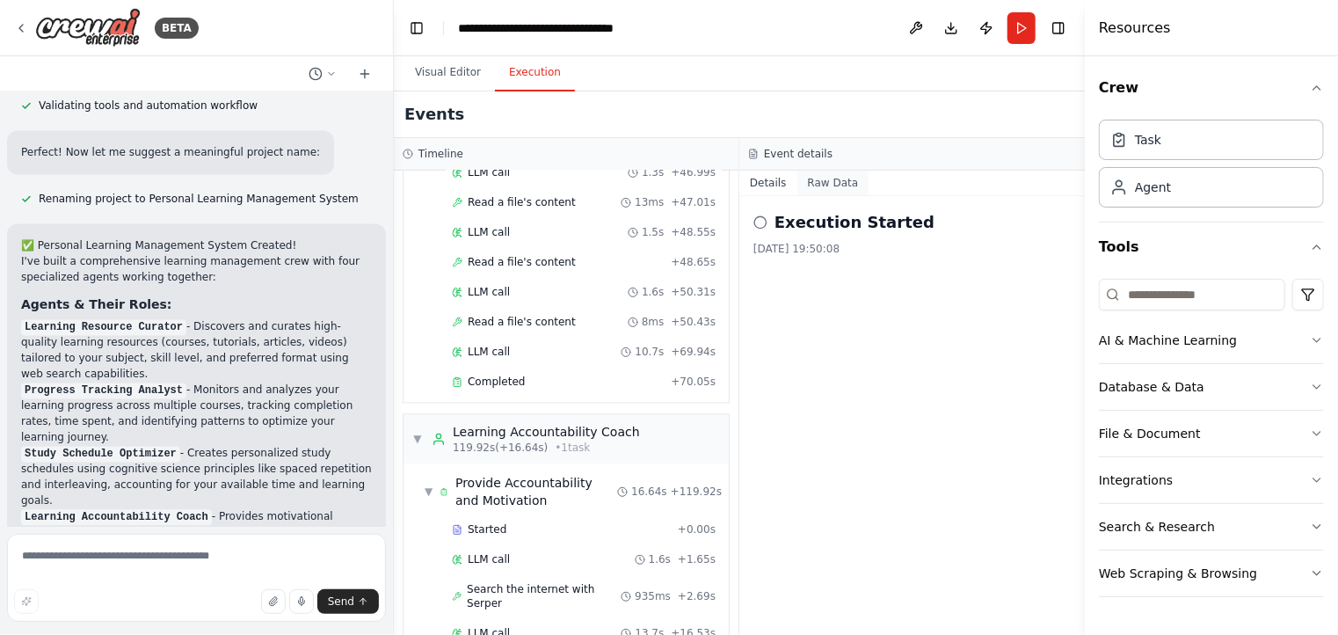
click at [805, 180] on button "Raw Data" at bounding box center [834, 183] width 72 height 25
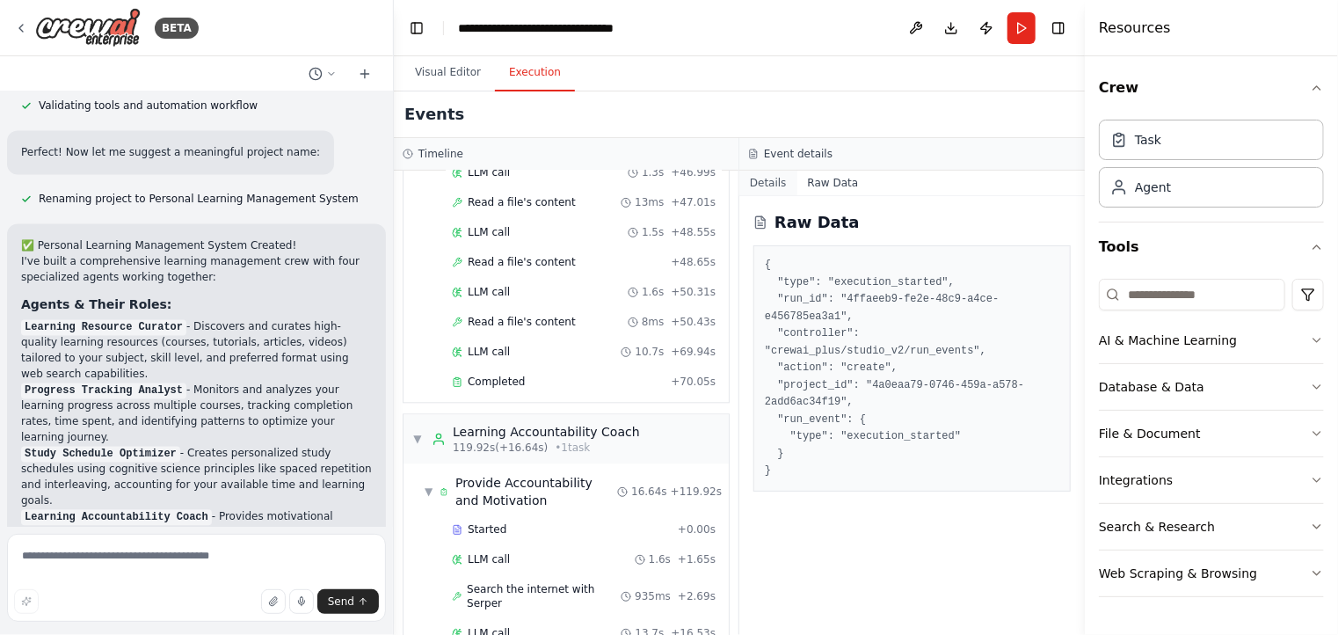
click at [760, 176] on button "Details" at bounding box center [769, 183] width 58 height 25
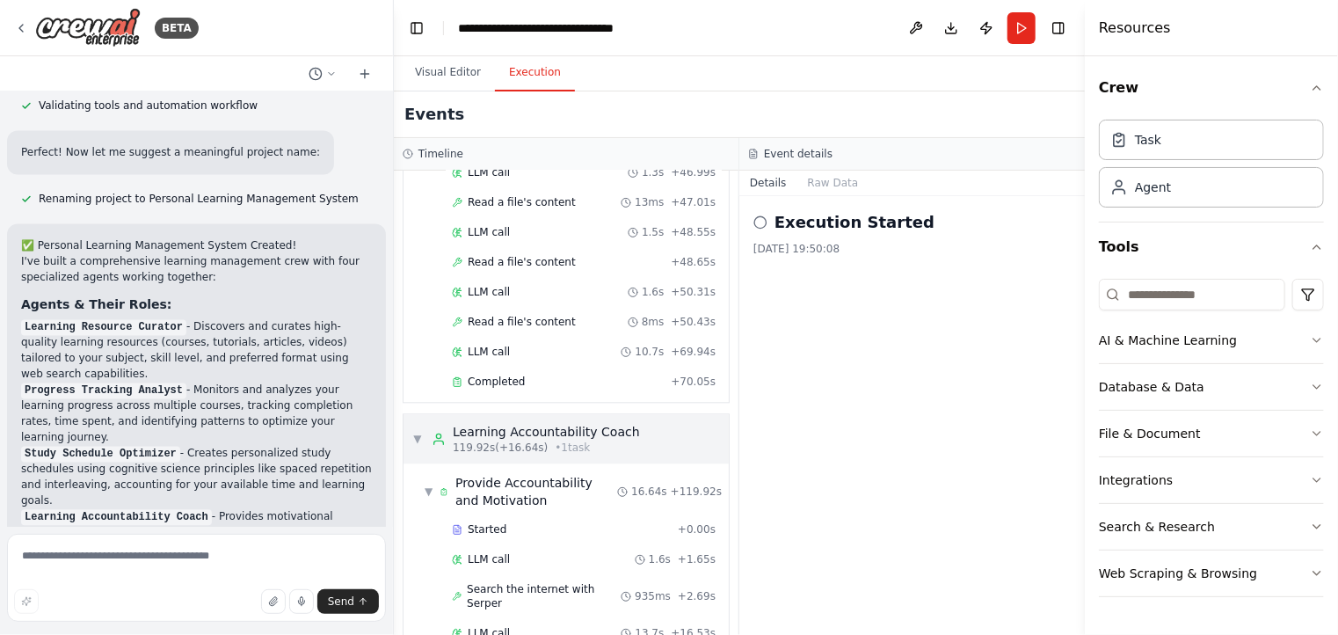
click at [420, 432] on span "▼" at bounding box center [417, 439] width 11 height 14
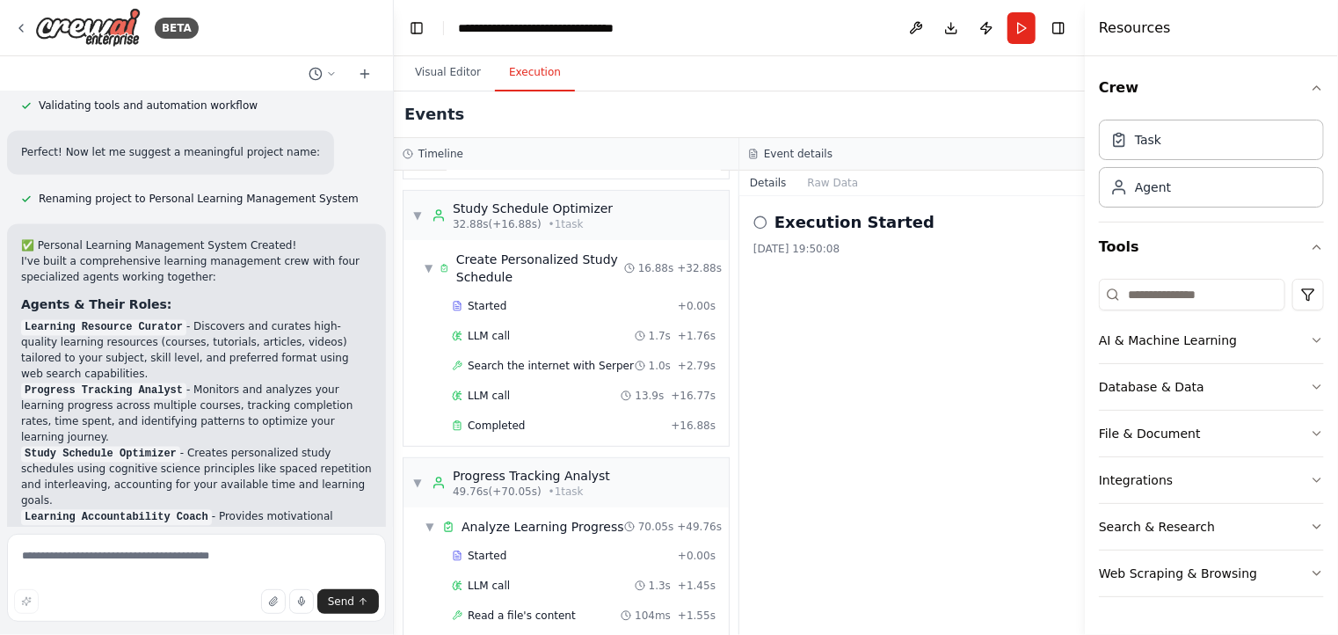
click at [416, 476] on span "▼" at bounding box center [417, 483] width 11 height 14
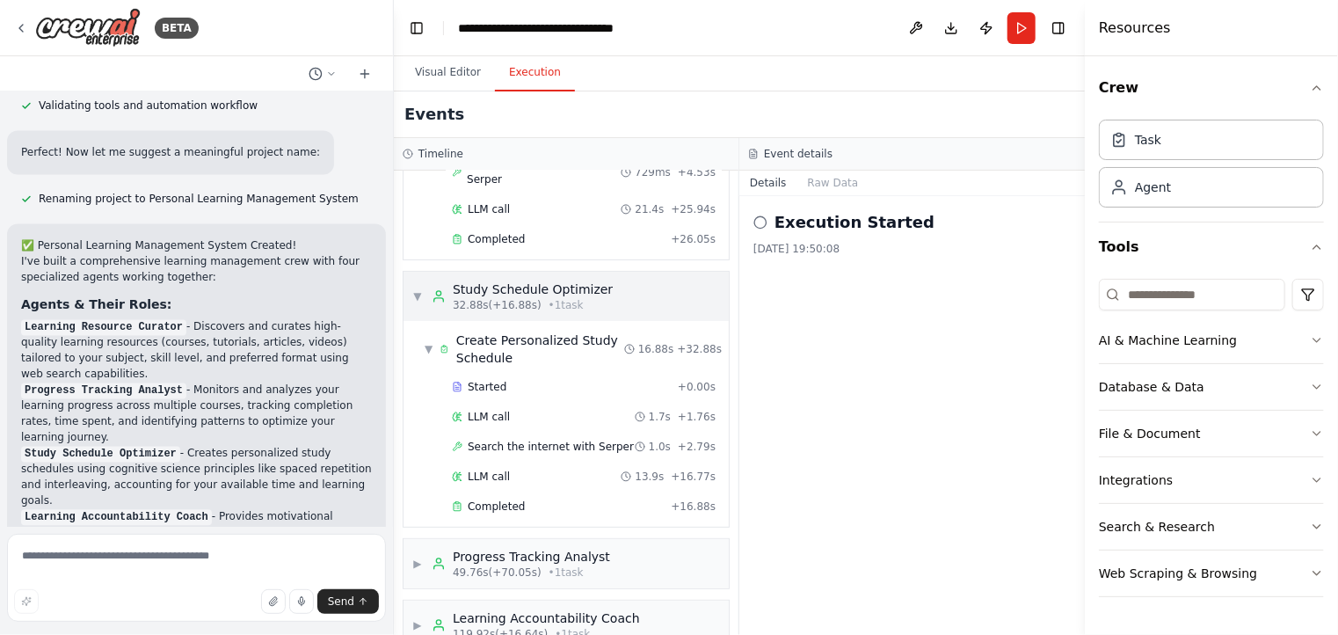
click at [420, 289] on span "▼" at bounding box center [417, 296] width 11 height 14
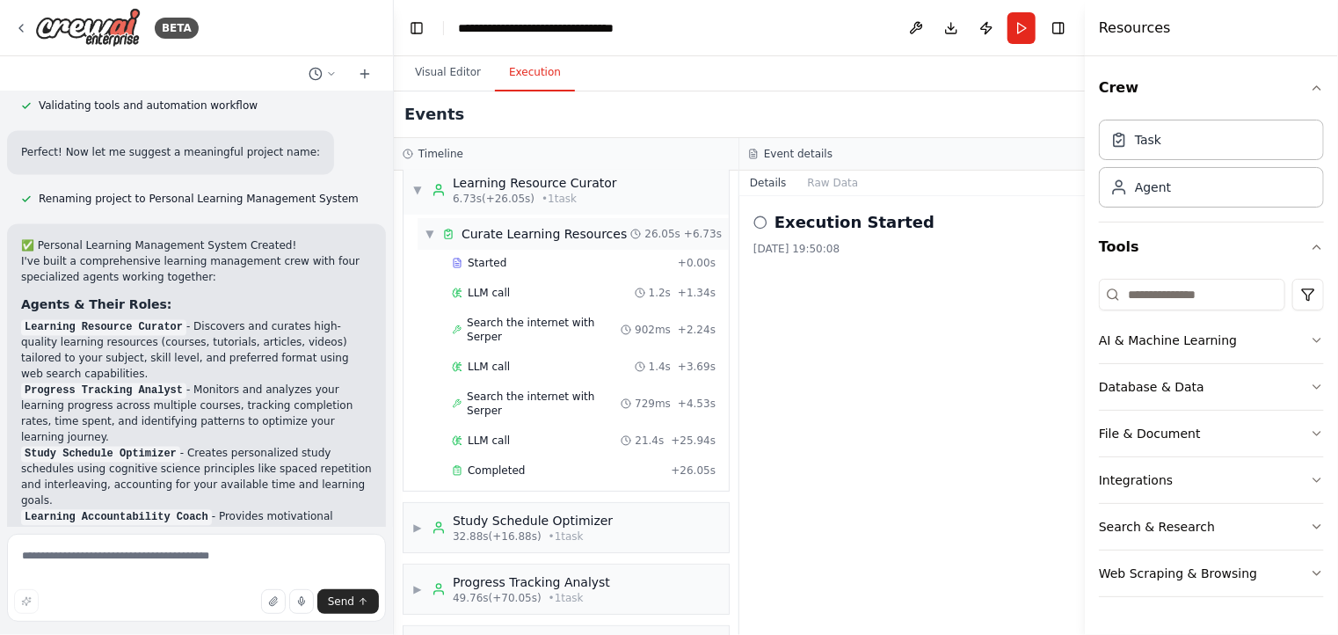
scroll to position [0, 0]
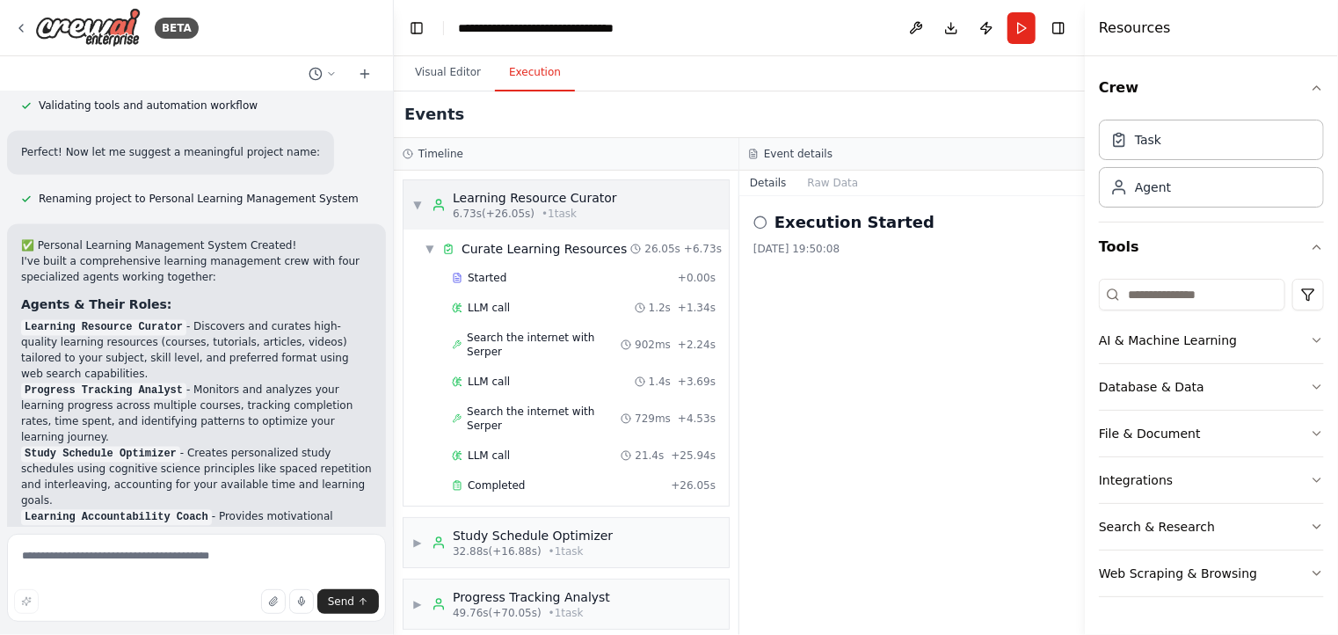
click at [419, 208] on span "▼" at bounding box center [417, 205] width 11 height 14
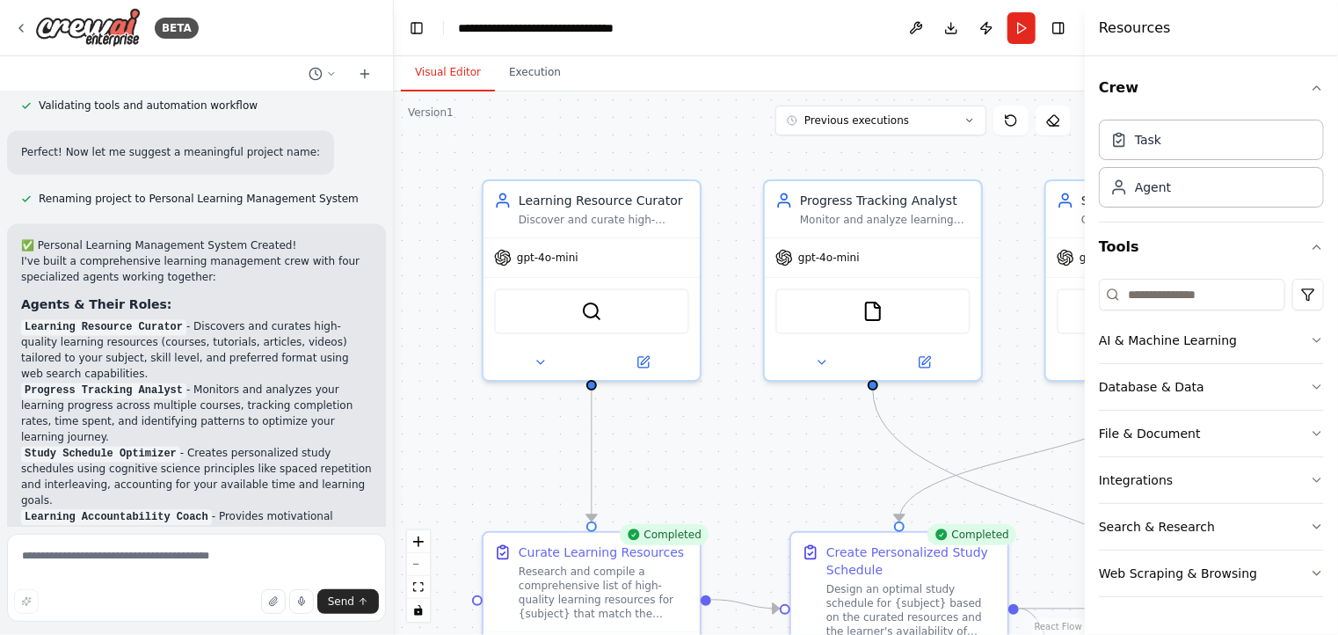
click at [450, 72] on button "Visual Editor" at bounding box center [448, 73] width 94 height 37
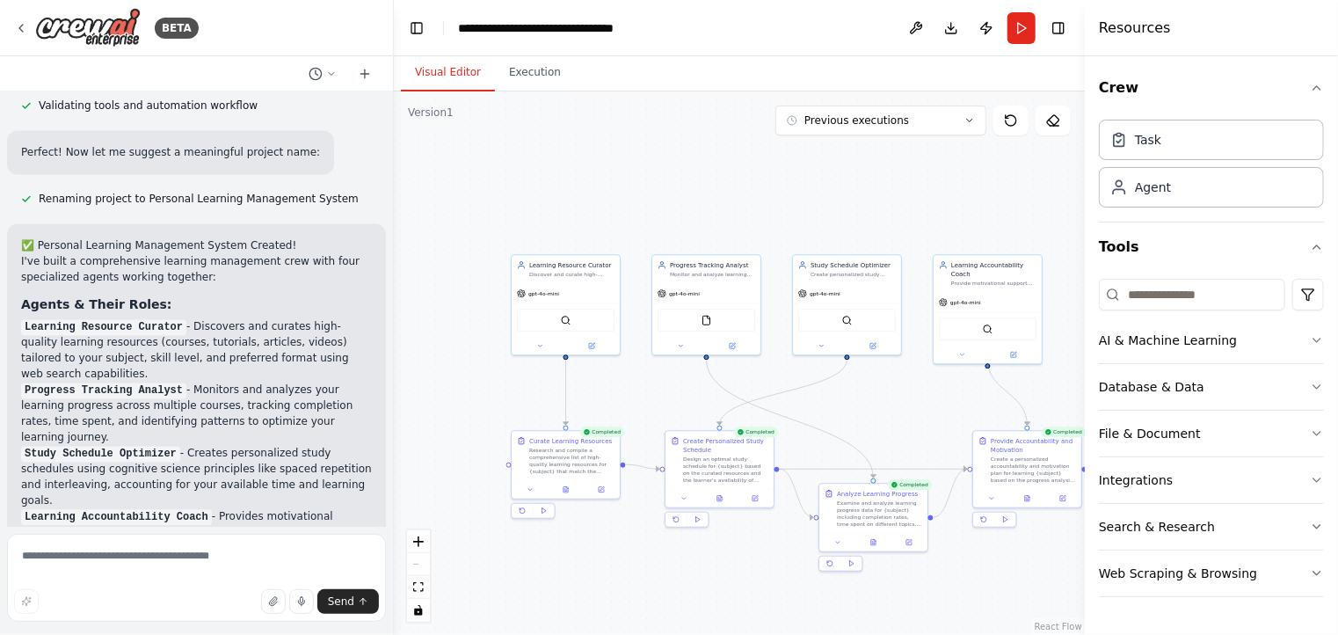
drag, startPoint x: 1027, startPoint y: 594, endPoint x: 1014, endPoint y: 588, distance: 14.2
click at [1014, 588] on div "BETA Build a crew that curates personalized learning resources, tracks your pro…" at bounding box center [669, 317] width 1338 height 635
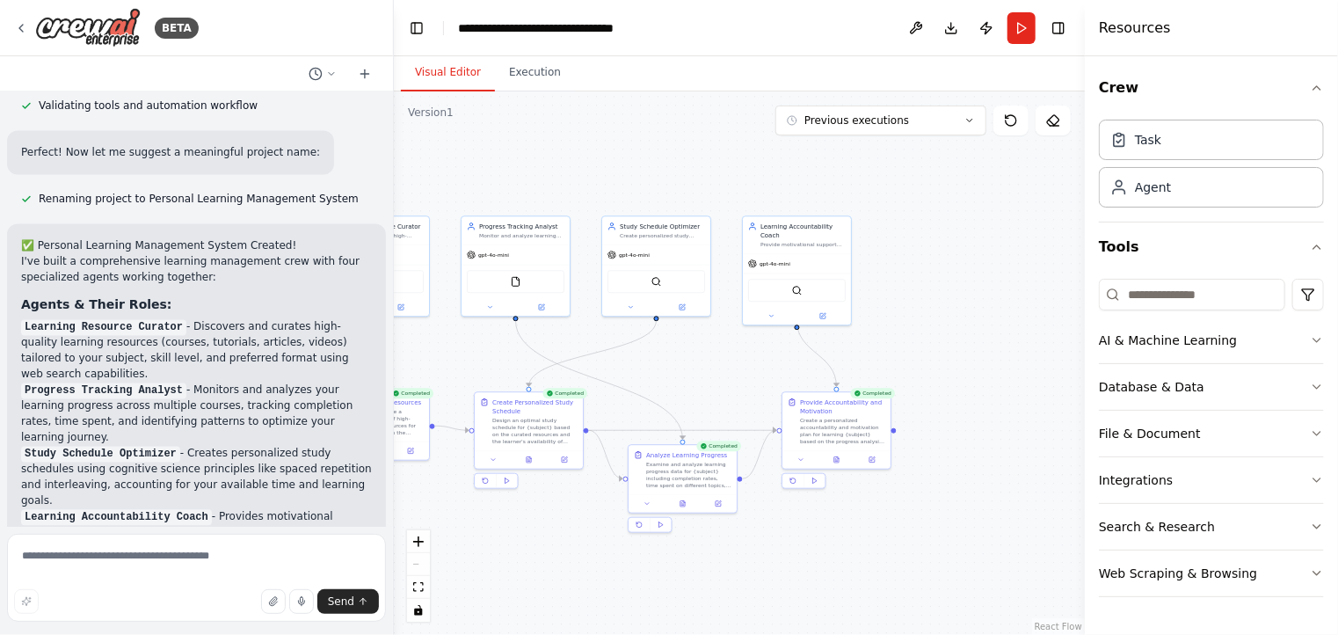
drag, startPoint x: 1014, startPoint y: 588, endPoint x: 824, endPoint y: 550, distance: 193.8
click at [824, 550] on div ".deletable-edge-delete-btn { width: 20px; height: 20px; border: 0px solid #ffff…" at bounding box center [739, 362] width 691 height 543
click at [524, 85] on button "Execution" at bounding box center [535, 73] width 80 height 37
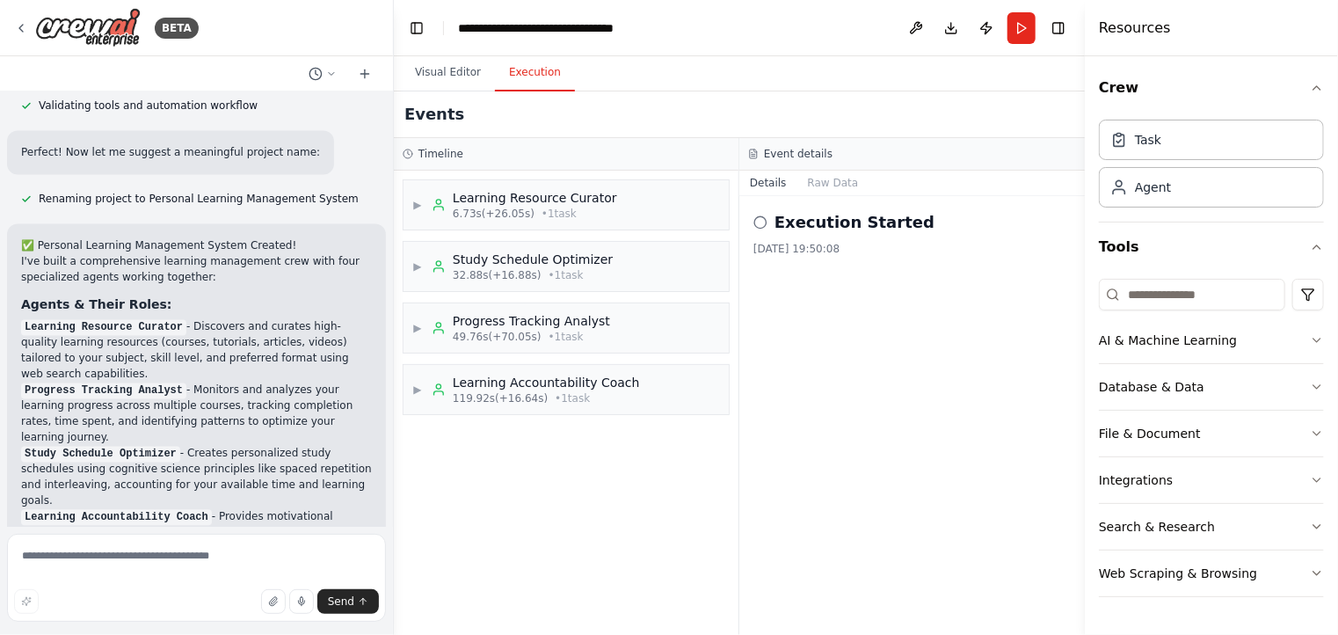
click at [844, 242] on div "28/09/2025, 19:50:08" at bounding box center [912, 249] width 317 height 14
click at [514, 399] on span "119.92s (+16.64s)" at bounding box center [500, 398] width 95 height 14
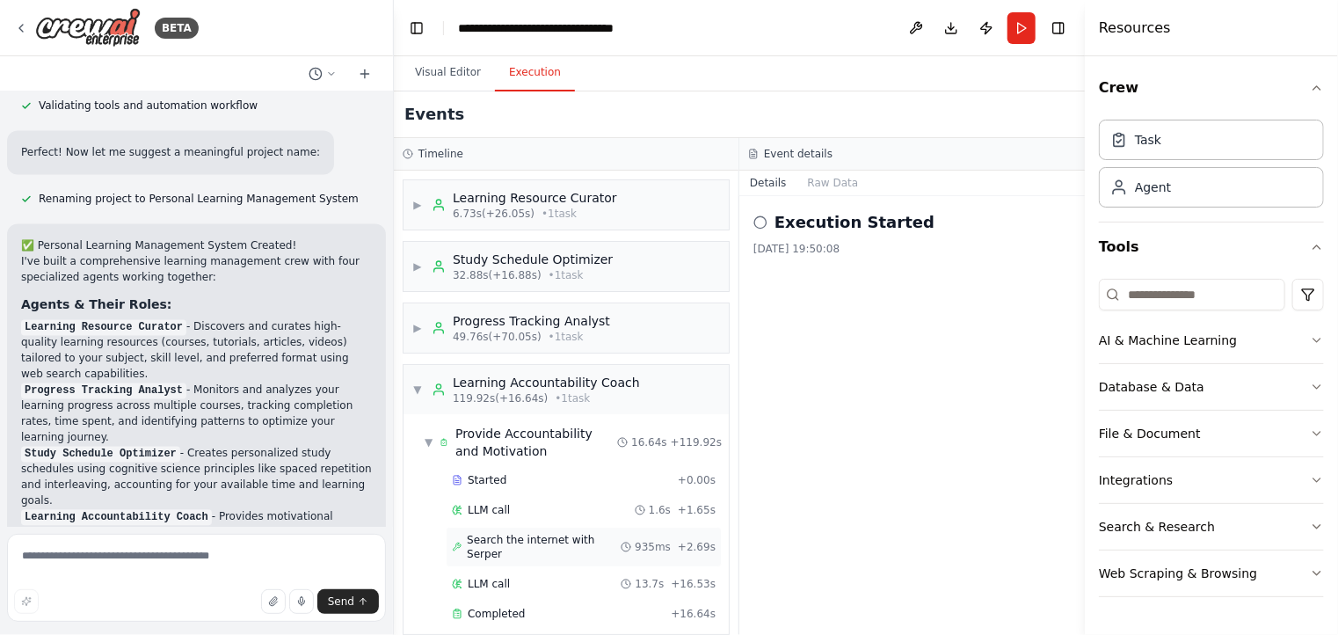
scroll to position [1, 0]
click at [514, 576] on div "LLM call 13.7s + 16.53s" at bounding box center [584, 583] width 276 height 26
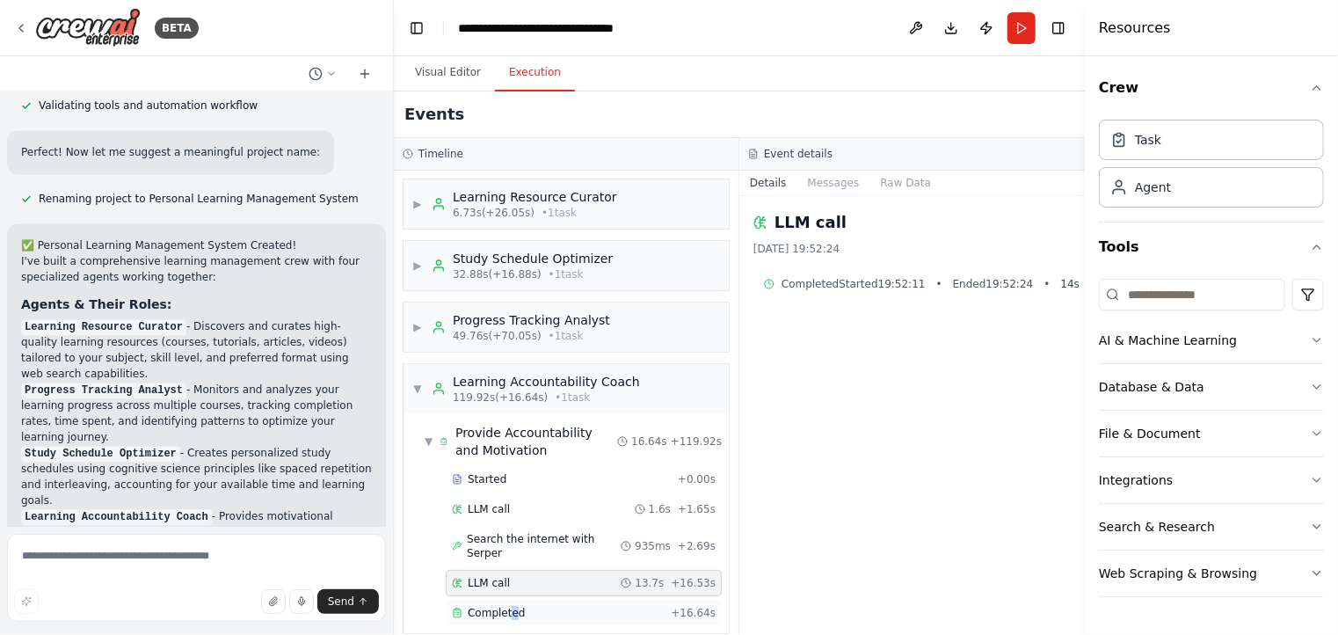
click at [510, 606] on span "Completed" at bounding box center [496, 613] width 57 height 14
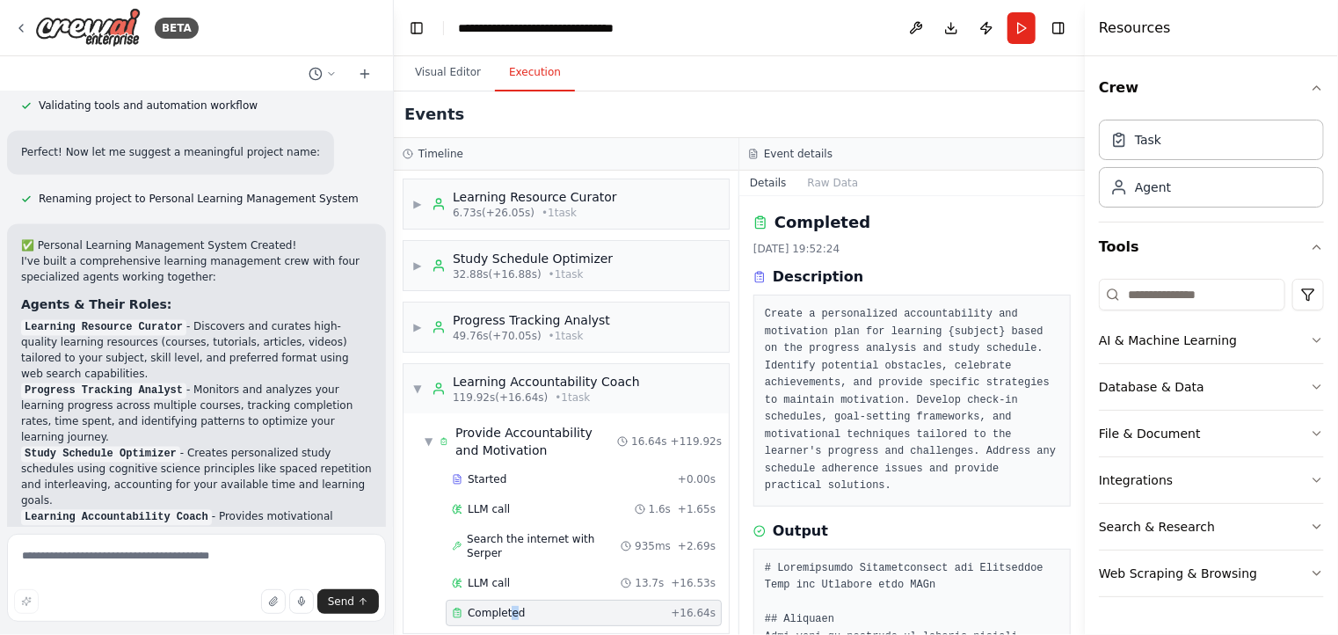
drag, startPoint x: 1082, startPoint y: 275, endPoint x: 1083, endPoint y: 294, distance: 18.5
click at [1079, 320] on button "Toggle Sidebar" at bounding box center [1085, 317] width 14 height 635
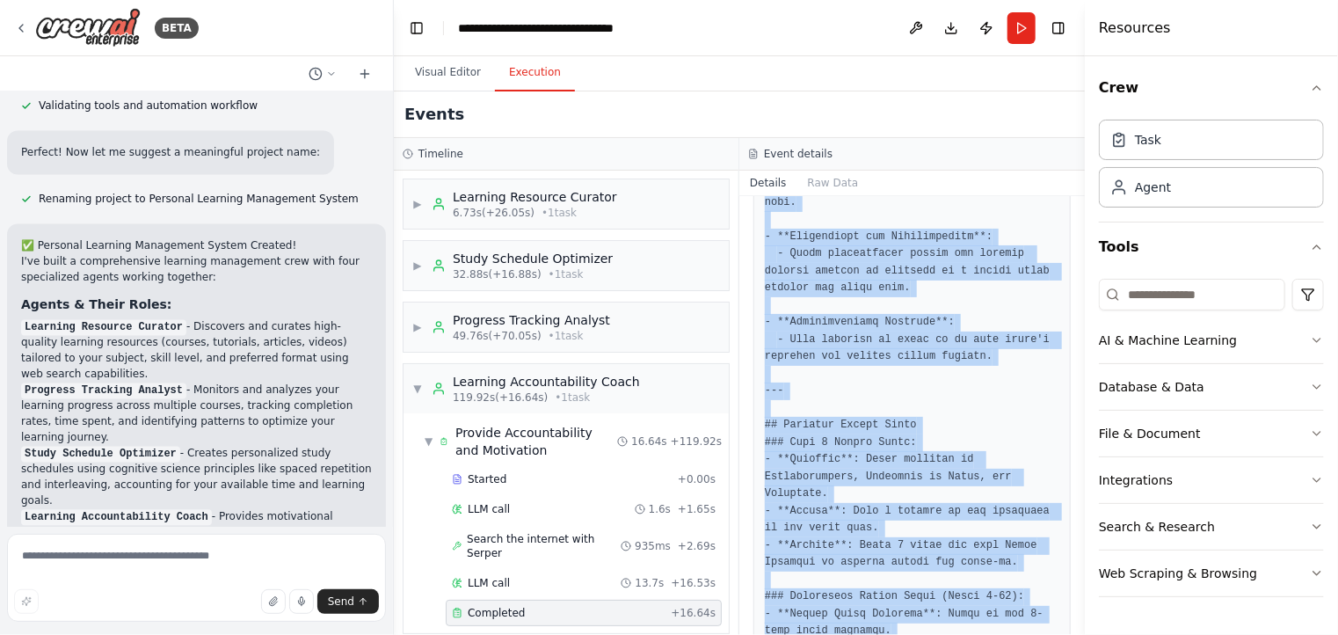
scroll to position [1917, 0]
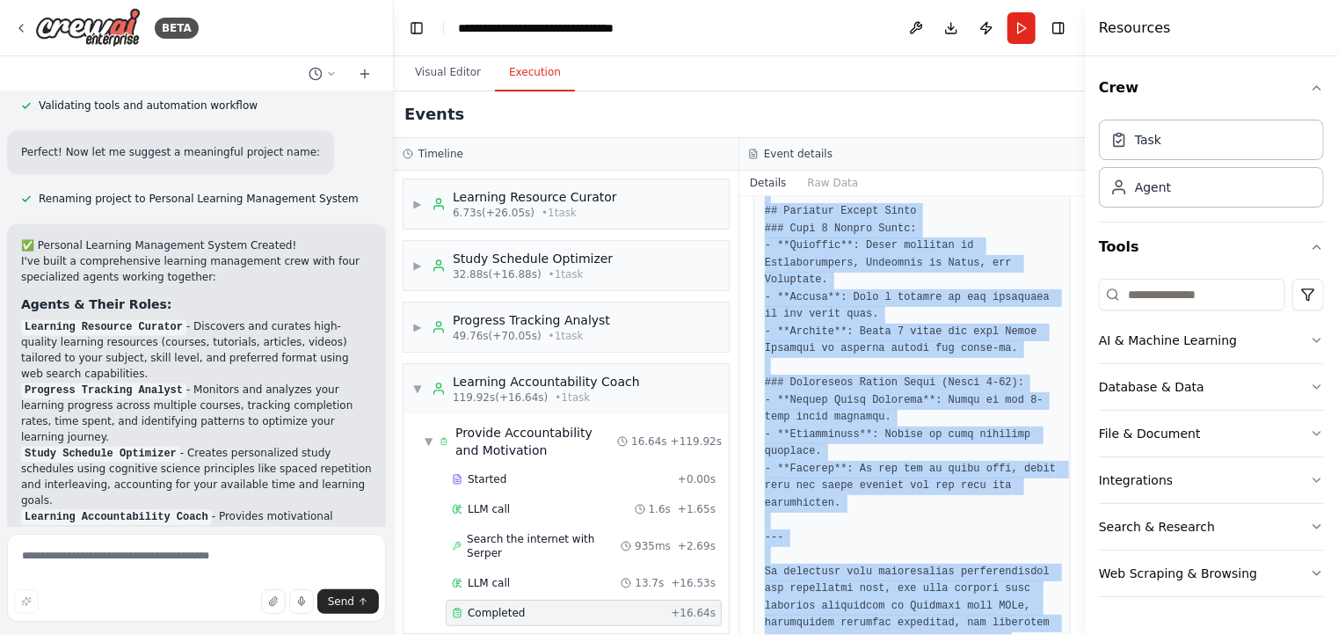
drag, startPoint x: 763, startPoint y: 288, endPoint x: 936, endPoint y: 645, distance: 395.6
click at [936, 634] on html "BETA Build a crew that curates personalized learning resources, tracks your pro…" at bounding box center [669, 317] width 1338 height 635
copy pre "# Personalized Accountability and Motivation Plan for Branding para PMEs ## Ove…"
